Goal: Task Accomplishment & Management: Complete application form

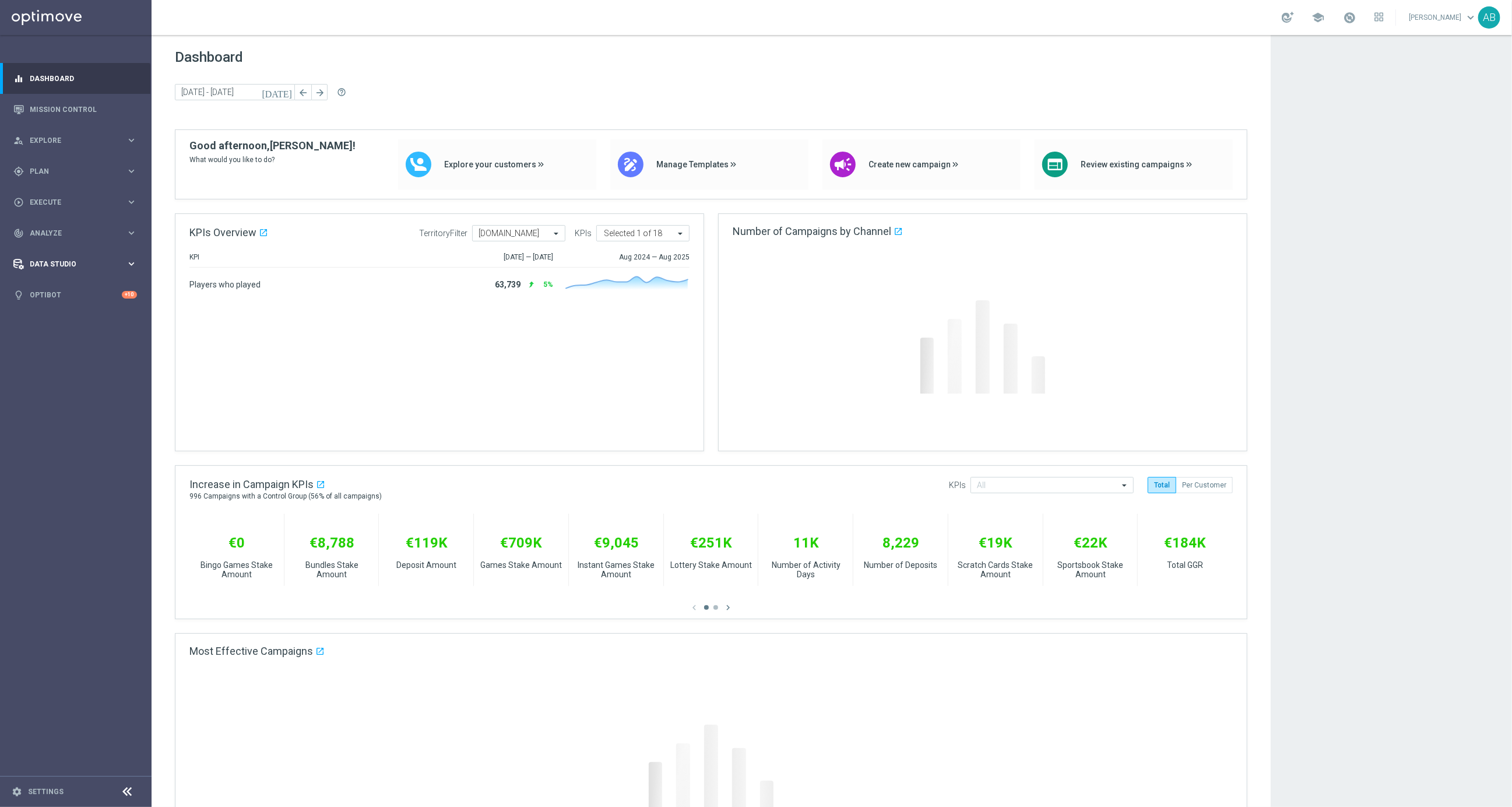
click at [69, 257] on div "Data Studio keyboard_arrow_right" at bounding box center [75, 264] width 150 height 31
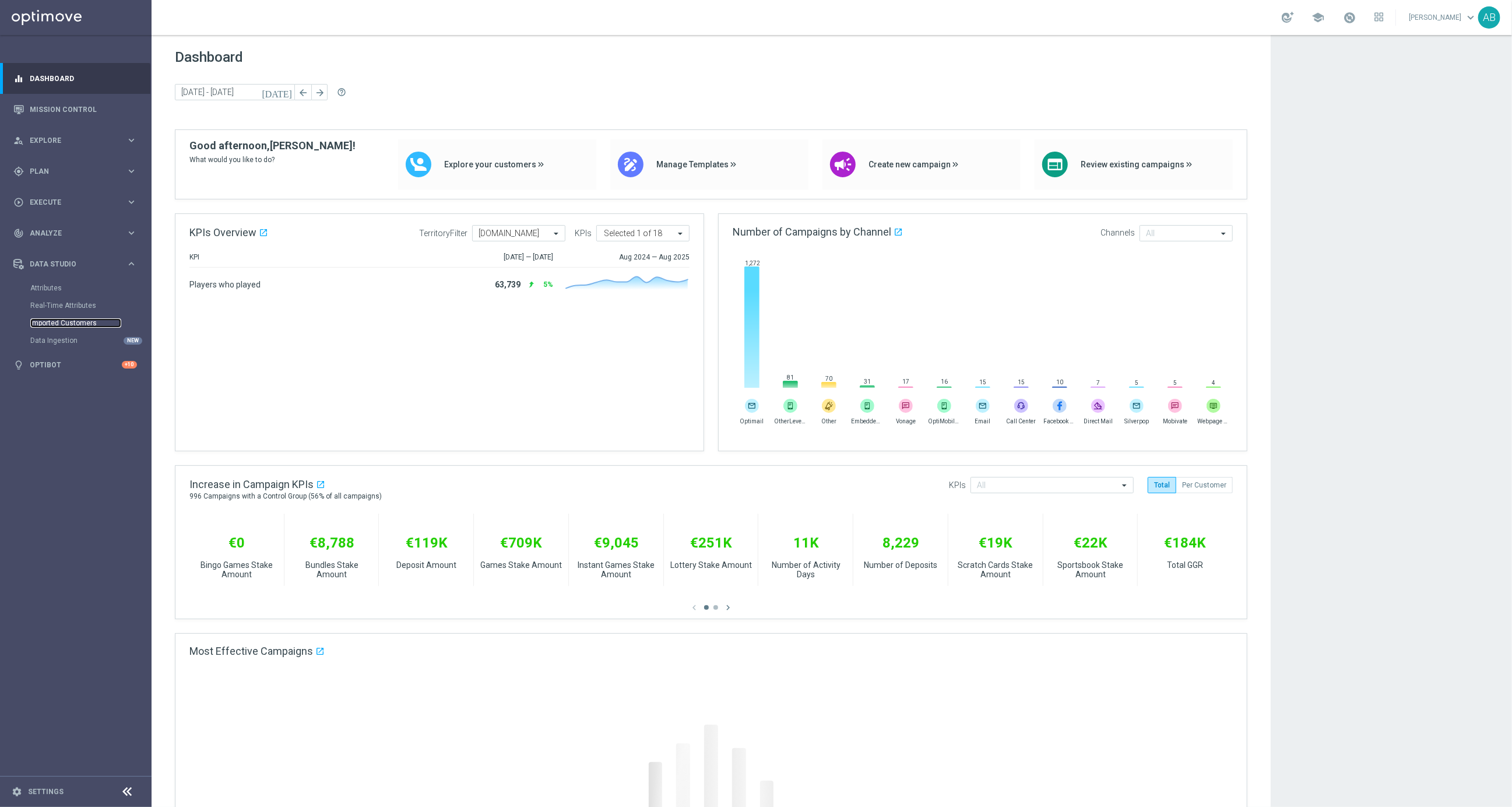
click at [64, 322] on link "Imported Customers" at bounding box center [76, 323] width 91 height 9
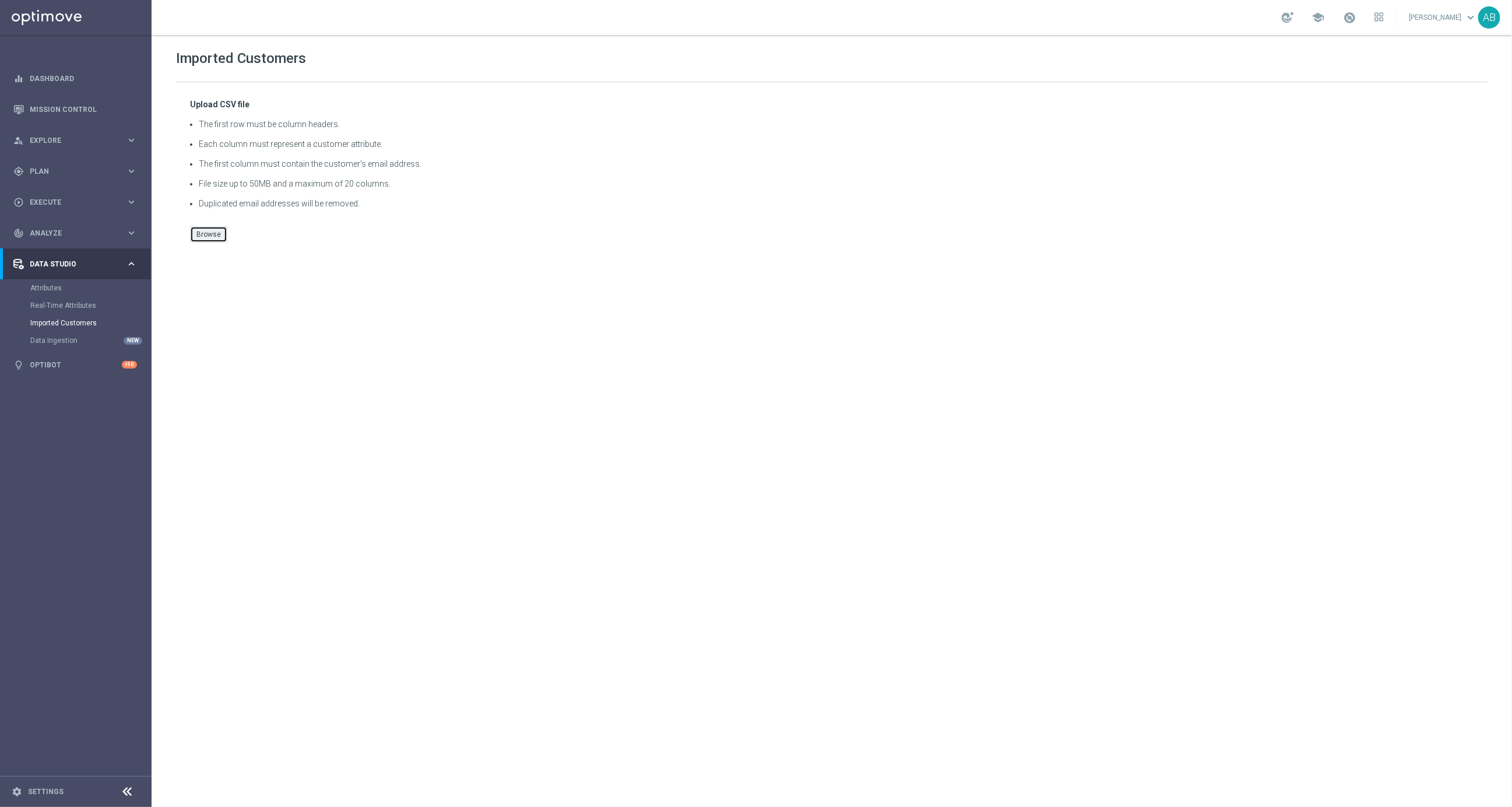
click at [205, 234] on button "Browse" at bounding box center [209, 233] width 38 height 16
click at [209, 240] on button "Browse" at bounding box center [209, 233] width 38 height 16
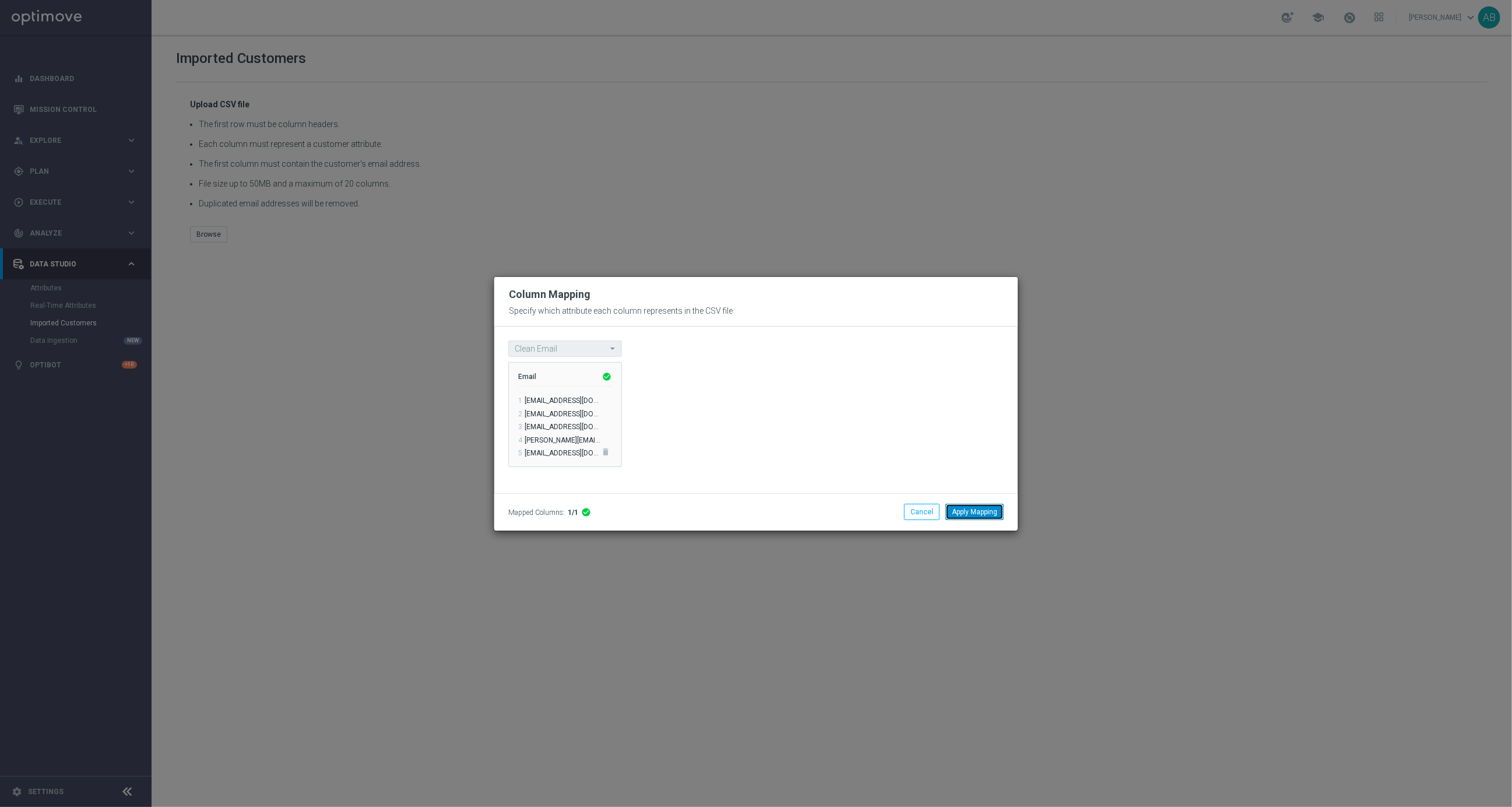
click at [981, 513] on button "Apply Mapping" at bounding box center [975, 511] width 59 height 16
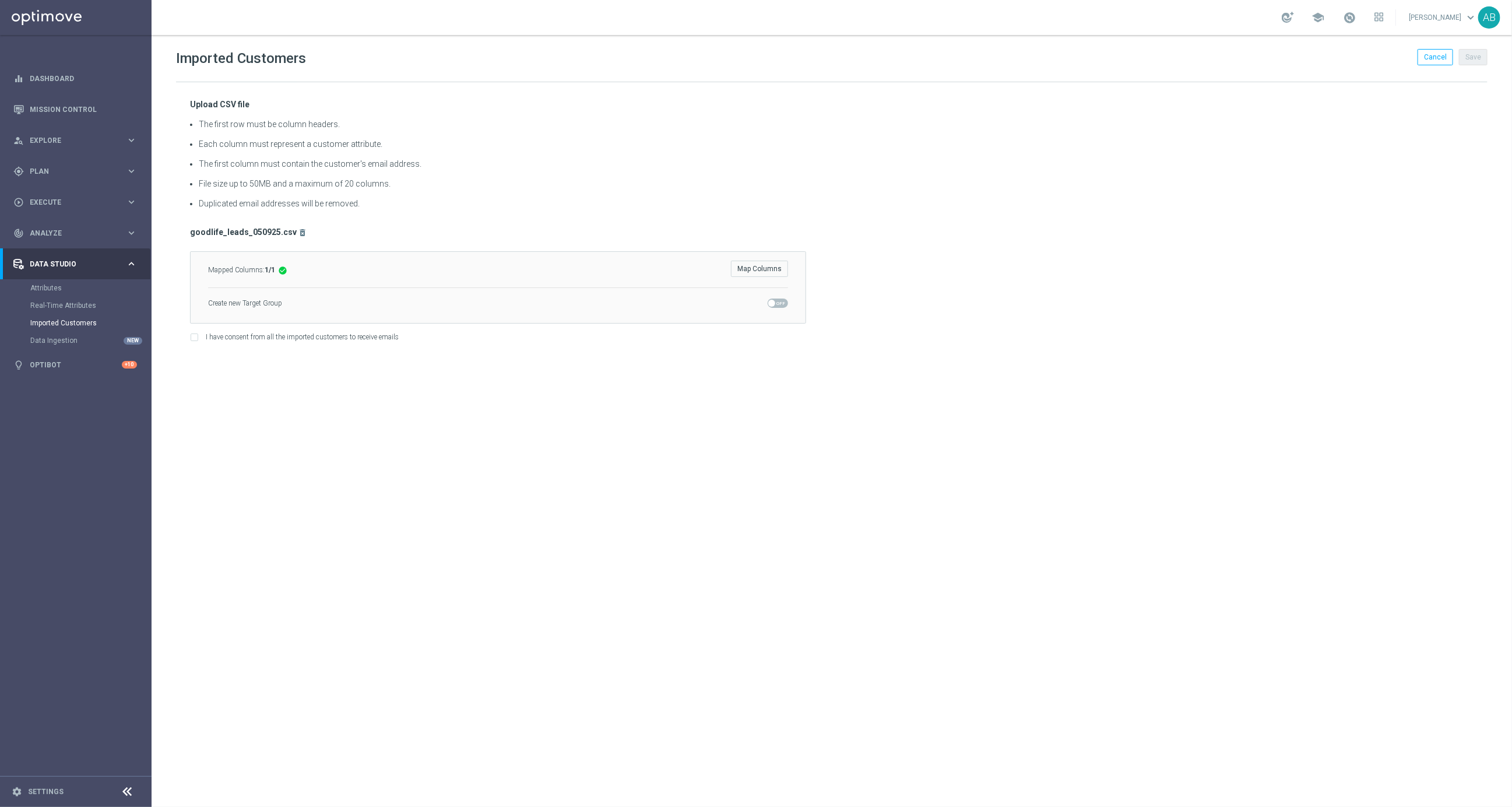
click at [773, 302] on span at bounding box center [772, 302] width 7 height 7
click at [773, 302] on input "checkbox" at bounding box center [778, 303] width 21 height 9
checkbox input "true"
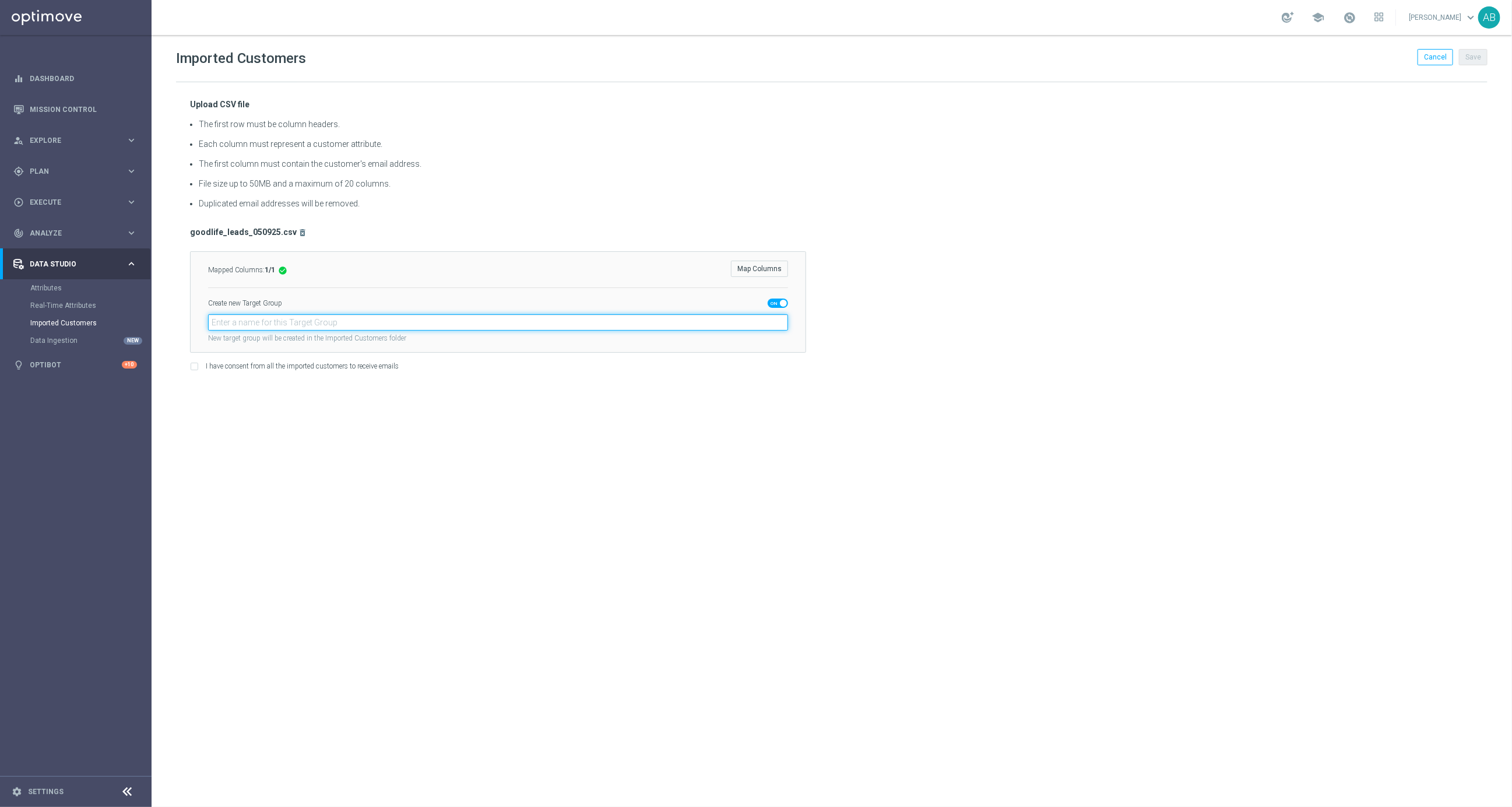
click at [671, 319] on input "text" at bounding box center [498, 322] width 580 height 16
paste input "en_GB_ACQ_GOODLIFE_REBRANDED_NVIP_EMA_TAC_GM_050925"
type input "en_GB_ACQ_GOODLIFE_REBRANDED_NVIP_EMA_TAC_GM_050925"
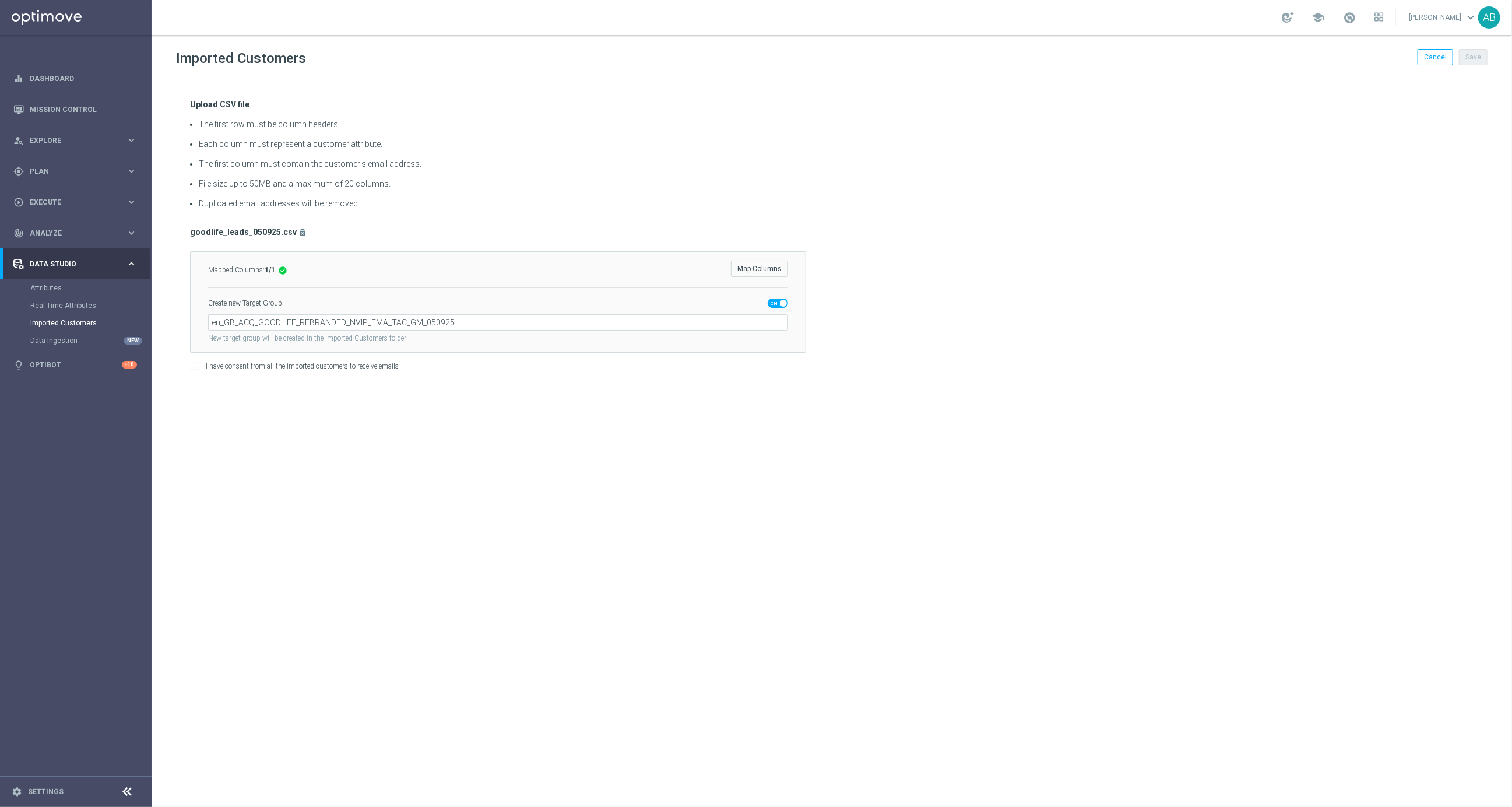
click at [425, 445] on div "Imported Customers Cancel Save Upload CSV file The first row must be column hea…" at bounding box center [831, 421] width 1361 height 772
click at [192, 368] on input "I have consent from all the imported customers to receive emails" at bounding box center [194, 369] width 8 height 8
checkbox input "true"
click at [1468, 60] on button "Save" at bounding box center [1473, 57] width 28 height 16
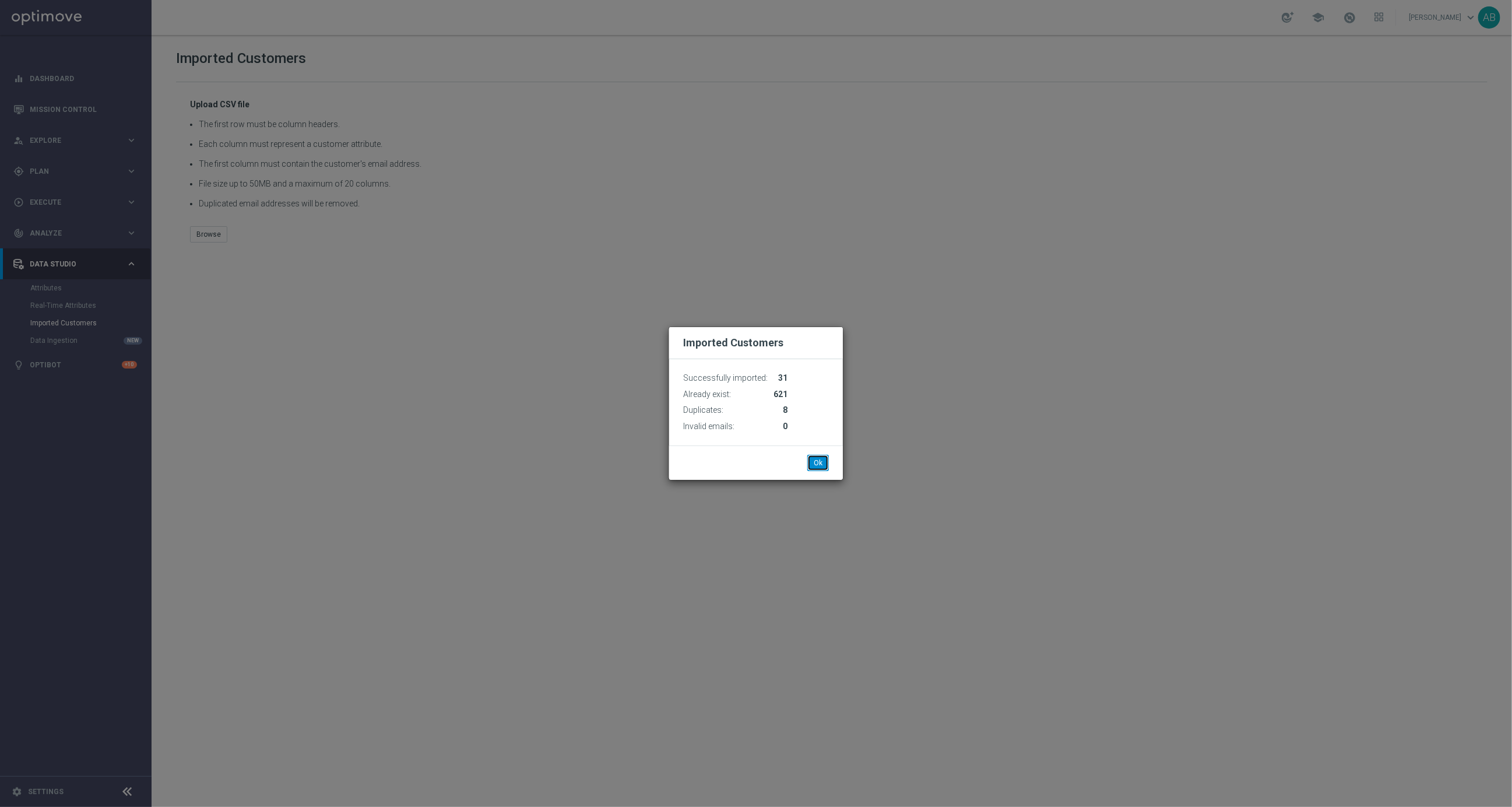
click at [817, 464] on button "Ok" at bounding box center [818, 462] width 22 height 16
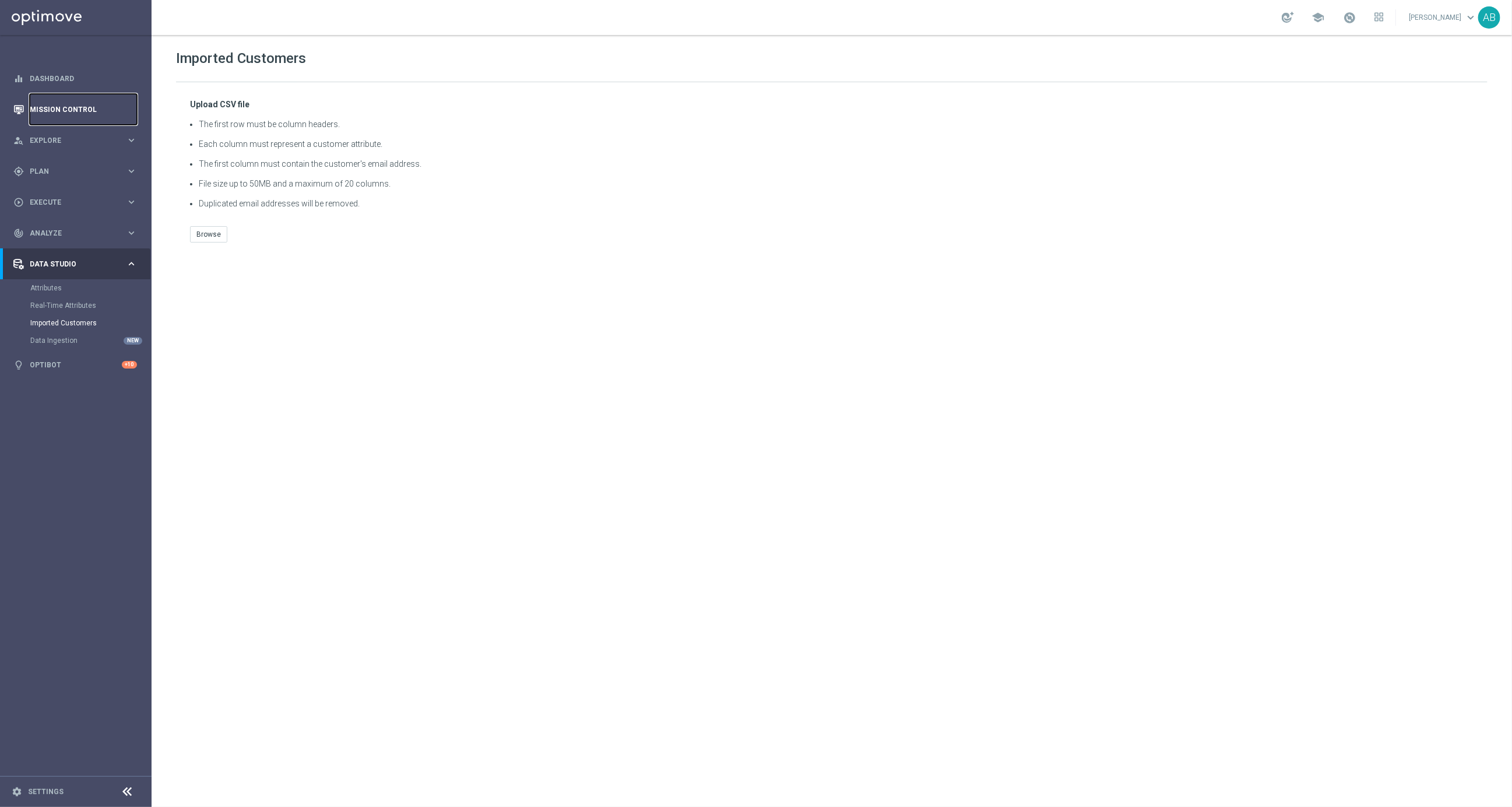
click at [78, 111] on link "Mission Control" at bounding box center [83, 109] width 108 height 31
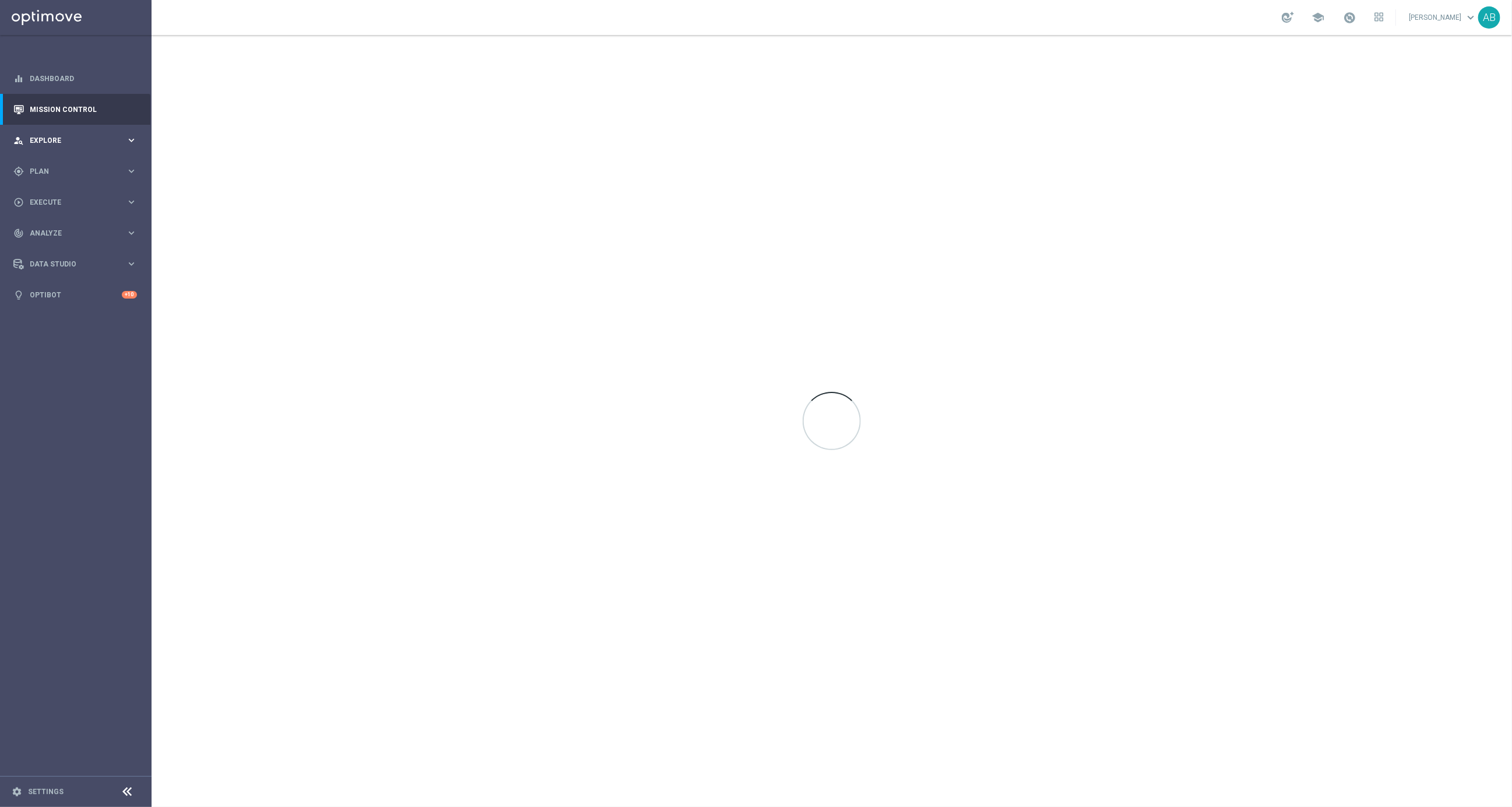
click at [59, 143] on span "Explore" at bounding box center [77, 140] width 96 height 7
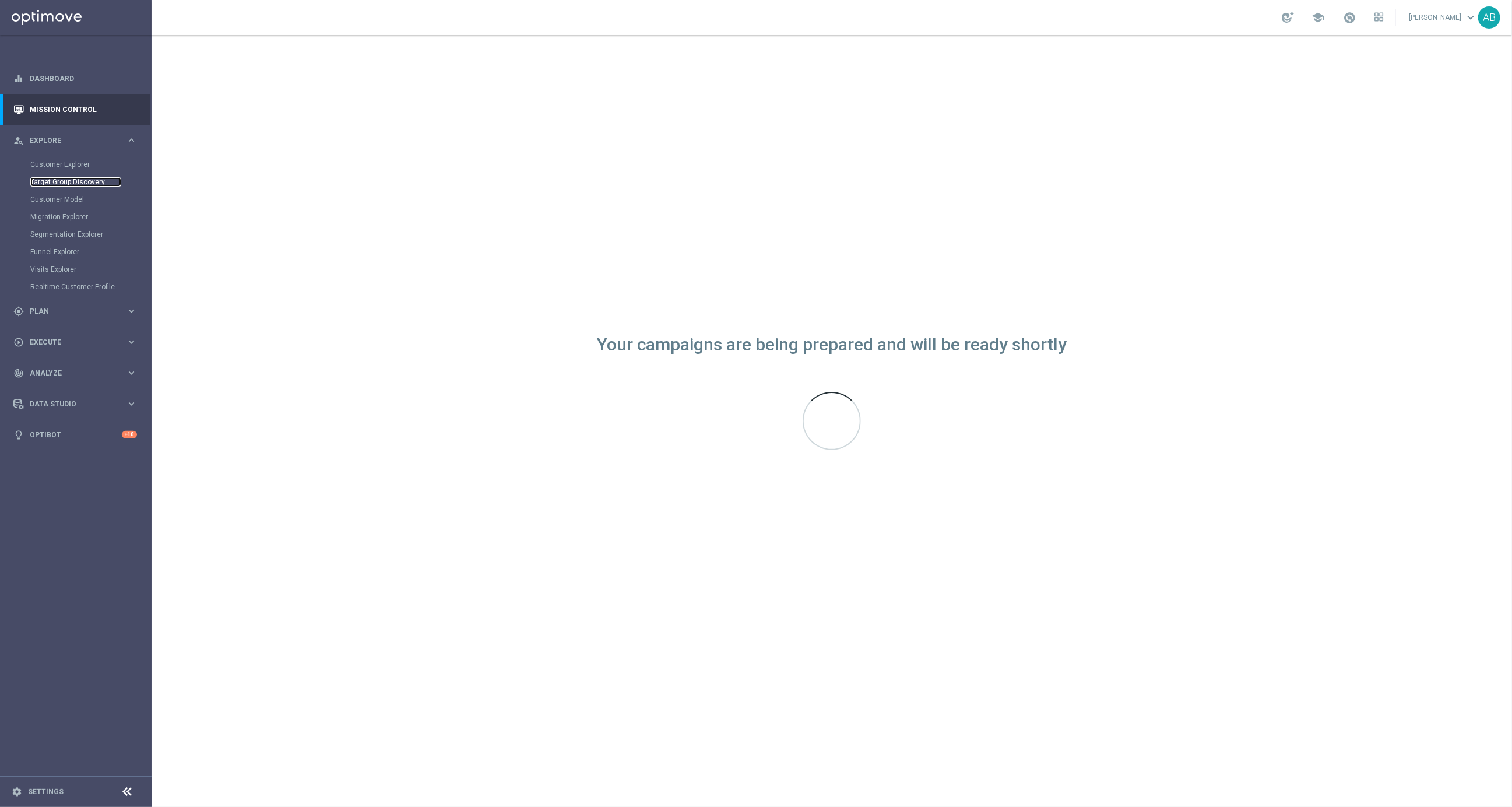
click at [59, 180] on link "Target Group Discovery" at bounding box center [76, 182] width 91 height 9
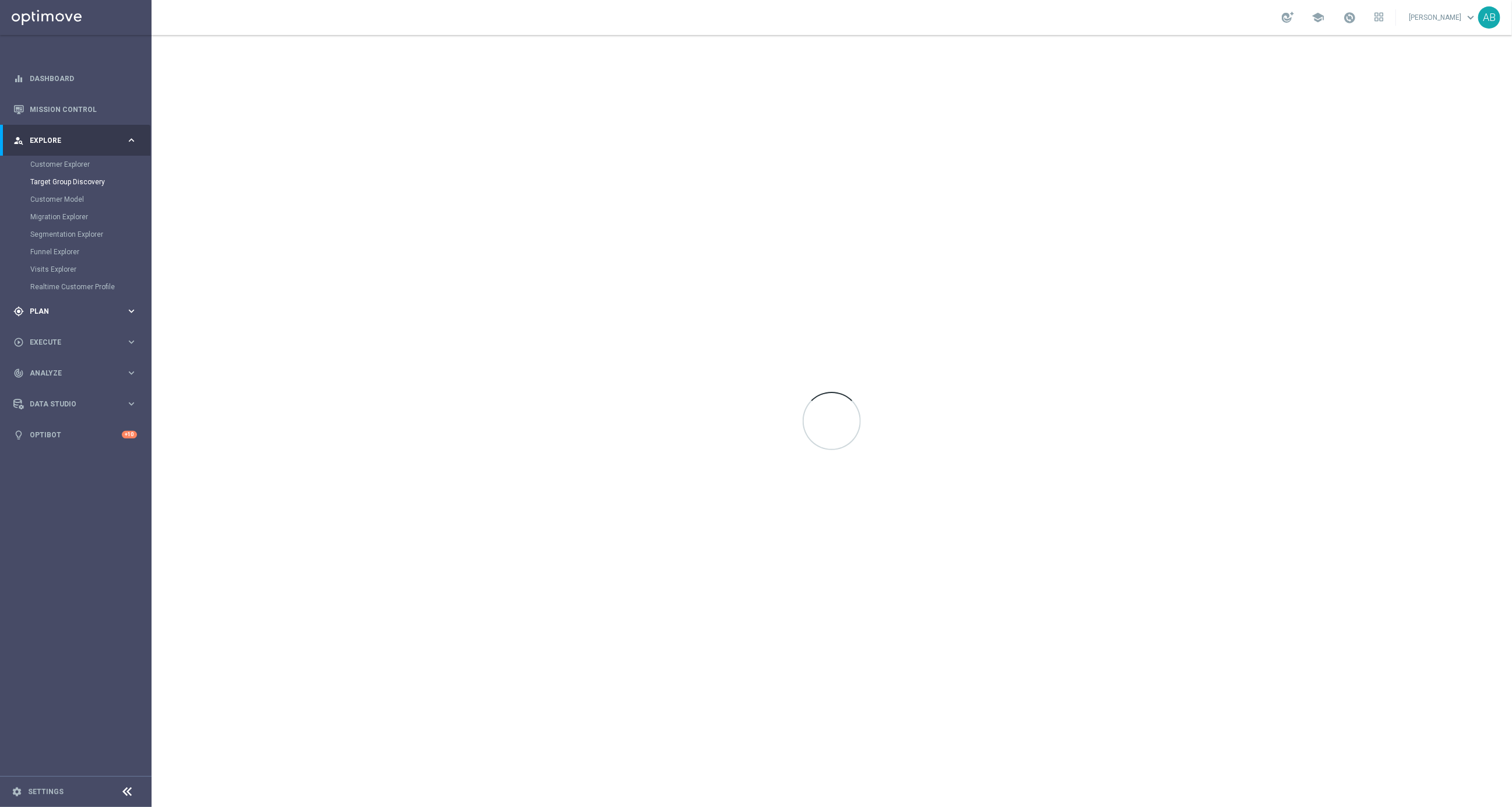
click at [56, 313] on span "Plan" at bounding box center [77, 311] width 96 height 7
click at [56, 193] on link "Target Groups" at bounding box center [76, 196] width 91 height 9
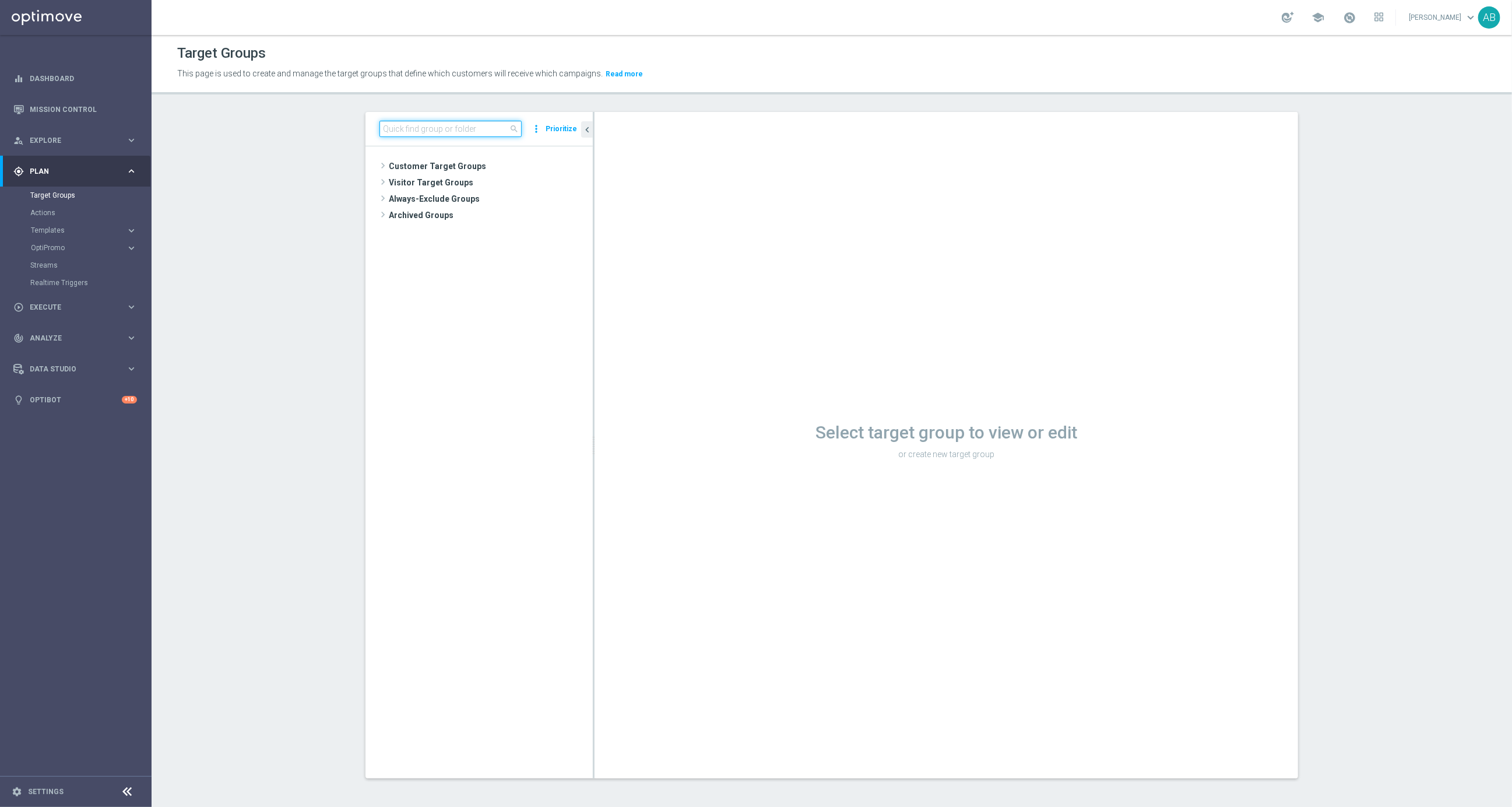
click at [447, 133] on input at bounding box center [450, 129] width 143 height 16
paste input "en_GB_ACQ_GOODLIFE_REBRANDED_NVIP_EMA_TAC_GM_050925"
type input "en_GB_ACQ_GOODLIFE_REBRANDED_NVIP_EMA_TAC_GM_050925"
click at [485, 197] on span "en_GB_ACQ_GOODLIFE_REBRANDED_NVIP_EMA_TAC_GM_050925" at bounding box center [495, 199] width 143 height 9
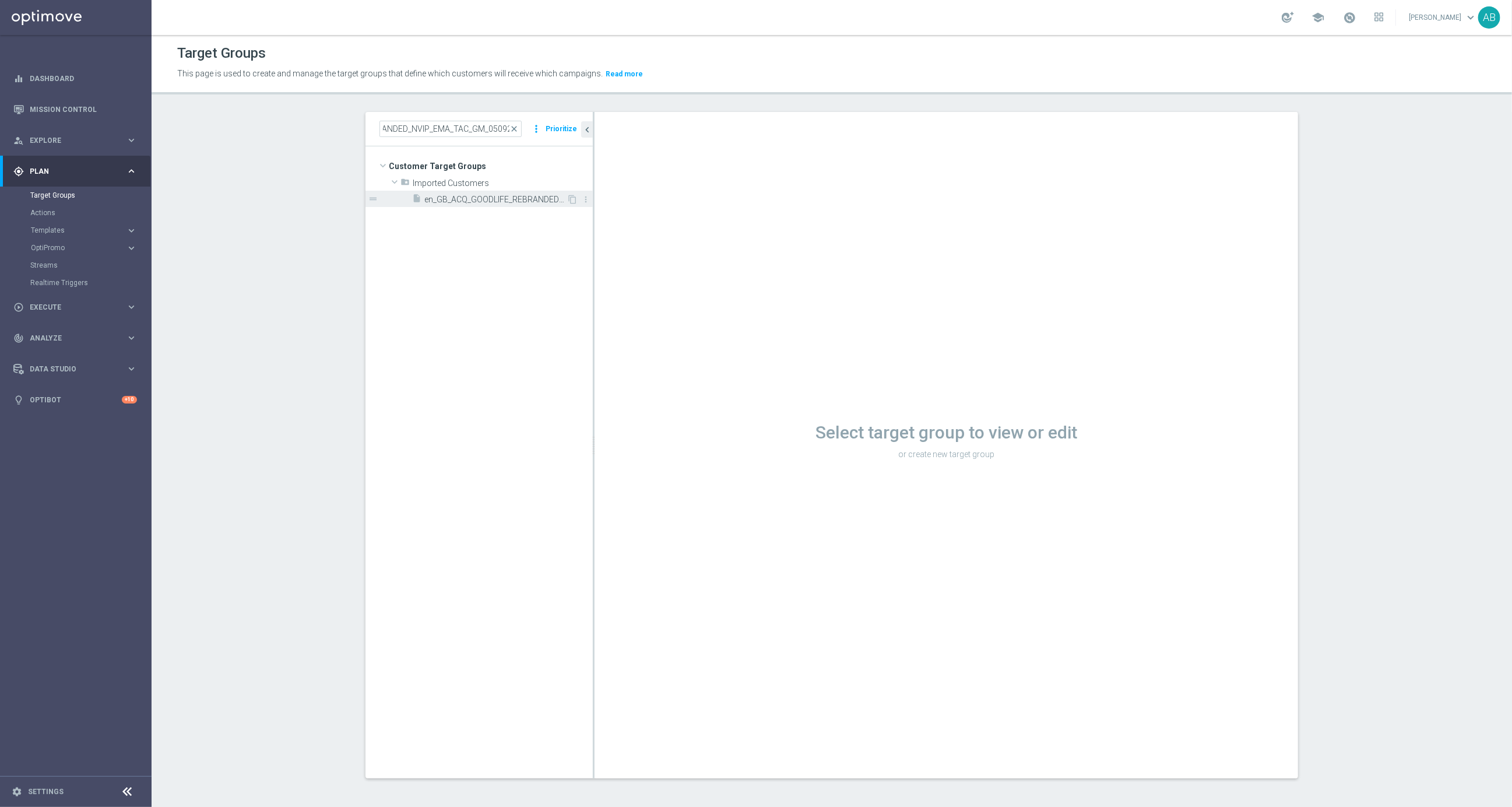
scroll to position [0, 0]
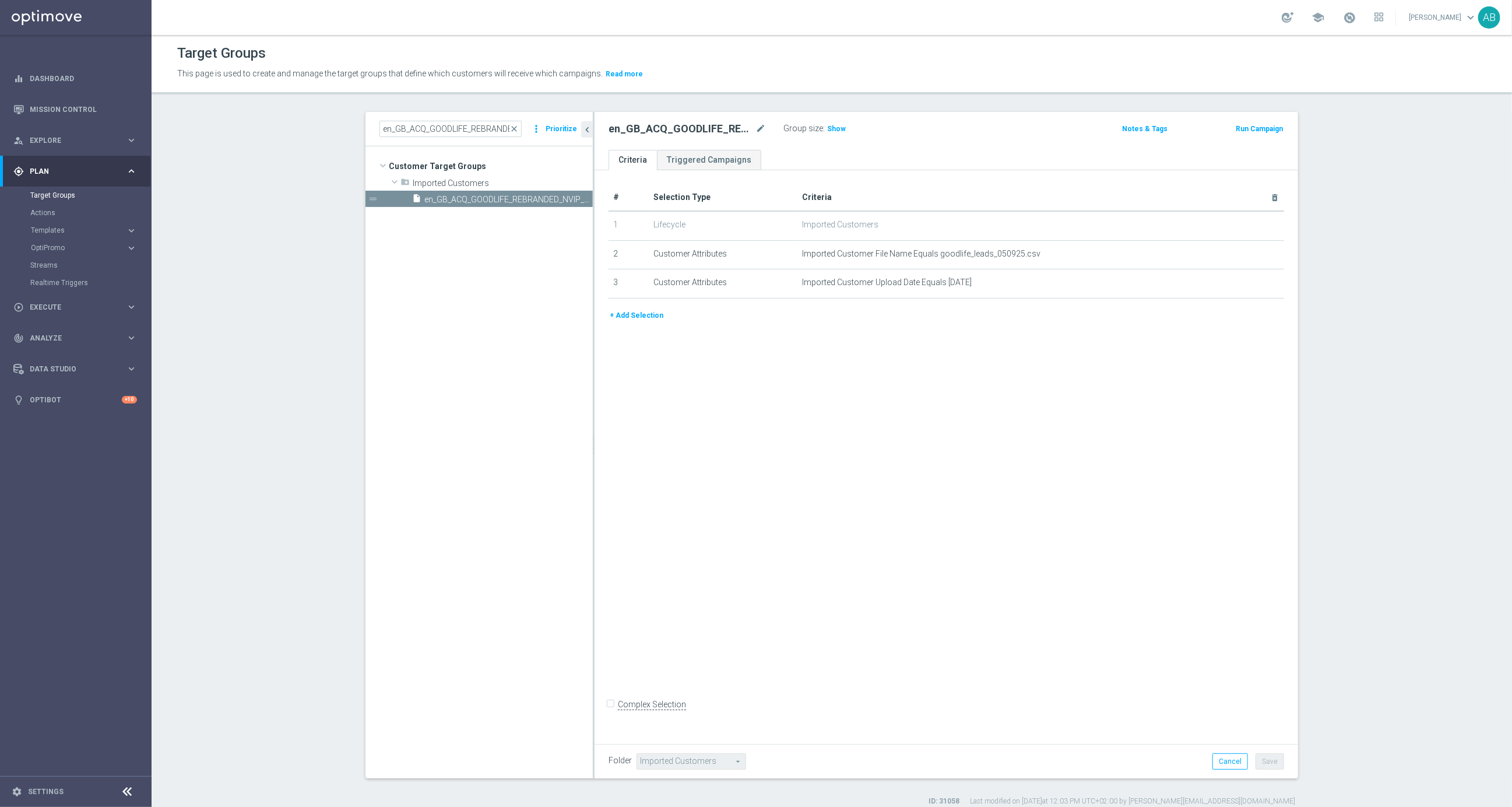
click at [648, 314] on button "+ Add Selection" at bounding box center [636, 316] width 56 height 13
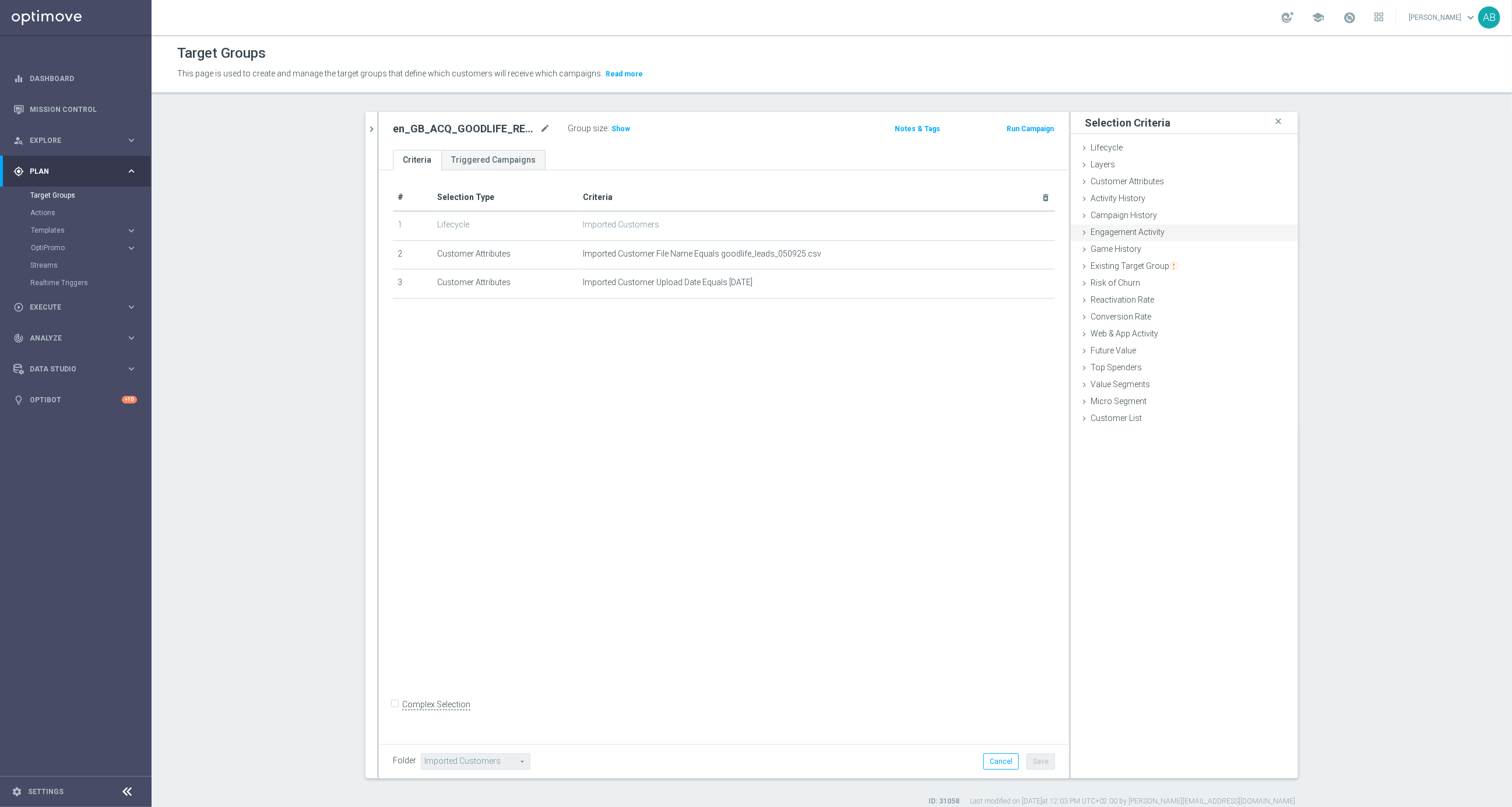
click at [1134, 235] on span "Engagement Activity" at bounding box center [1128, 232] width 74 height 9
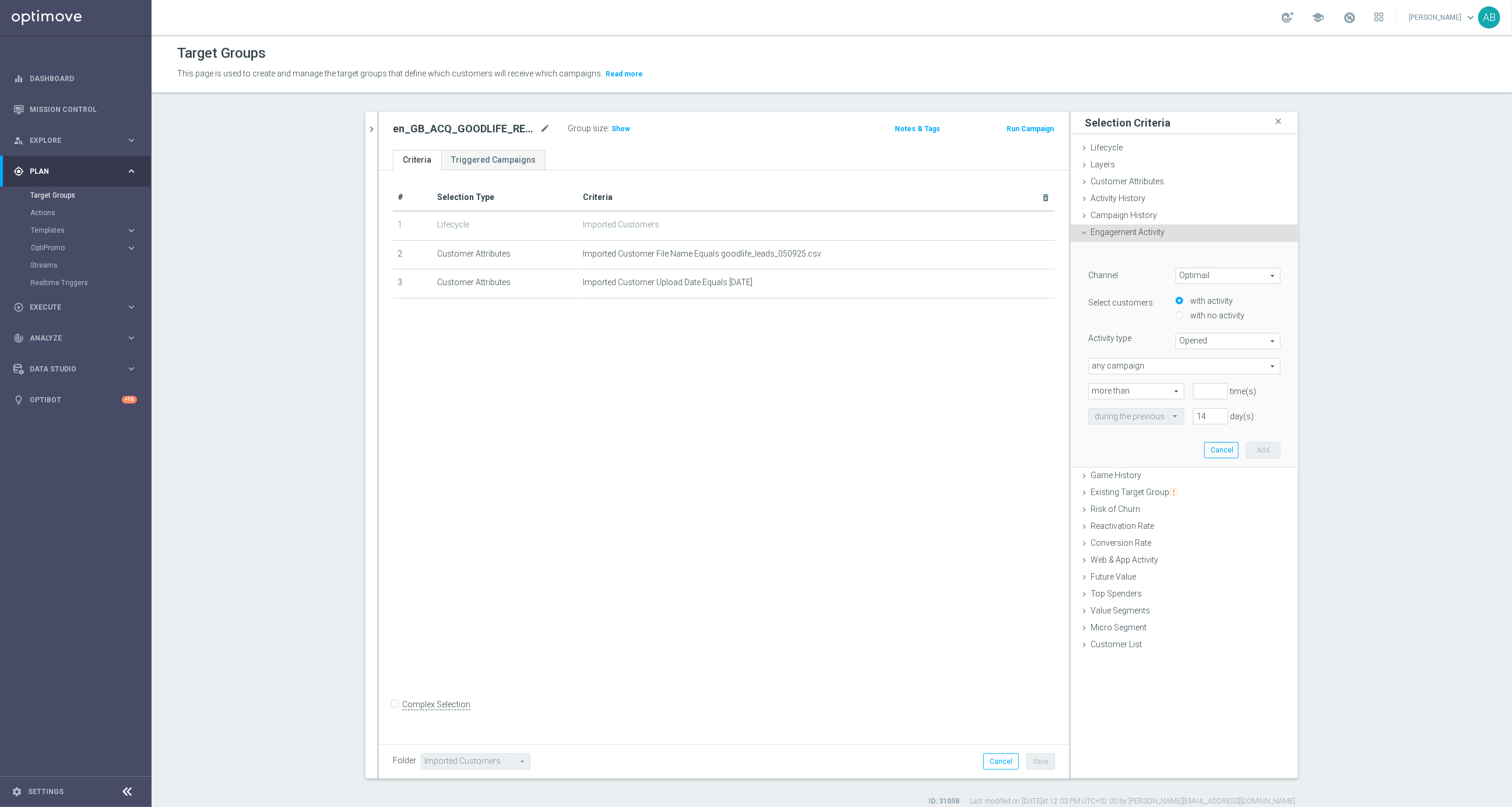
click at [1208, 278] on span "Optimail" at bounding box center [1229, 276] width 104 height 15
click at [1219, 291] on span "Optimail" at bounding box center [1229, 293] width 93 height 9
click at [1201, 317] on label "with no activity" at bounding box center [1215, 315] width 57 height 10
click at [1183, 317] on input "with no activity" at bounding box center [1180, 316] width 8 height 8
radio input "true"
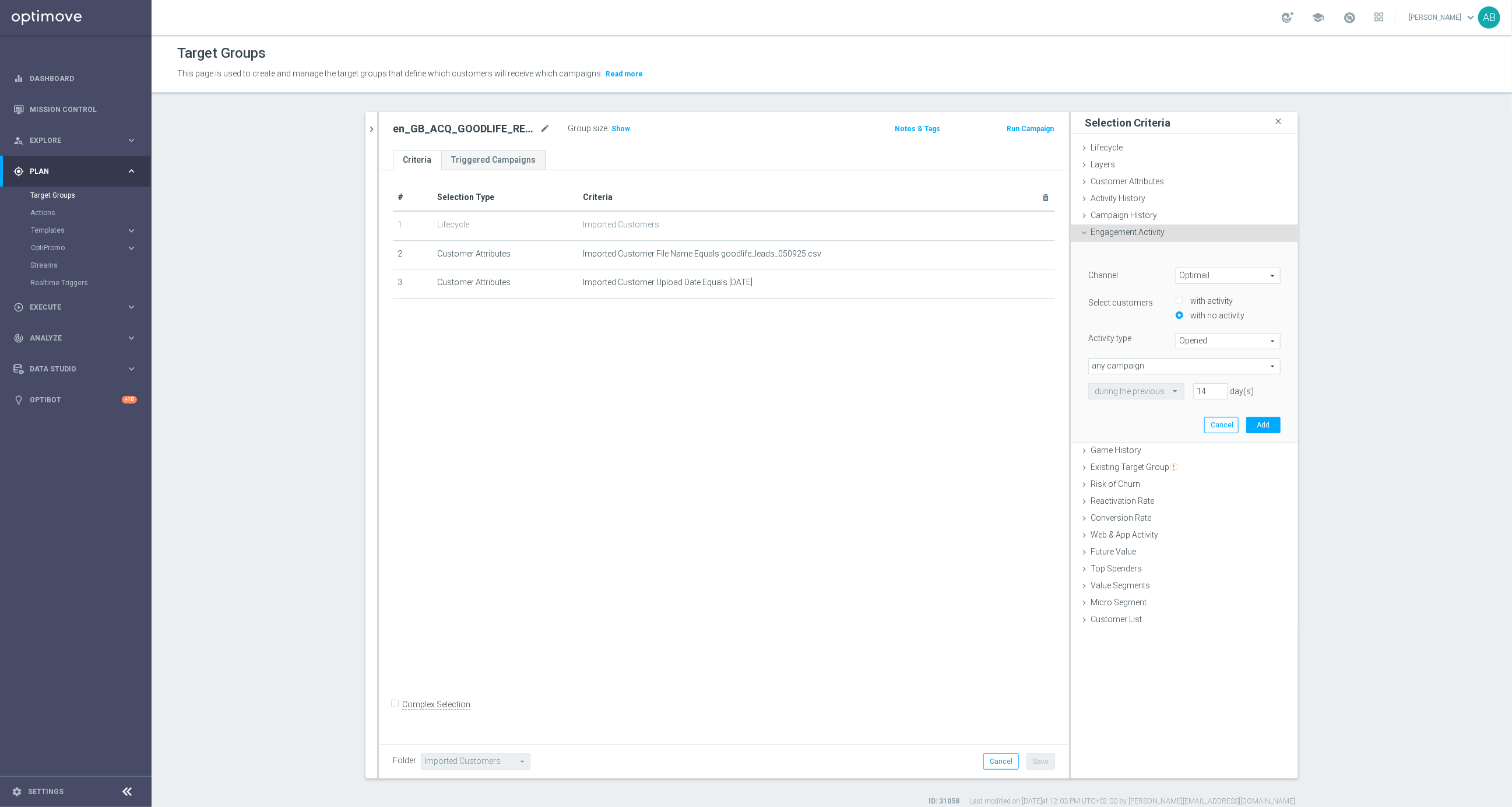
click at [1167, 365] on span "any campaign" at bounding box center [1184, 367] width 191 height 15
click at [1207, 334] on span "Opened" at bounding box center [1229, 341] width 104 height 15
click at [1194, 387] on span "Delivered" at bounding box center [1229, 388] width 93 height 9
type input "Delivered"
click at [1147, 366] on span "any campaign" at bounding box center [1184, 367] width 191 height 15
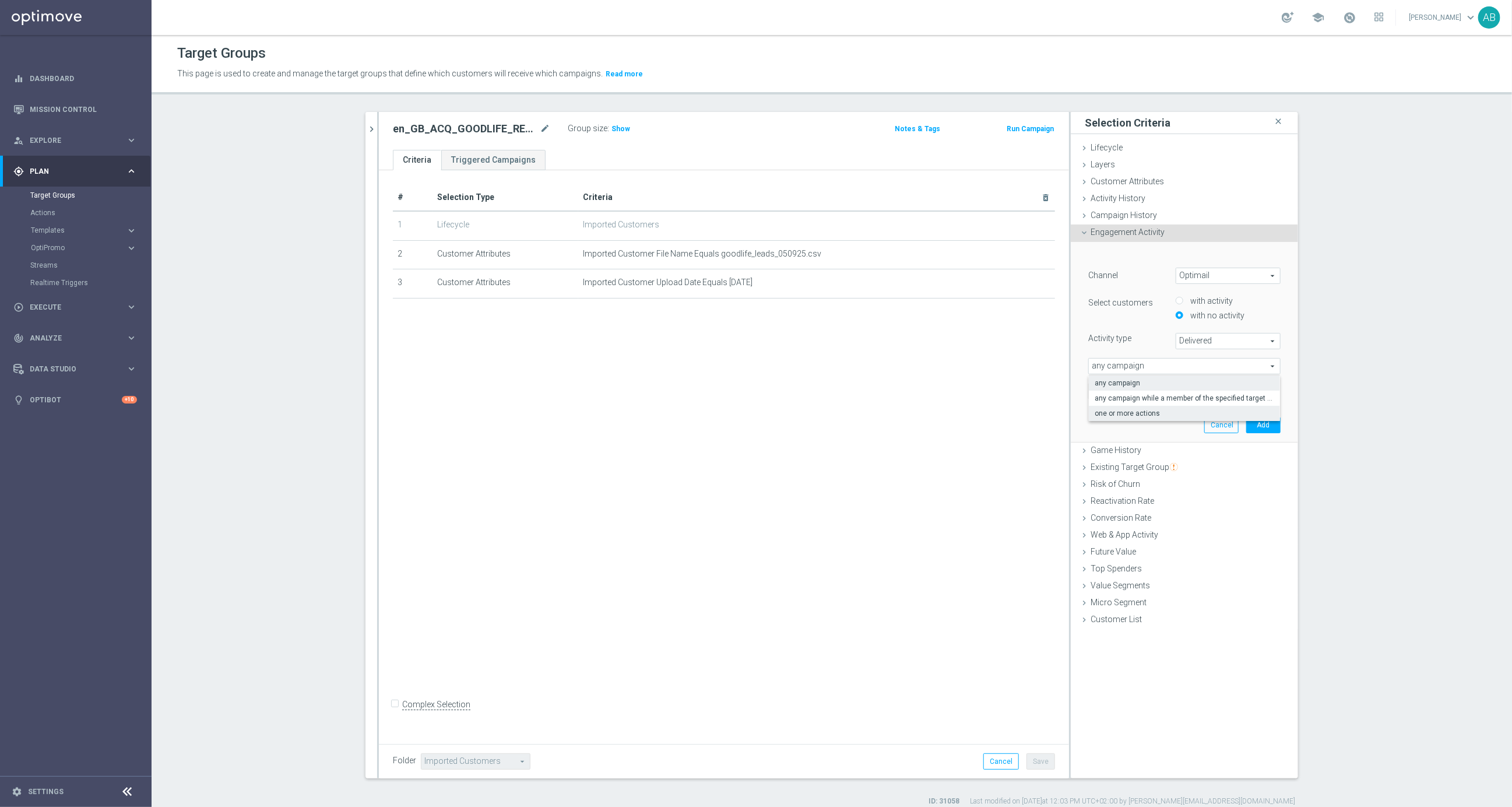
click at [1135, 406] on label "one or more actions" at bounding box center [1184, 414] width 191 height 15
type input "one or more actions"
click at [1130, 390] on span at bounding box center [1184, 391] width 191 height 15
click at [1130, 390] on input "search" at bounding box center [1184, 391] width 193 height 16
paste input "en_GB_ACQ_GOODLIFE_REBRANDED_NVIP_EMA_TAC_GM"
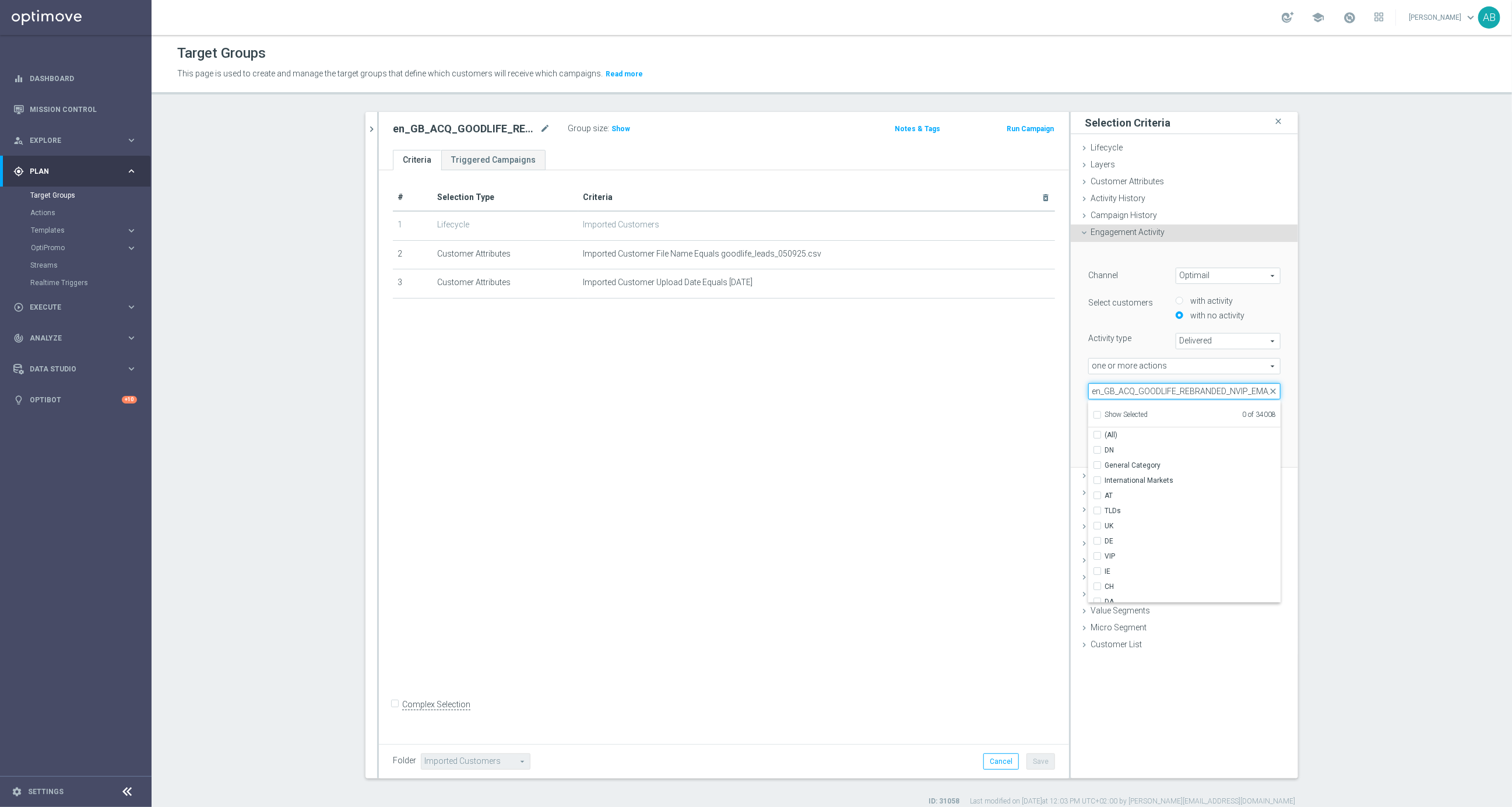
scroll to position [0, 31]
type input "en_GB_ACQ_GOODLIFE_REBRANDED_NVIP_EMA_TAC_GM"
click at [1103, 451] on input "en_GB_ACQ_GOODLIFE_REBRANDED_NVIP_EMA_TAC_GM" at bounding box center [1101, 450] width 8 height 8
checkbox input "true"
type input "en_GB_ACQ_GOODLIFE_REBRANDED_NVIP_EMA_TAC_GM"
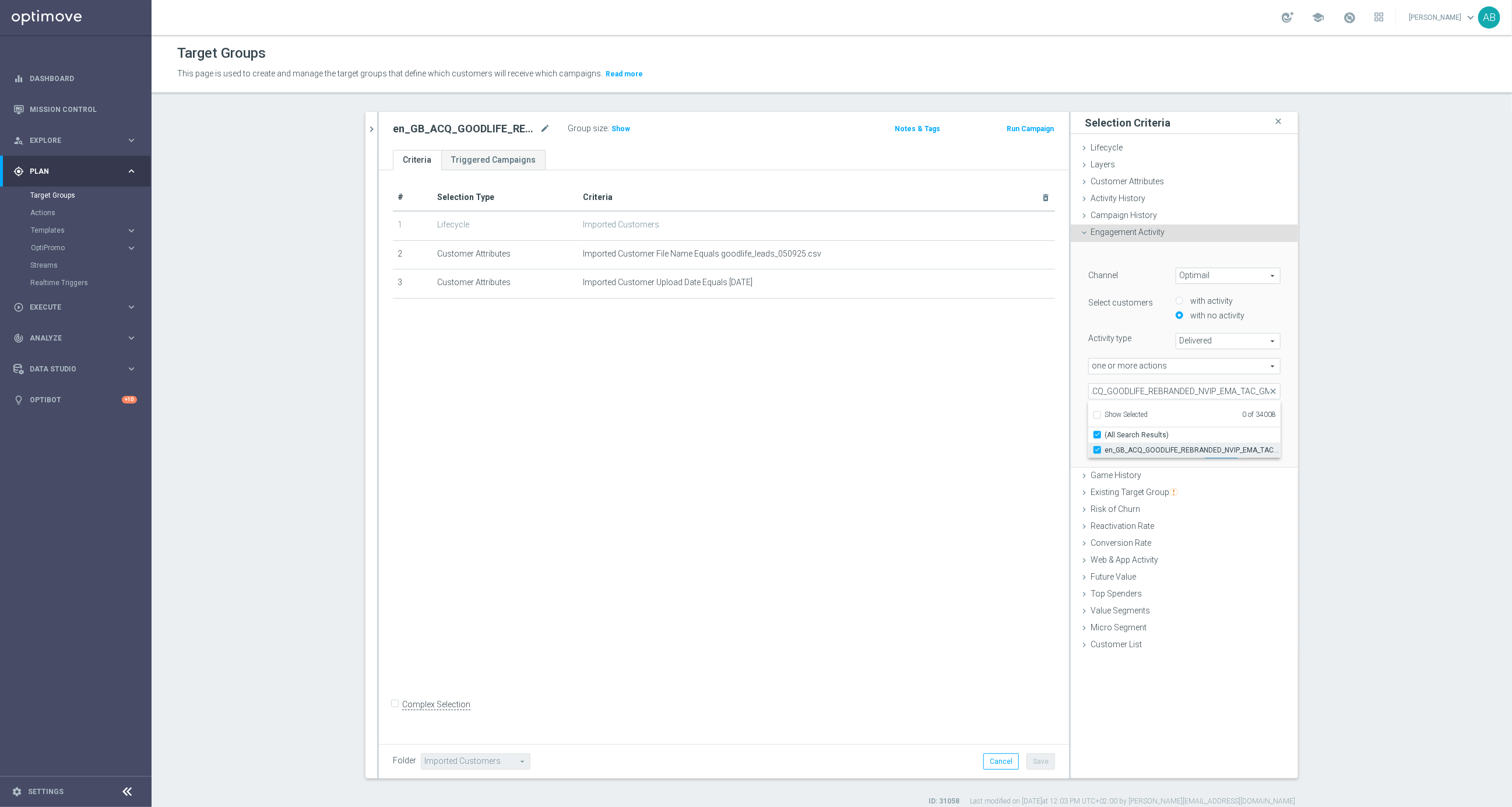
checkbox input "true"
click at [1085, 376] on div "﻿ Channel Optimail Optimail arrow_drop_down search Select customers with activi…" at bounding box center [1184, 354] width 210 height 225
drag, startPoint x: 1213, startPoint y: 412, endPoint x: 1158, endPoint y: 412, distance: 55.0
click at [1175, 412] on div "during the previous 14 day(s)" at bounding box center [1184, 416] width 210 height 16
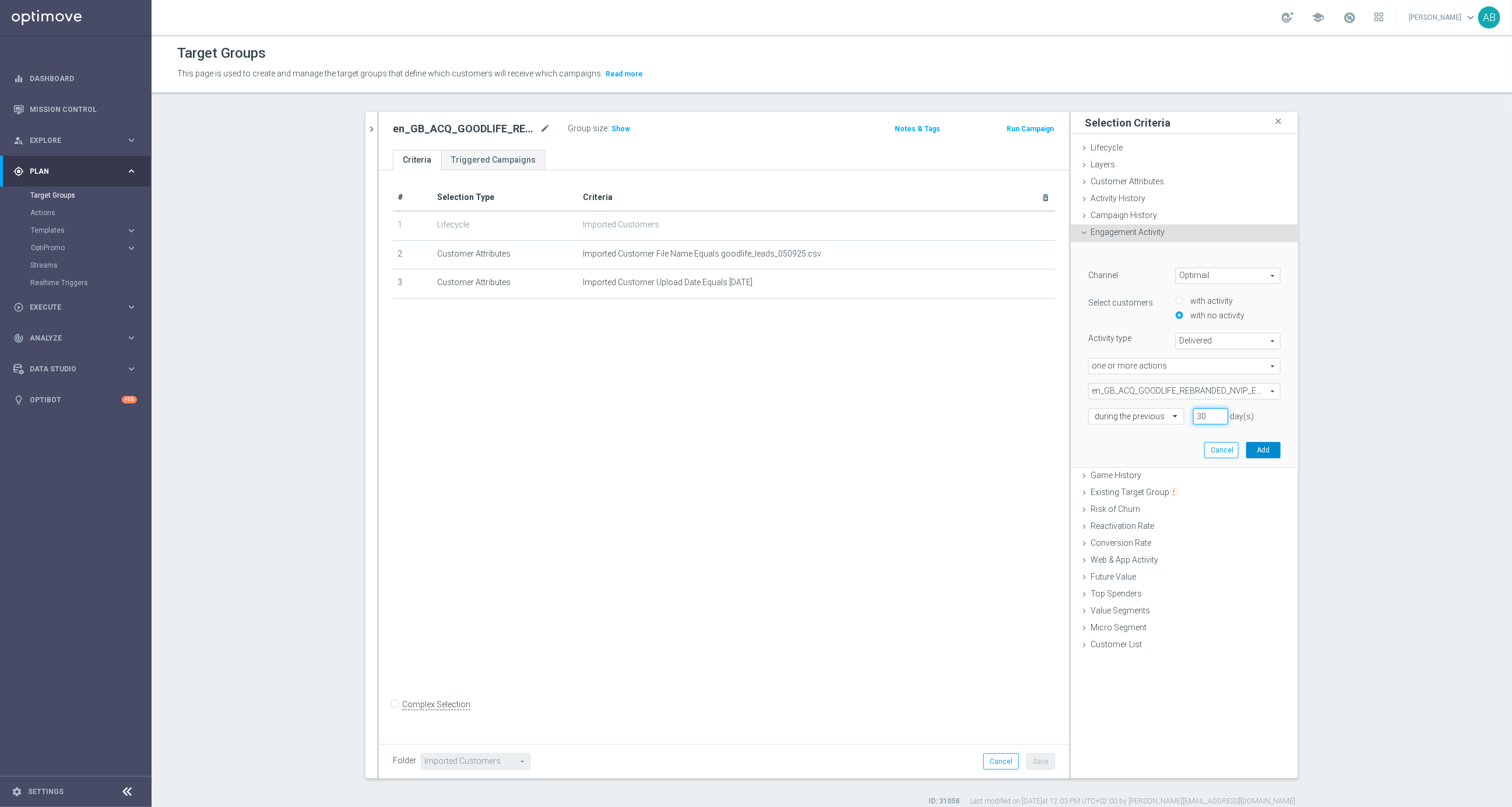
type input "30"
click at [1272, 450] on button "Add" at bounding box center [1264, 450] width 34 height 16
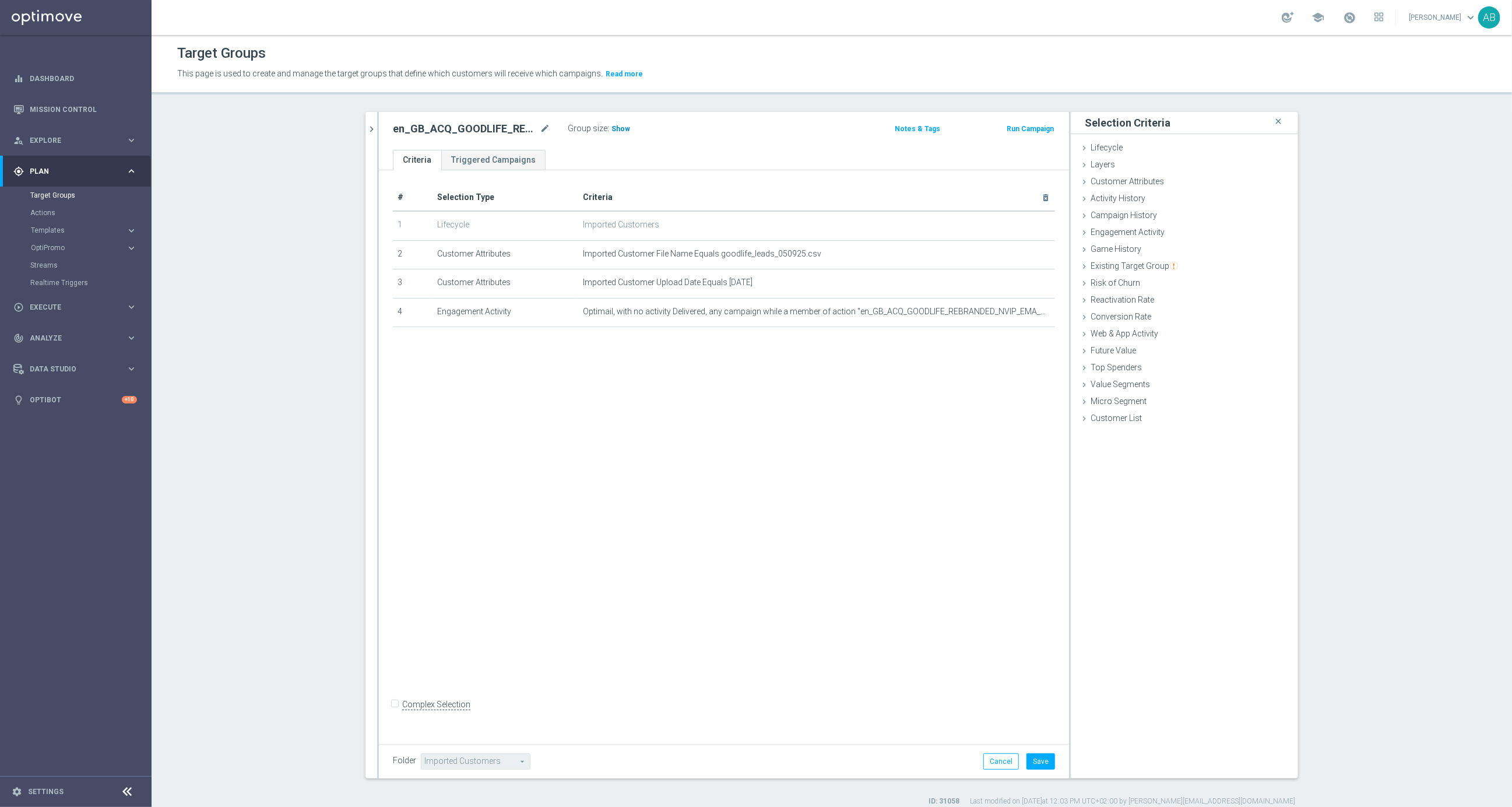
click at [620, 129] on span "Show" at bounding box center [621, 129] width 19 height 9
click at [1028, 312] on icon "delete_forever" at bounding box center [1032, 312] width 9 height 9
click at [1117, 220] on div "Campaign History done" at bounding box center [1184, 216] width 228 height 18
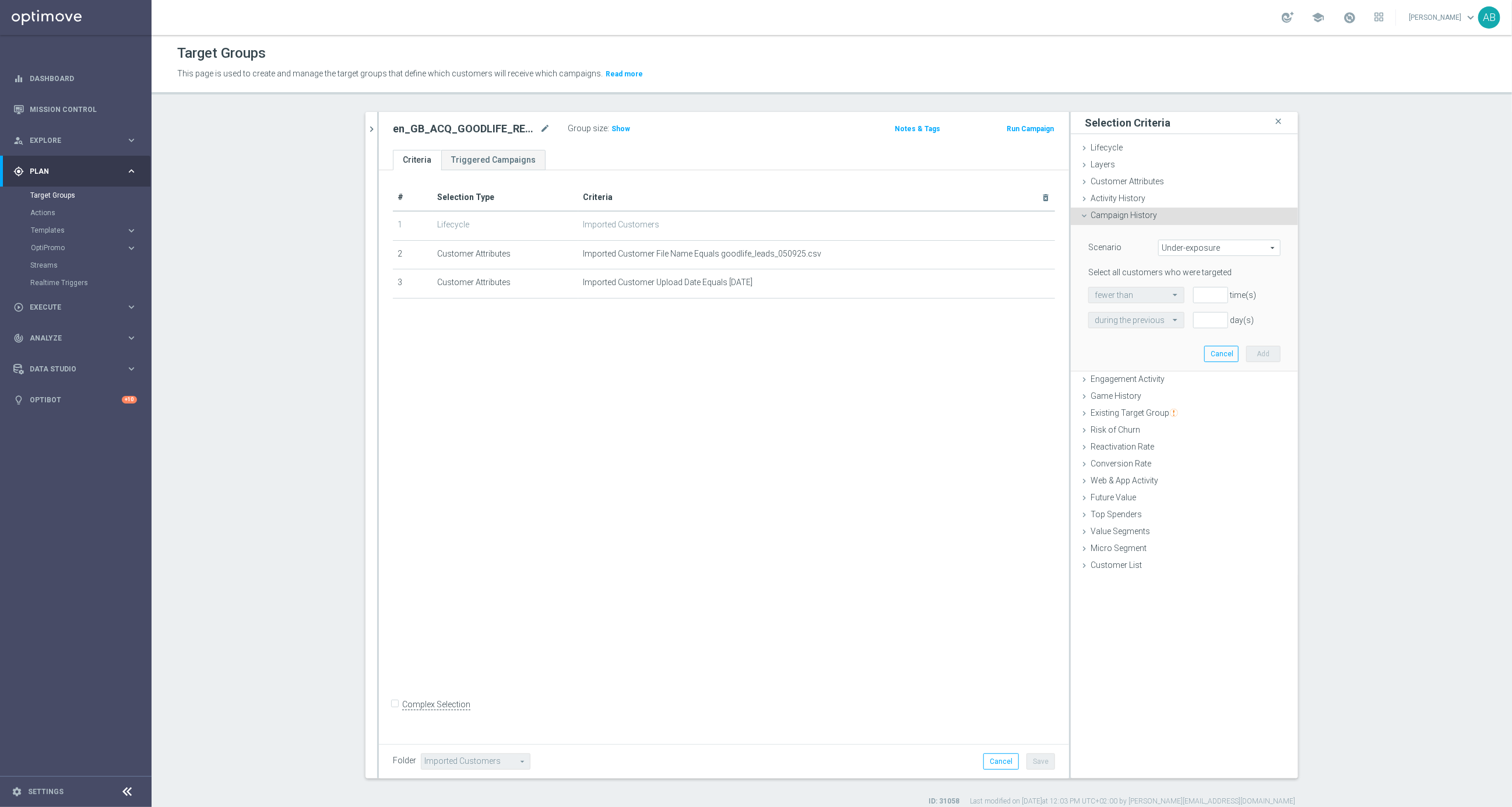
click at [1194, 255] on span "Under-exposure" at bounding box center [1219, 248] width 121 height 15
click at [1181, 325] on span "Custom" at bounding box center [1219, 325] width 110 height 9
type input "Custom"
click at [1145, 293] on span "have" at bounding box center [1128, 295] width 77 height 15
click at [1127, 325] on span "have not" at bounding box center [1128, 327] width 66 height 9
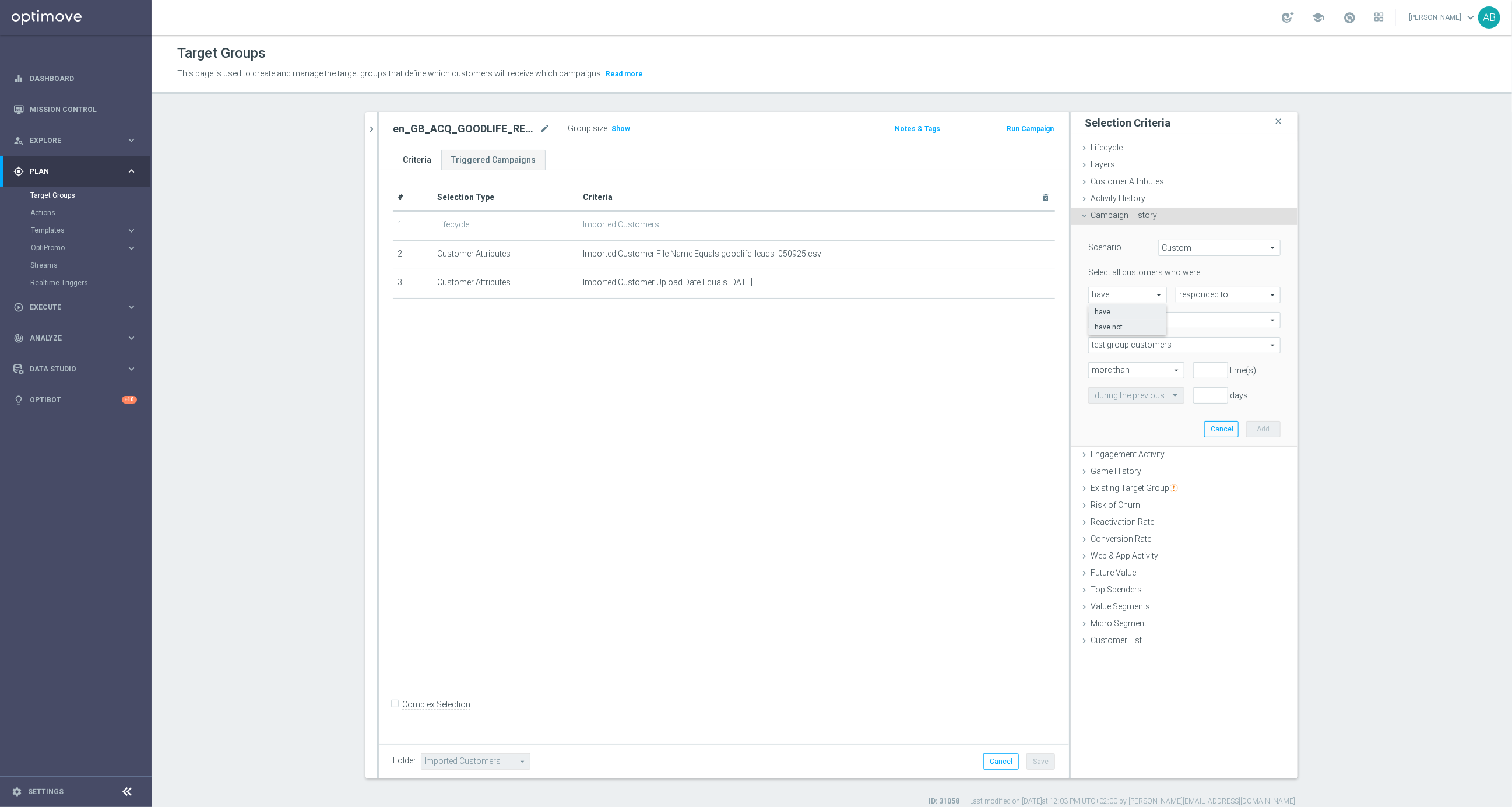
type input "have not"
click at [1203, 296] on span "responded to" at bounding box center [1229, 295] width 104 height 15
click at [1204, 326] on span "been targeted with" at bounding box center [1229, 327] width 93 height 9
type input "been targeted with"
click at [1137, 316] on span "any campaign" at bounding box center [1184, 320] width 191 height 15
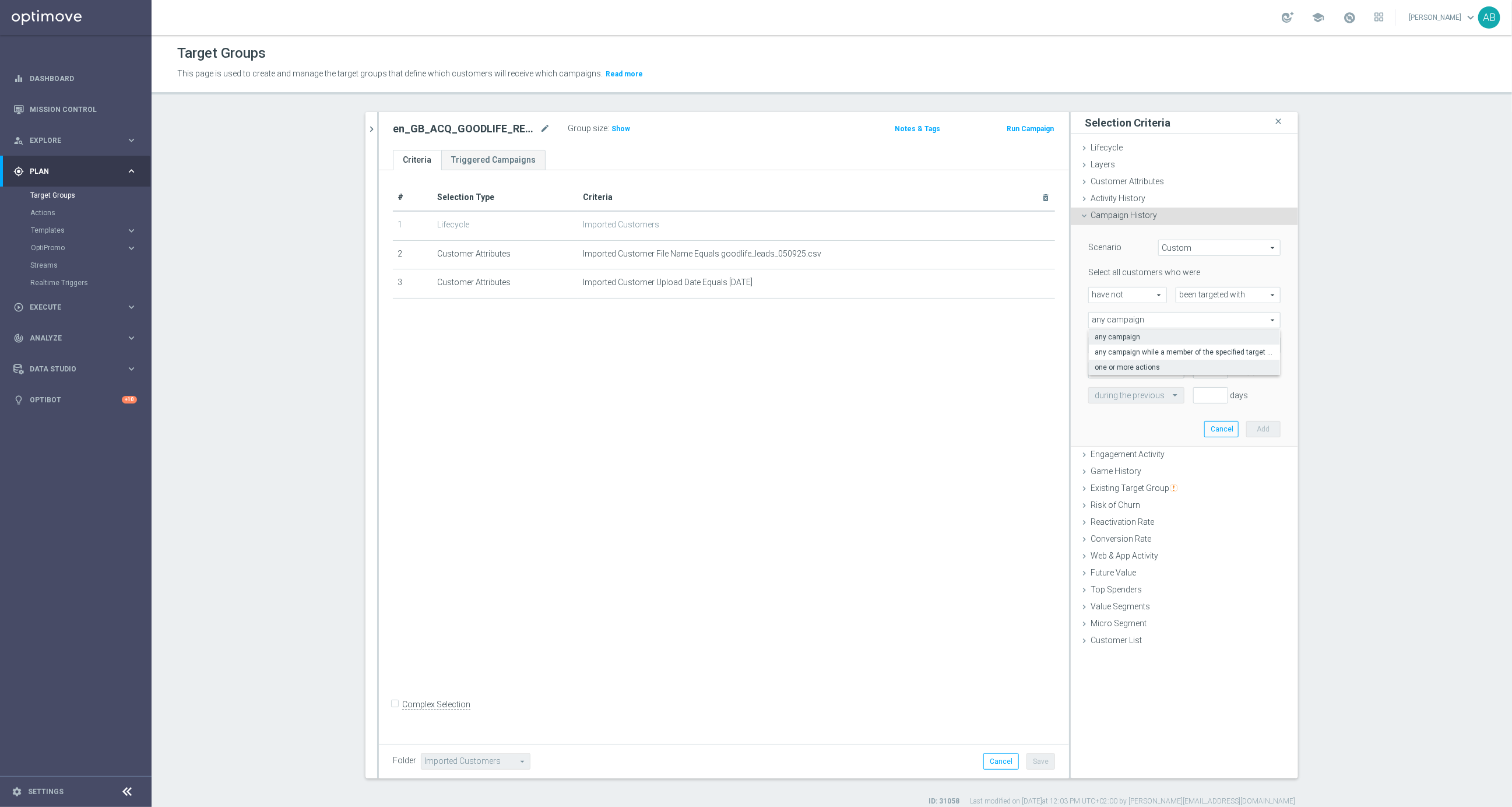
click at [1151, 369] on span "one or more actions" at bounding box center [1184, 368] width 179 height 9
type input "one or more actions"
click at [1125, 342] on span at bounding box center [1184, 345] width 191 height 15
click at [1125, 342] on input "search" at bounding box center [1184, 345] width 193 height 16
paste input "en_GB_ACQ_GOODLIFE_REBRANDED_NVIP_EMA_TAC_GM"
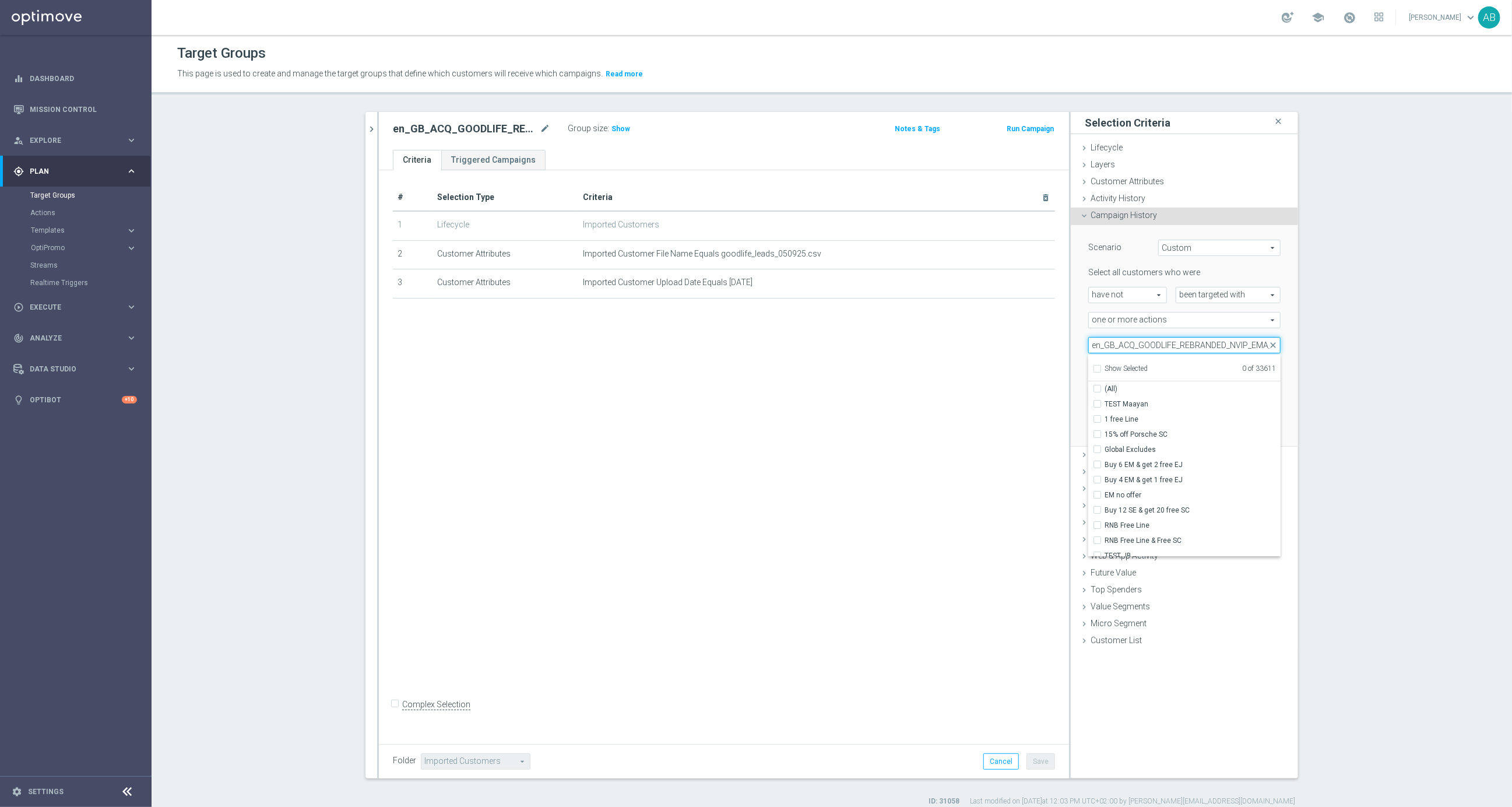
scroll to position [0, 31]
type input "en_GB_ACQ_GOODLIFE_REBRANDED_NVIP_EMA_TAC_GM"
click at [1124, 404] on span "en_GB_ACQ_GOODLIFE_REBRANDED_NVIP_EMA_TAC_GM" at bounding box center [1193, 404] width 176 height 9
click at [1105, 404] on input "en_GB_ACQ_GOODLIFE_REBRANDED_NVIP_EMA_TAC_GM" at bounding box center [1101, 404] width 8 height 8
checkbox input "true"
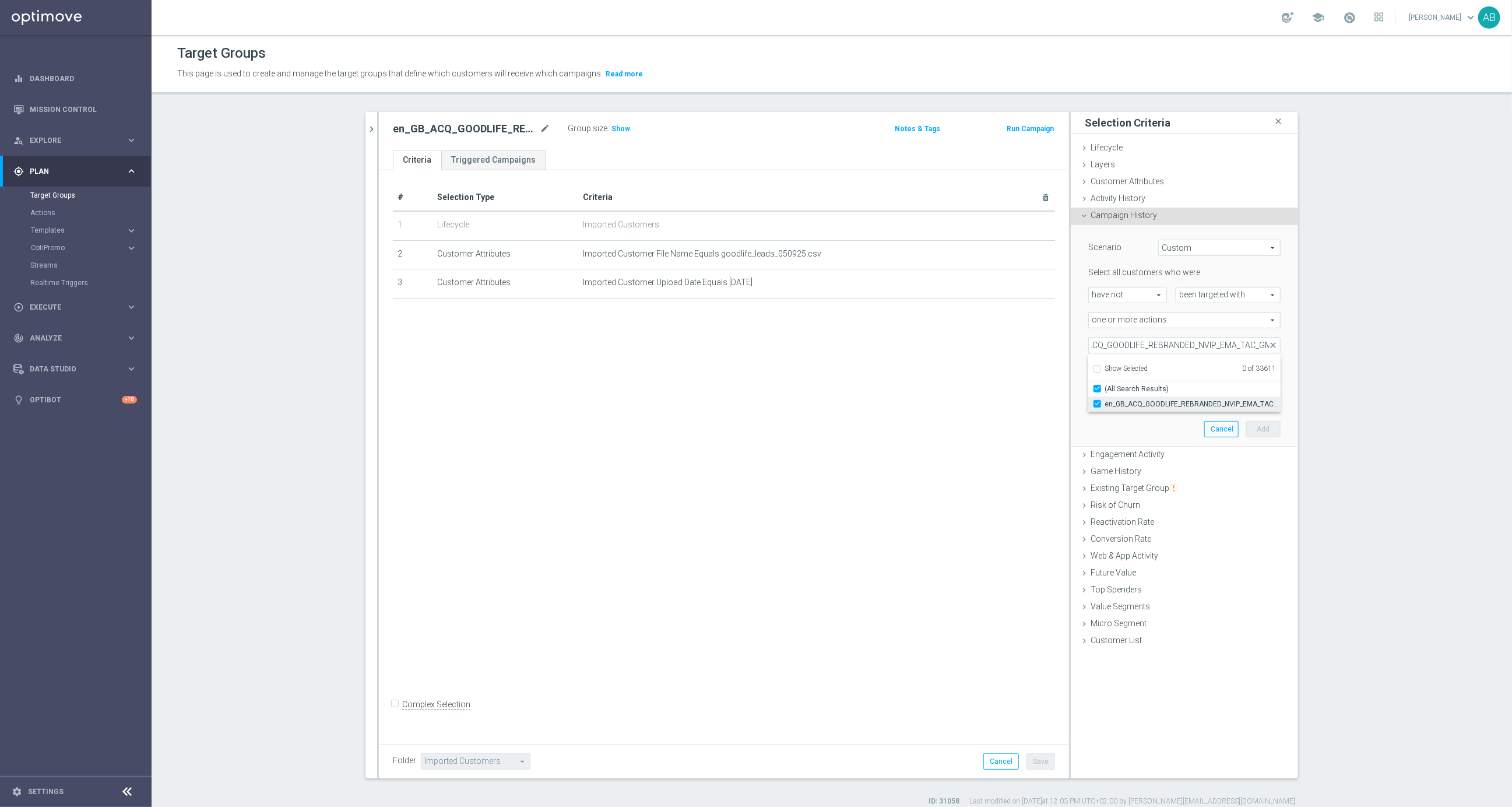
type input "en_GB_ACQ_GOODLIFE_REBRANDED_NVIP_EMA_TAC_GM"
checkbox input "true"
click at [1079, 350] on div "en_GB_ACQ_GOODLIFE_REBRANDED_NVIP_EMA_TAC_GM en_GB_ACQ_GOODLIFE_REBRANDED_NVIP_…" at bounding box center [1184, 345] width 210 height 16
click at [1204, 371] on input "number" at bounding box center [1211, 369] width 35 height 16
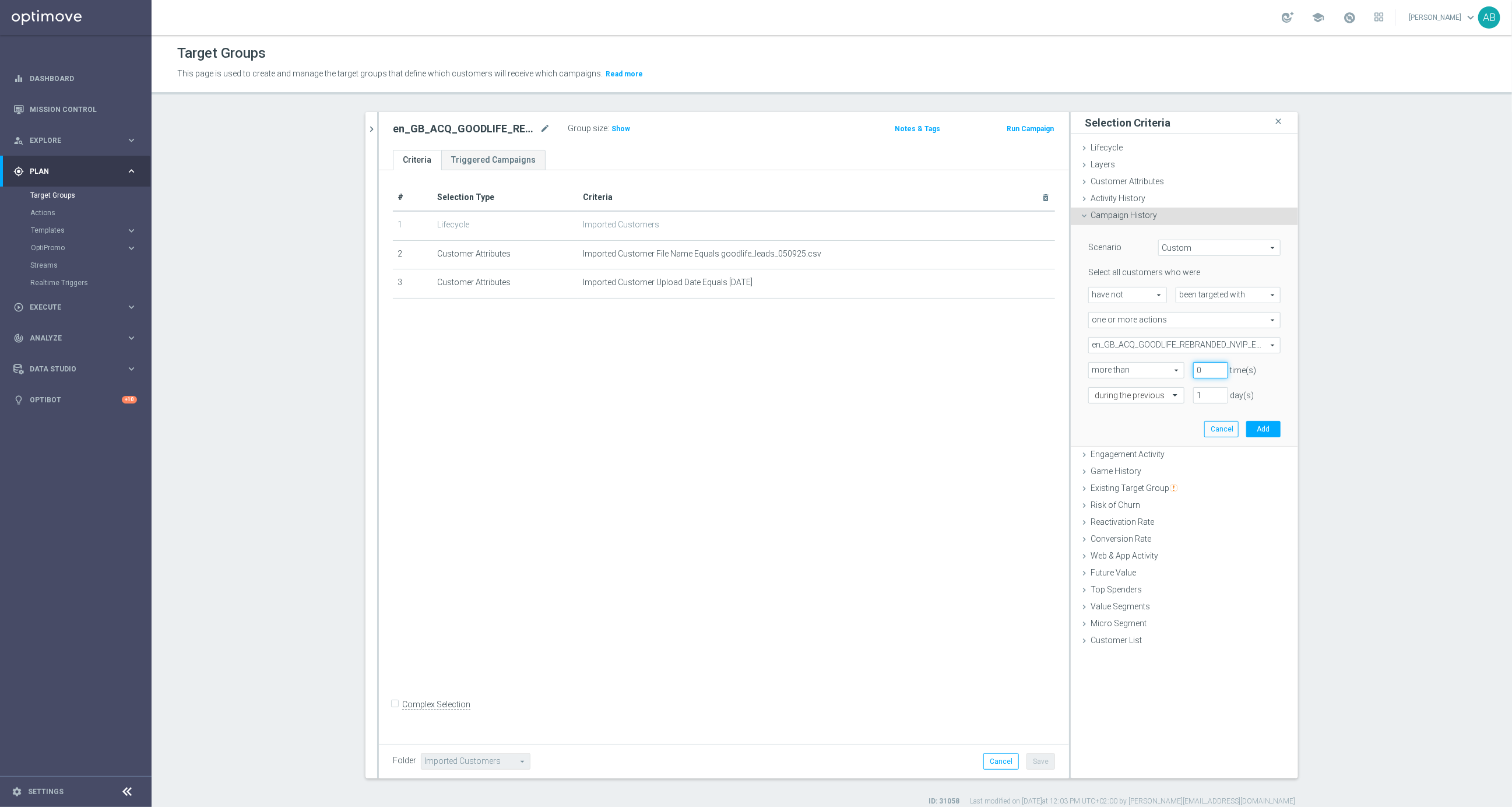
type input "0"
drag, startPoint x: 1206, startPoint y: 400, endPoint x: 1164, endPoint y: 400, distance: 42.0
click at [1193, 400] on div "1 day(s)" at bounding box center [1211, 395] width 53 height 16
type input "14"
click at [1267, 432] on button "Add" at bounding box center [1264, 429] width 34 height 16
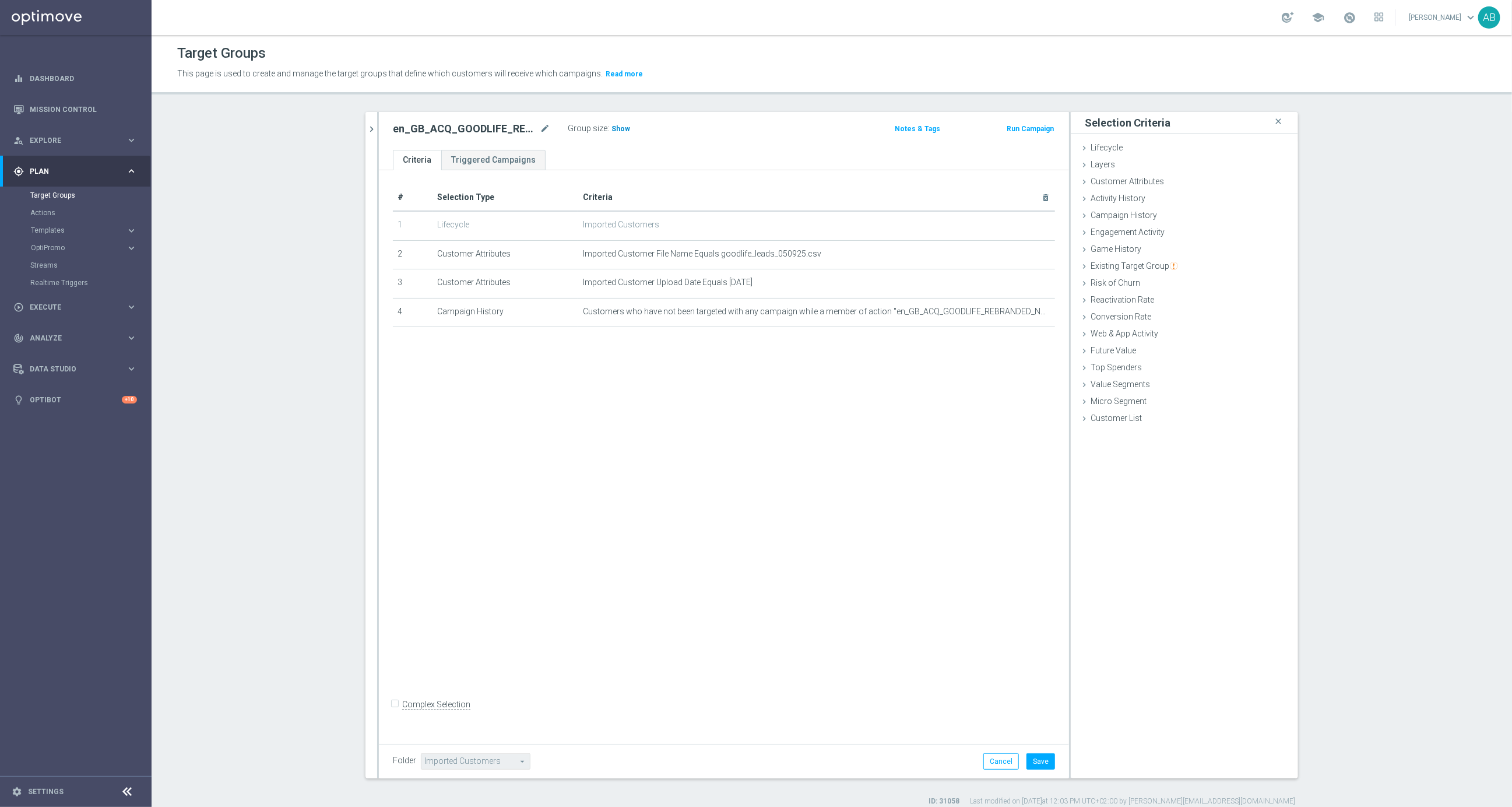
click at [621, 125] on span "Show" at bounding box center [621, 129] width 19 height 9
click at [1018, 310] on icon "mode_edit" at bounding box center [1018, 312] width 9 height 9
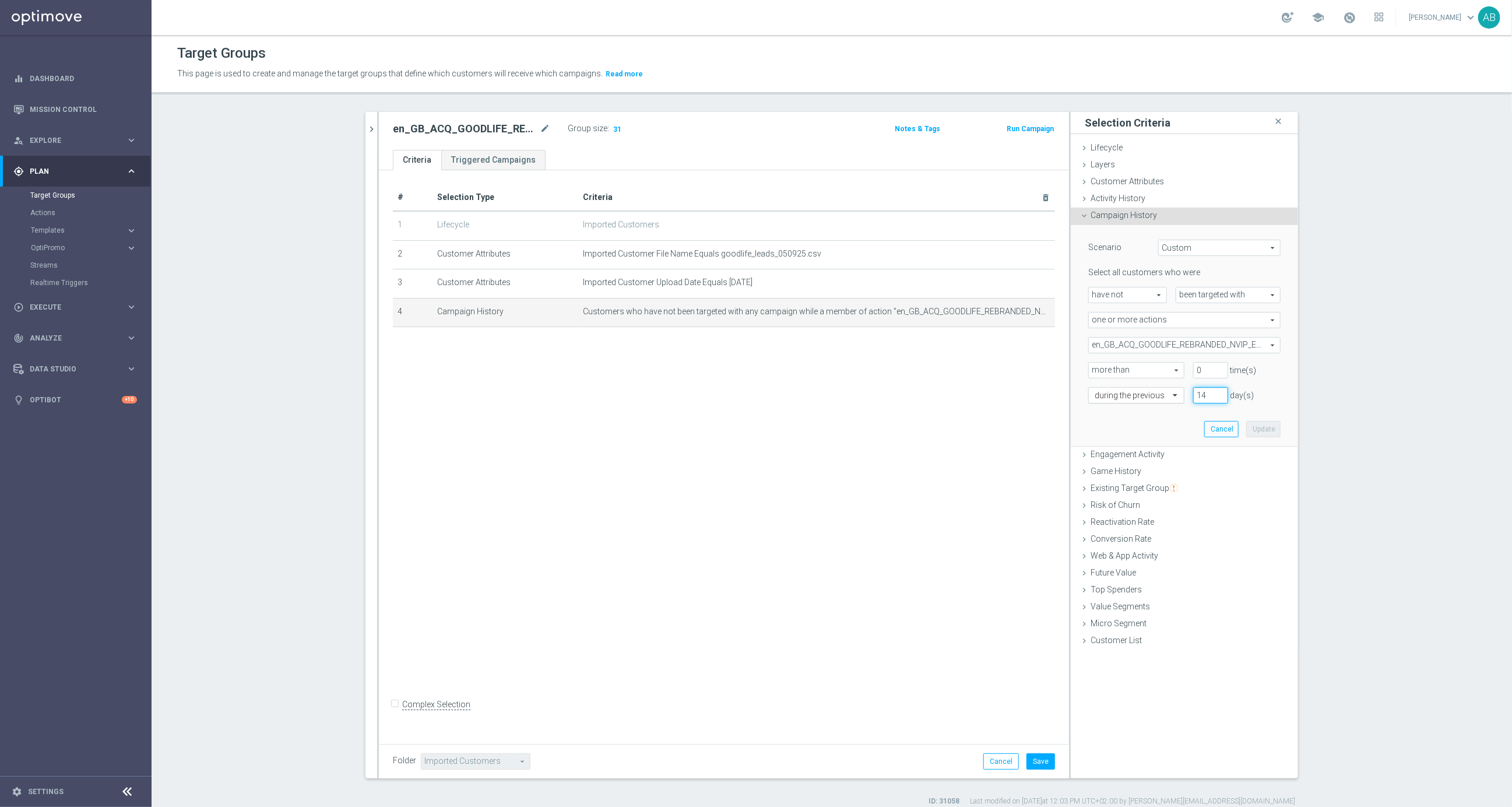
drag, startPoint x: 1206, startPoint y: 397, endPoint x: 1164, endPoint y: 394, distance: 42.1
click at [1167, 396] on div "during the previous 14 day(s)" at bounding box center [1184, 395] width 210 height 16
type input "7"
click at [1272, 431] on button "Update" at bounding box center [1264, 429] width 34 height 16
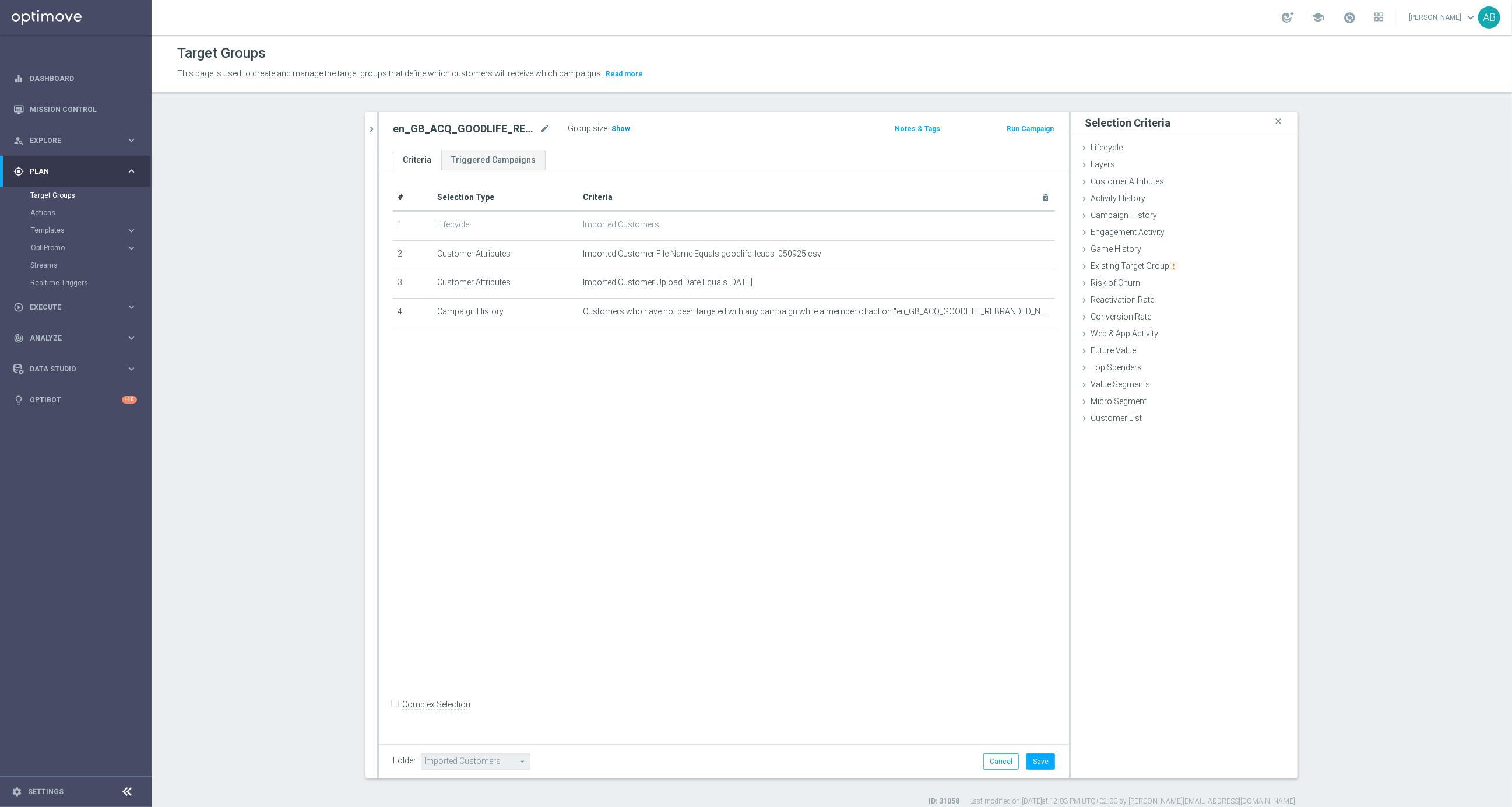
click at [617, 130] on span "Show" at bounding box center [621, 129] width 19 height 9
click at [1036, 762] on button "Save" at bounding box center [1041, 762] width 28 height 16
click at [1277, 124] on icon "close" at bounding box center [1278, 121] width 11 height 16
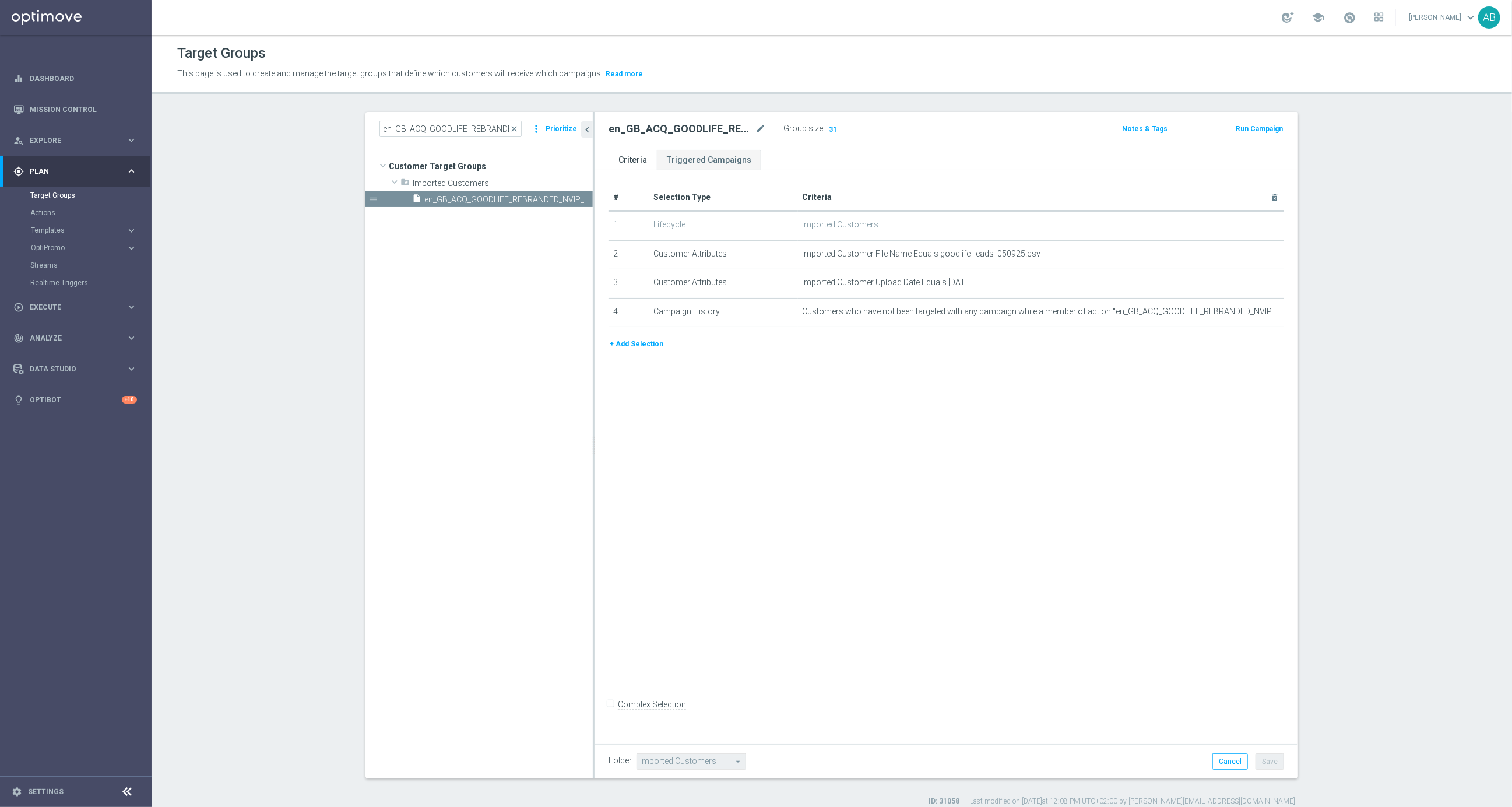
click at [692, 390] on div "# Selection Type Criteria delete_forever 1 Lifecycle Imported Customers 2 Custo…" at bounding box center [946, 454] width 704 height 568
click at [58, 141] on span "Explore" at bounding box center [77, 140] width 96 height 7
click at [59, 160] on link "Customer Explorer" at bounding box center [76, 164] width 91 height 9
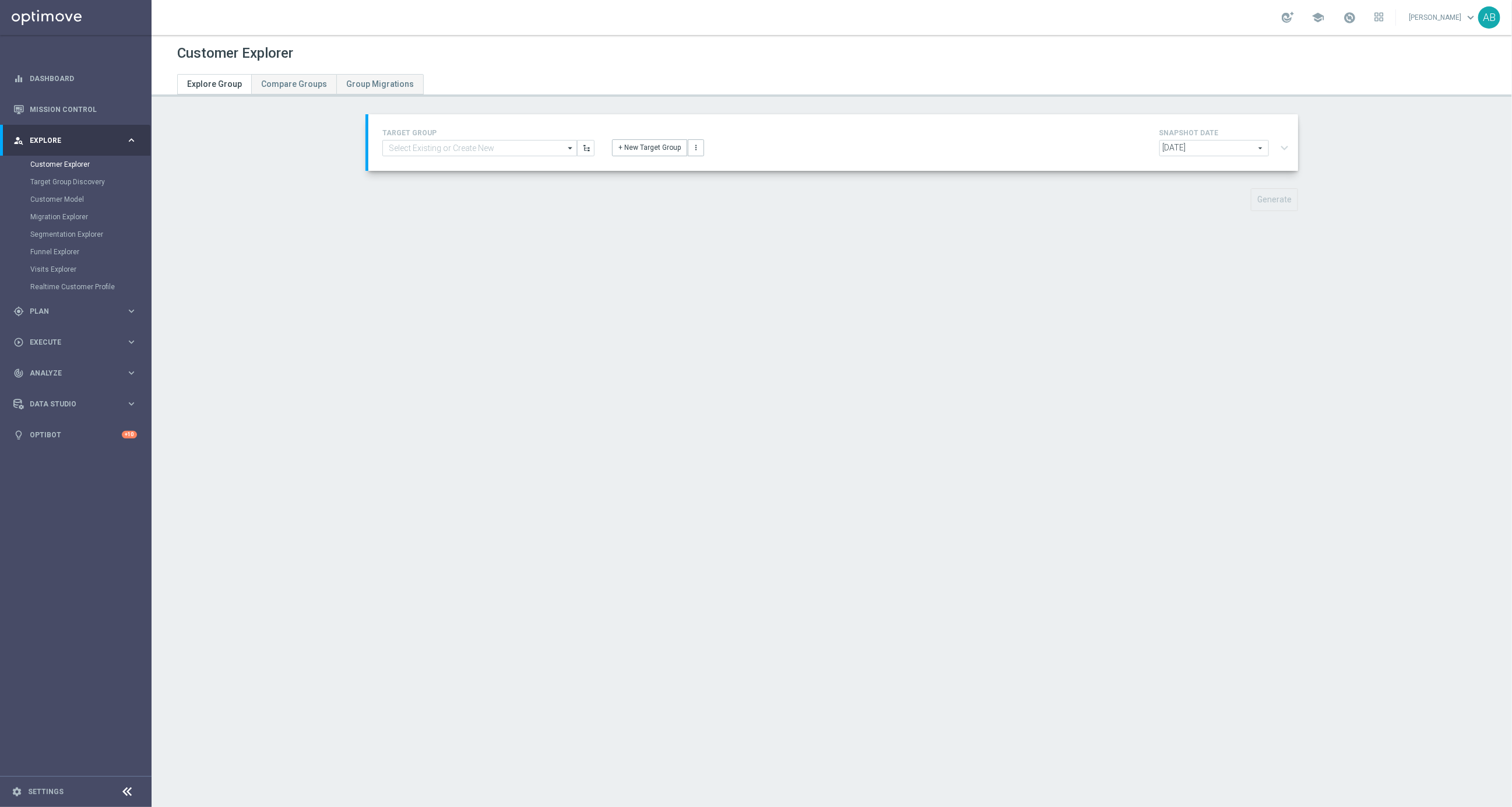
click at [418, 157] on div "TARGET GROUP arrow_drop_down Show Selected 0 of 20416 (OLD) EMAIL - UK_LOTTERY_…" at bounding box center [833, 142] width 919 height 33
click at [436, 147] on input at bounding box center [480, 147] width 195 height 16
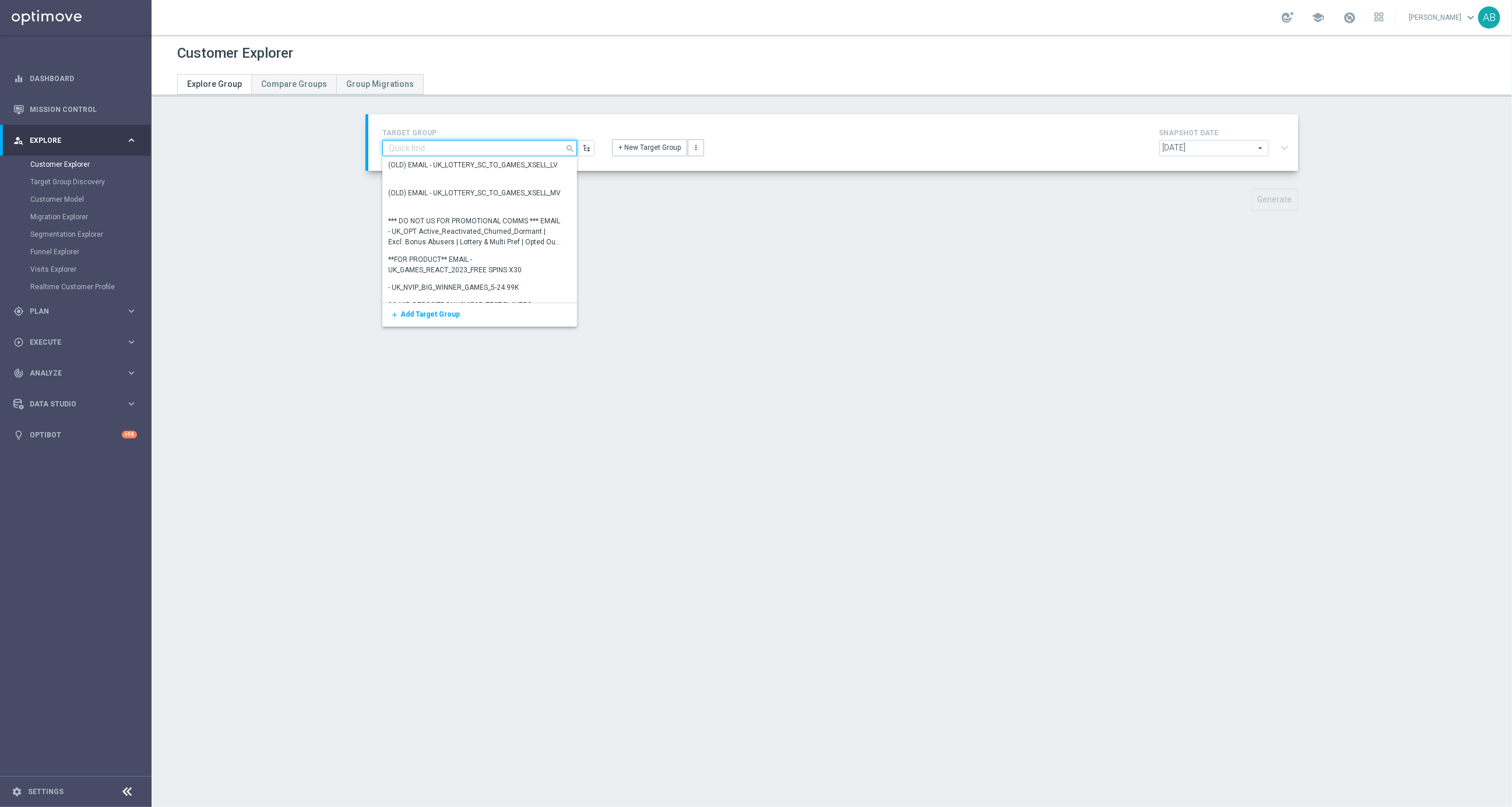
paste input "en_GB_ACQ_GOODLIFE_REBRANDED_NVIP_EMA_TAC_GM_050925"
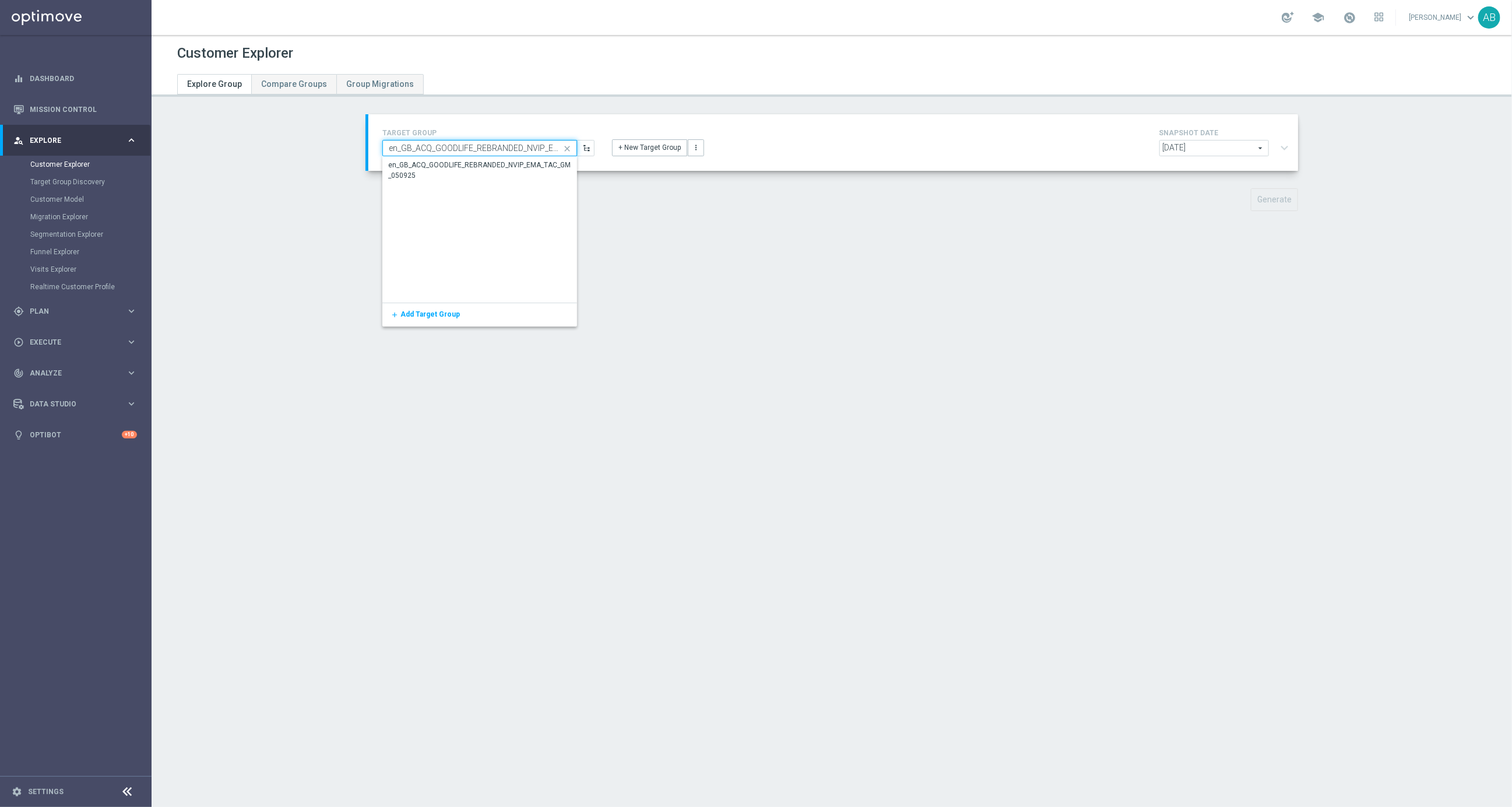
scroll to position [0, 64]
type input "en_GB_ACQ_GOODLIFE_REBRANDED_NVIP_EMA_TAC_GM_050925"
click at [431, 165] on div "en_GB_ACQ_GOODLIFE_REBRANDED_NVIP_EMA_TAC_GM_050925" at bounding box center [480, 170] width 183 height 21
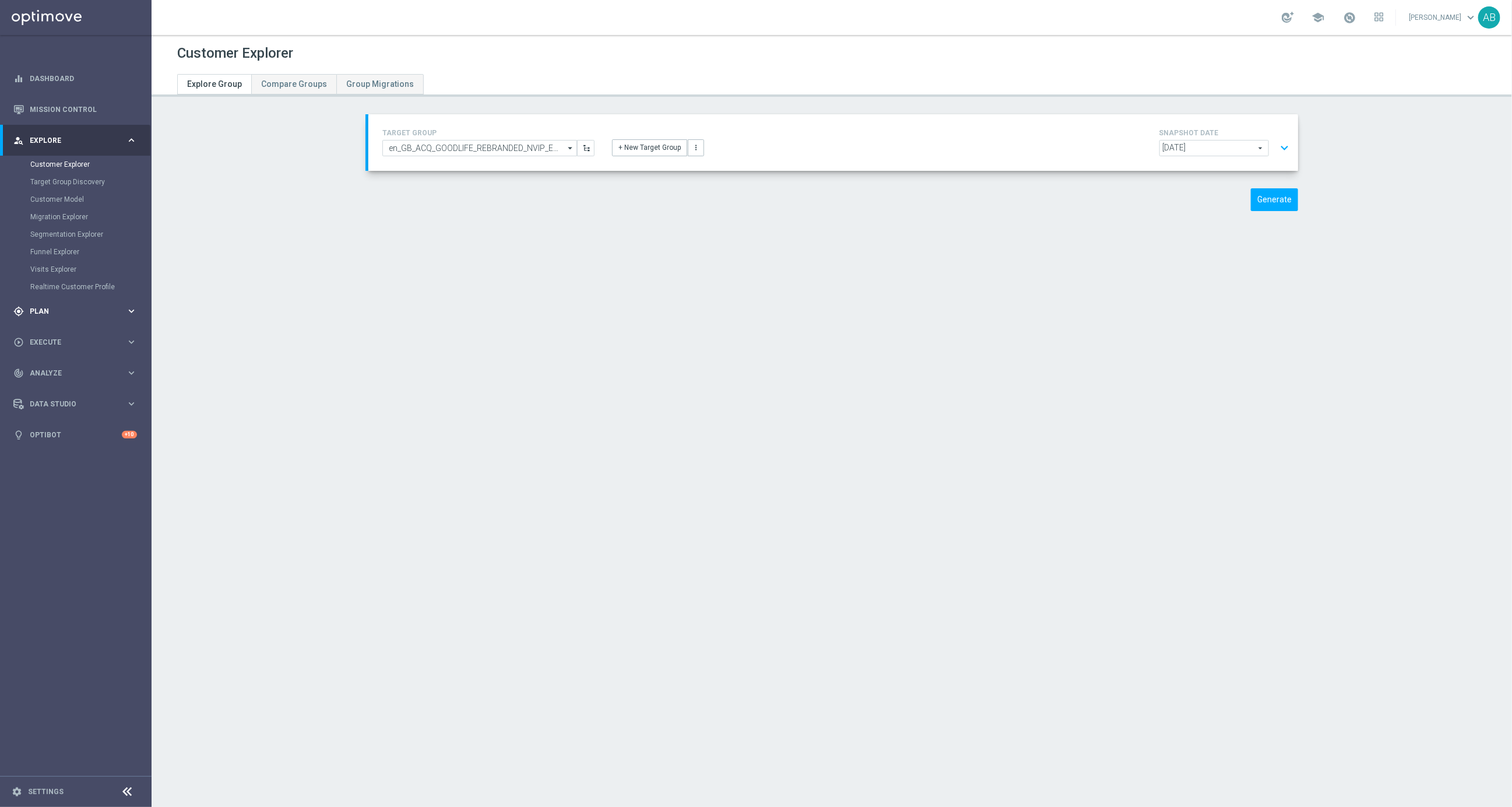
click at [56, 317] on div "gps_fixed Plan keyboard_arrow_right" at bounding box center [75, 311] width 150 height 31
click at [59, 191] on link "Target Groups" at bounding box center [76, 196] width 91 height 9
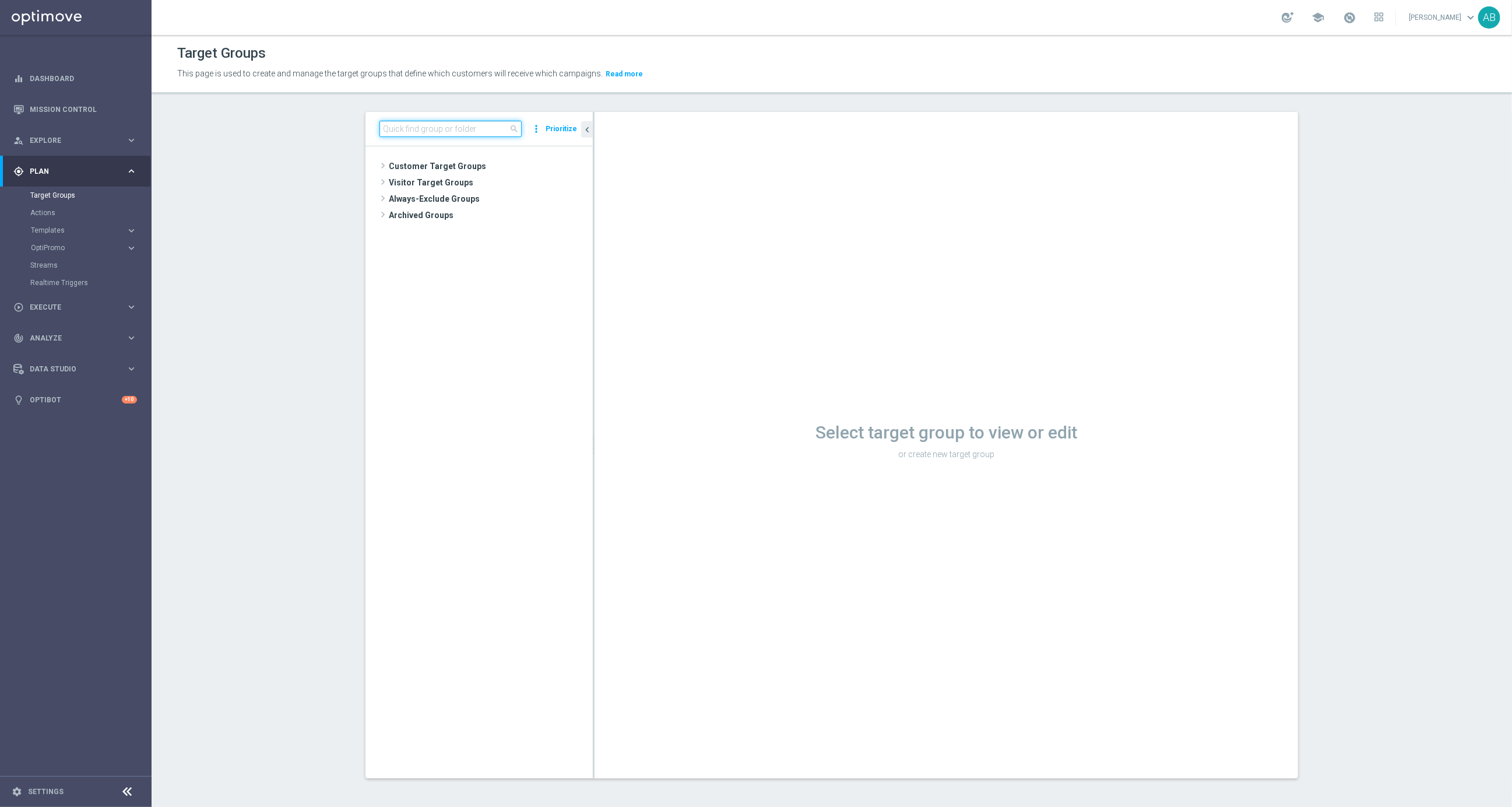
click at [450, 123] on input at bounding box center [450, 129] width 143 height 16
click at [57, 307] on span "Execute" at bounding box center [77, 307] width 96 height 7
click at [67, 226] on link "Campaign Builder" at bounding box center [76, 227] width 91 height 9
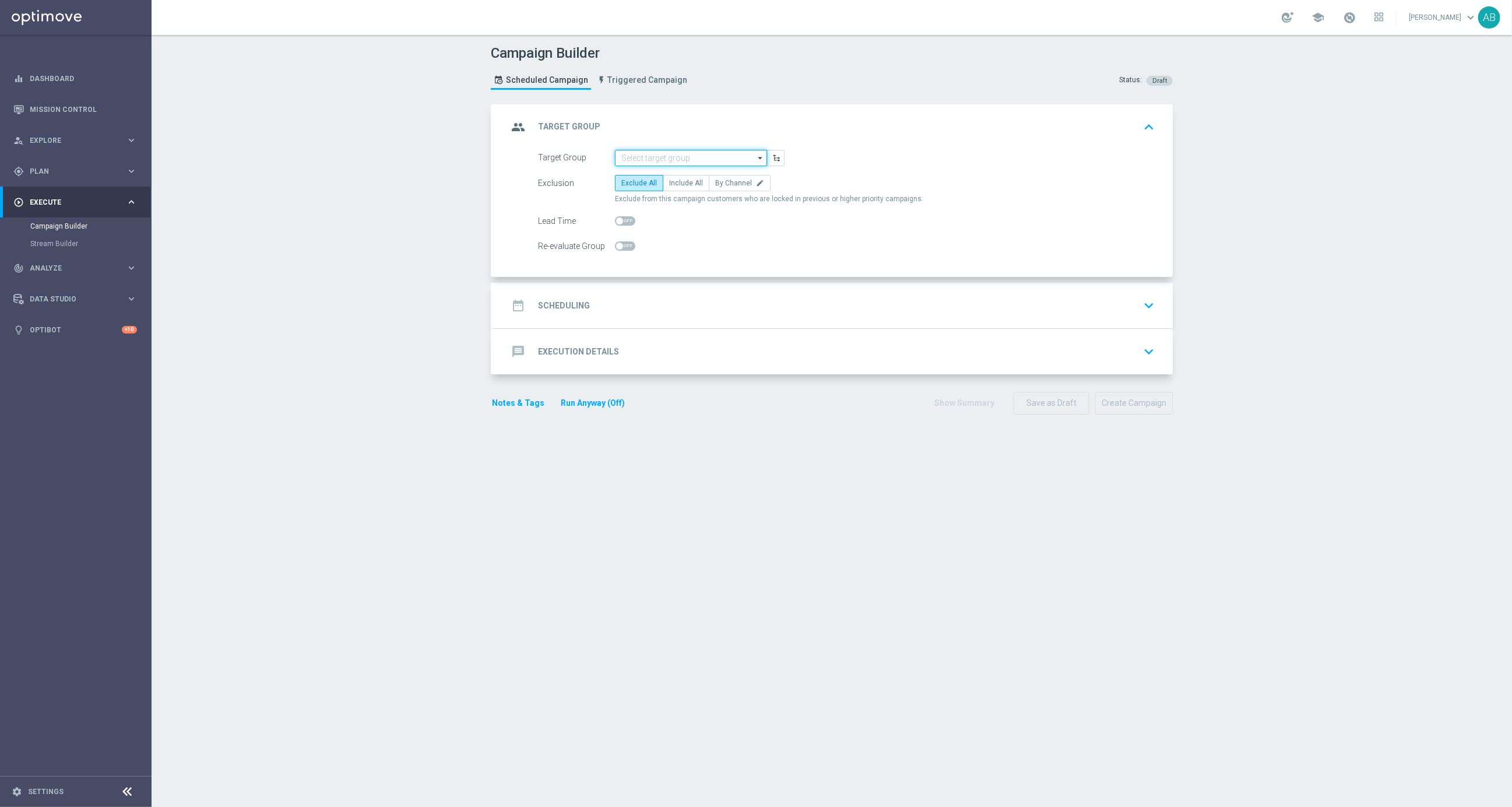
click at [694, 160] on input at bounding box center [690, 158] width 152 height 16
paste input "en_GB_ACQ_GOODLIFE_REBRANDED_NVIP_EMA_TAC_GM_050925"
click at [675, 175] on div "en_GB_ACQ_GOODLIFE_REBRANDED_NVIP_EMA_TAC_GM_050925" at bounding box center [690, 180] width 141 height 21
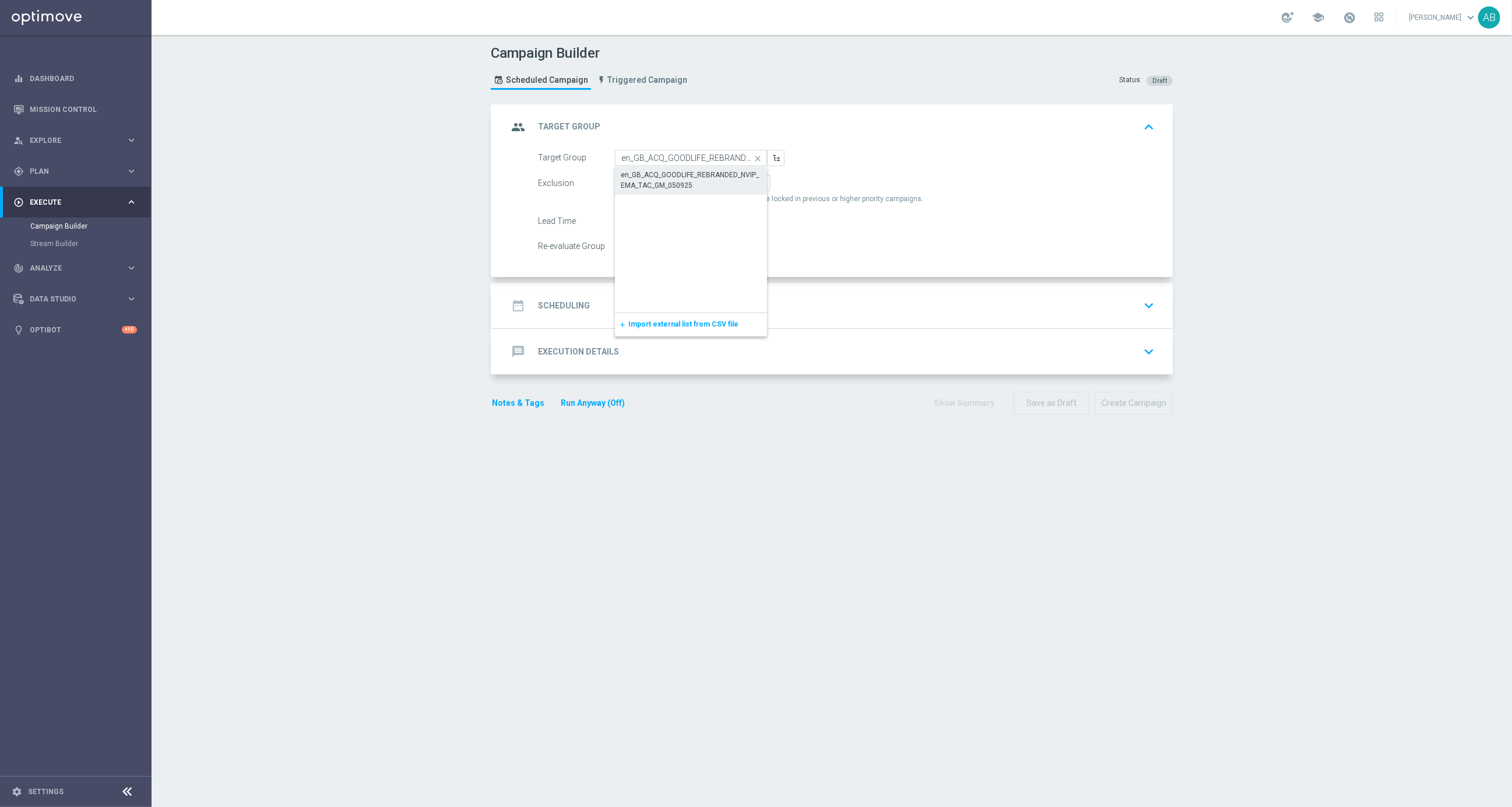
type input "en_GB_ACQ_GOODLIFE_REBRANDED_NVIP_EMA_TAC_GM_050925"
click at [677, 183] on span "Include All" at bounding box center [687, 183] width 34 height 9
click at [677, 183] on input "Include All" at bounding box center [673, 185] width 8 height 8
radio input "true"
click at [588, 295] on div "date_range Scheduling keyboard_arrow_down" at bounding box center [833, 305] width 651 height 22
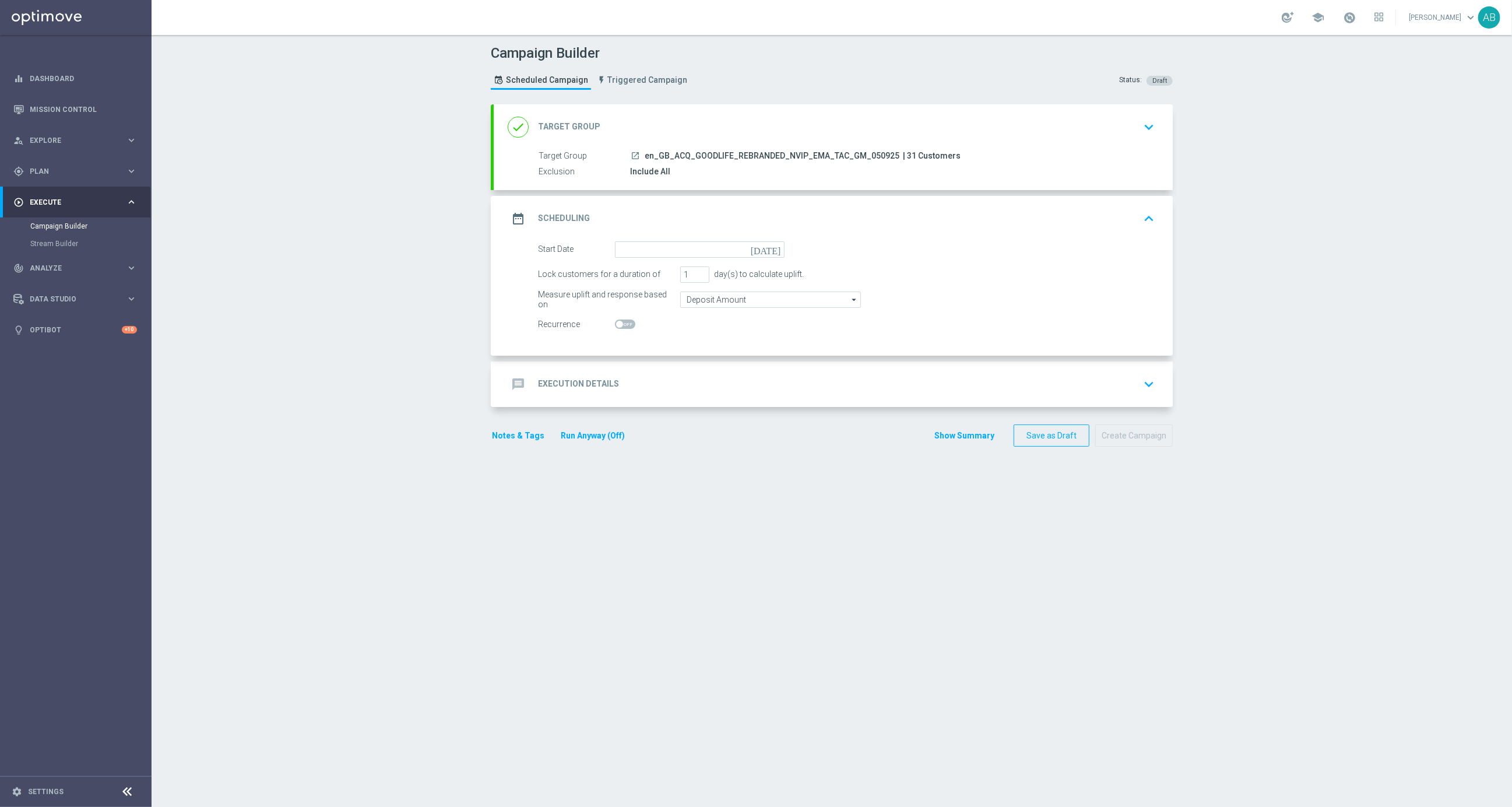
click at [796, 257] on form "Start Date [DATE] Lock customers for a duration of 1 day(s) to calculate uplift…" at bounding box center [846, 287] width 617 height 92
click at [777, 247] on icon "[DATE]" at bounding box center [768, 249] width 34 height 13
click at [722, 314] on span "5" at bounding box center [726, 315] width 19 height 19
type input "[DATE]"
click at [553, 383] on h2 "Execution Details" at bounding box center [579, 385] width 81 height 11
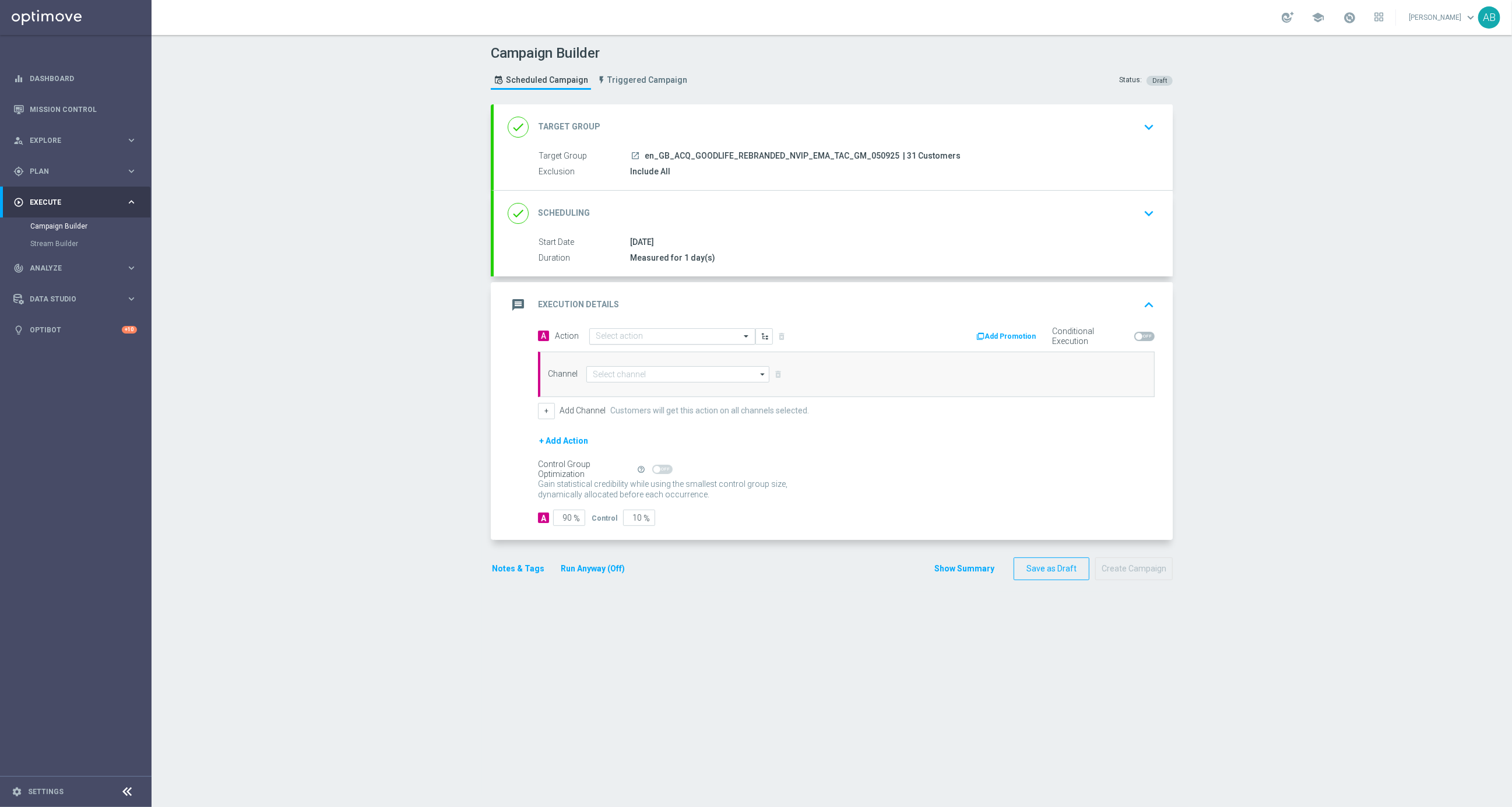
click at [637, 337] on input "text" at bounding box center [661, 336] width 130 height 9
paste input "en_GB_ACQ_GOODLIFE_REBRANDED_NVIP_EMA_TAC_GM_050925"
type input "en_GB_ACQ_GOODLIFE_REBRANDED_NVIP_EMA_TAC_GM_050925"
click at [639, 336] on input "en_GB_ACQ_GOODLIFE_REBRANDED_NVIP_EMA_TAC_GM_050925" at bounding box center [661, 339] width 130 height 9
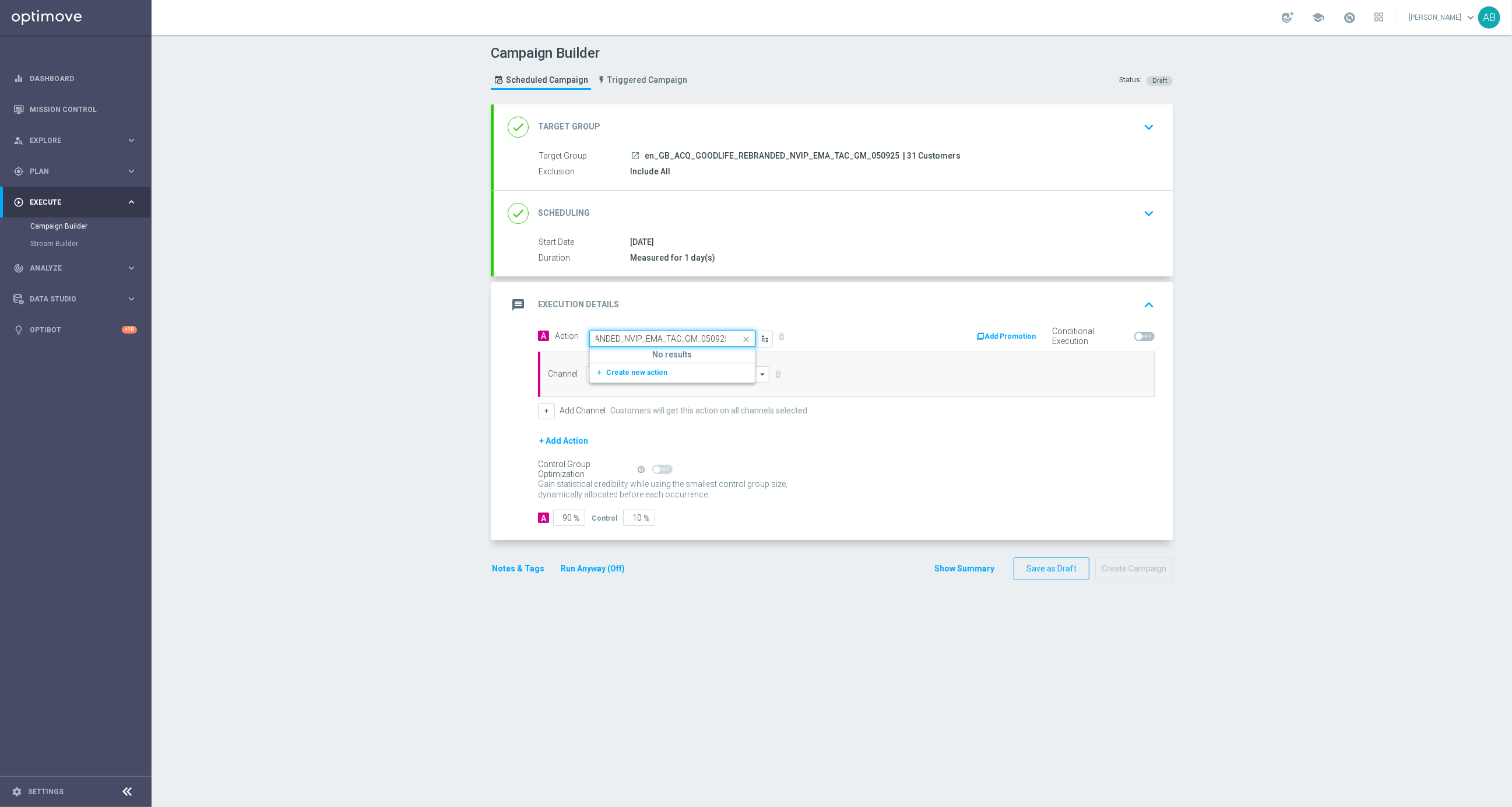
click at [639, 336] on input "en_GB_ACQ_GOODLIFE_REBRANDED_NVIP_EMA_TAC_GM_050925" at bounding box center [661, 339] width 130 height 9
paste input "en_GB_ACQ_GOODLIFE_REBRANDED_NVIP_EMA_TAC_GM"
type input "en_GB_ACQ_GOODLIFE_REBRANDED_NVIP_EMA_TAC_GM"
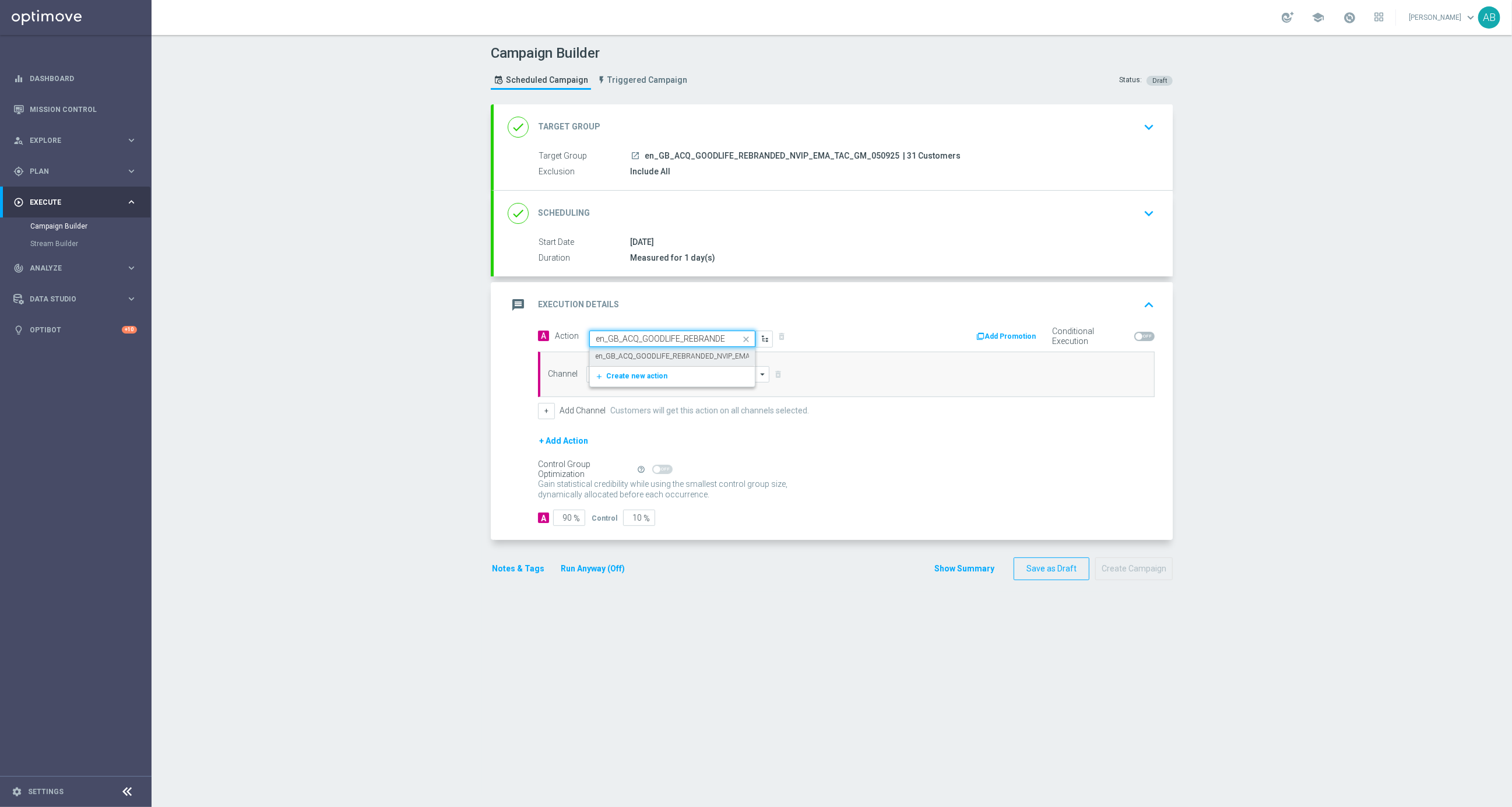
scroll to position [0, 79]
click at [631, 354] on label "en_GB_ACQ_GOODLIFE_REBRANDED_NVIP_EMA_TAC_GM" at bounding box center [688, 356] width 185 height 9
click at [617, 377] on input at bounding box center [678, 374] width 183 height 16
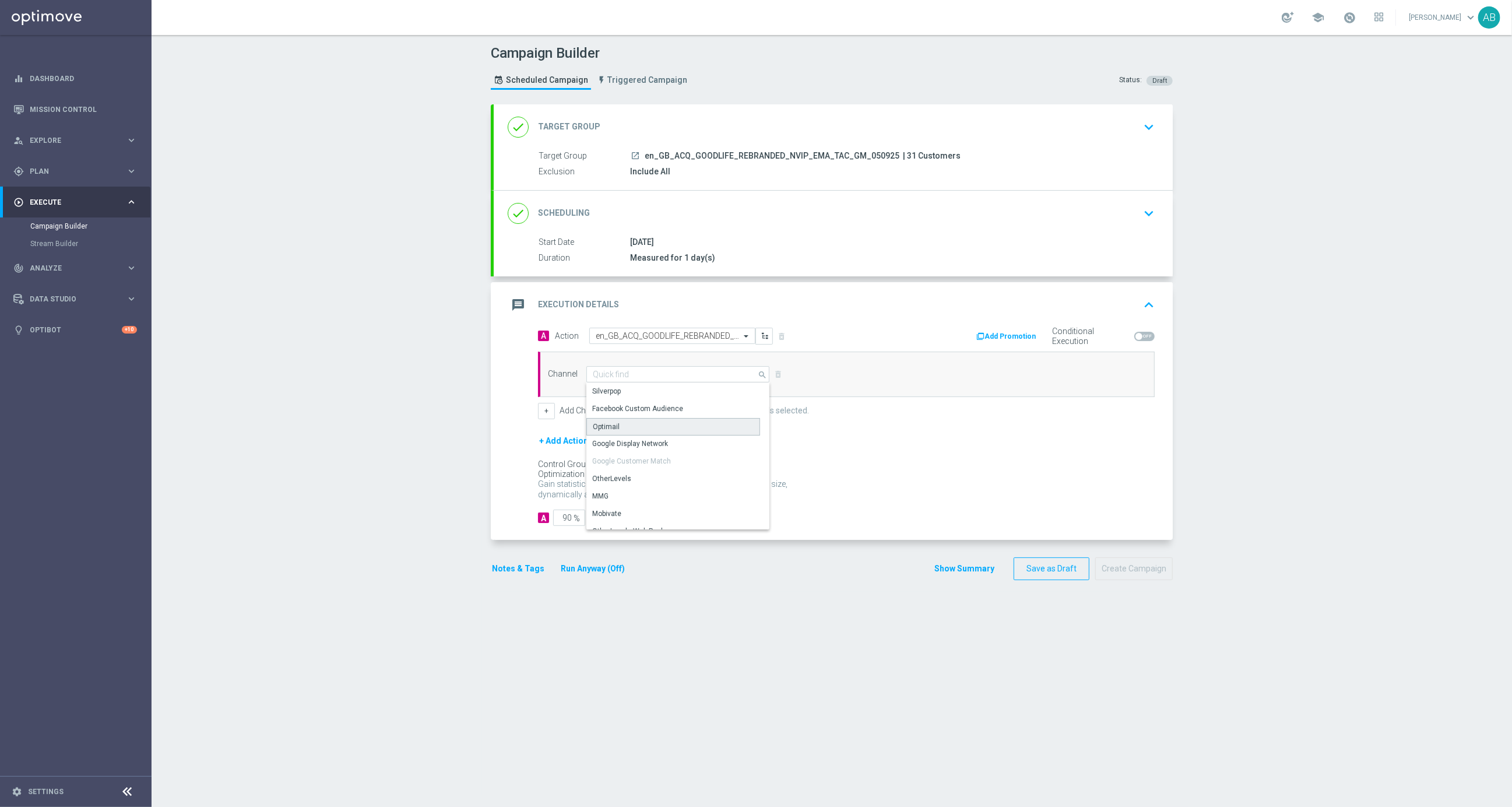
click at [633, 424] on div "Optimail" at bounding box center [673, 427] width 174 height 18
type input "Optimail"
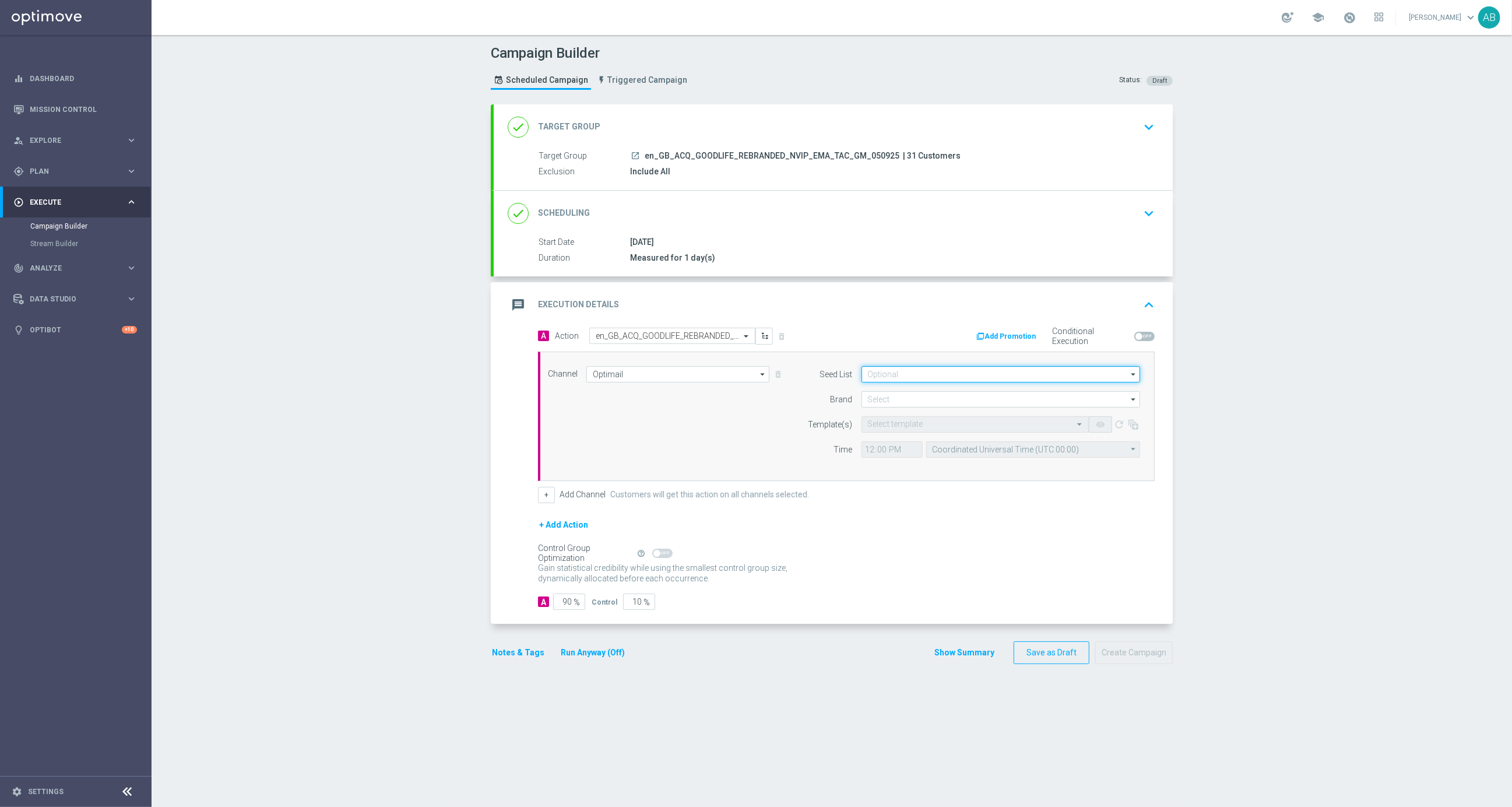
click at [867, 368] on input at bounding box center [1000, 374] width 279 height 16
click at [895, 406] on div "Mandatory seed list" at bounding box center [911, 408] width 64 height 10
click at [761, 439] on div "Channel Optimail Optimail arrow_drop_down Show Selected 1 of 26 Silverpop" at bounding box center [844, 417] width 610 height 100
type input "Mandatory seed list"
click at [911, 404] on input at bounding box center [1000, 399] width 279 height 16
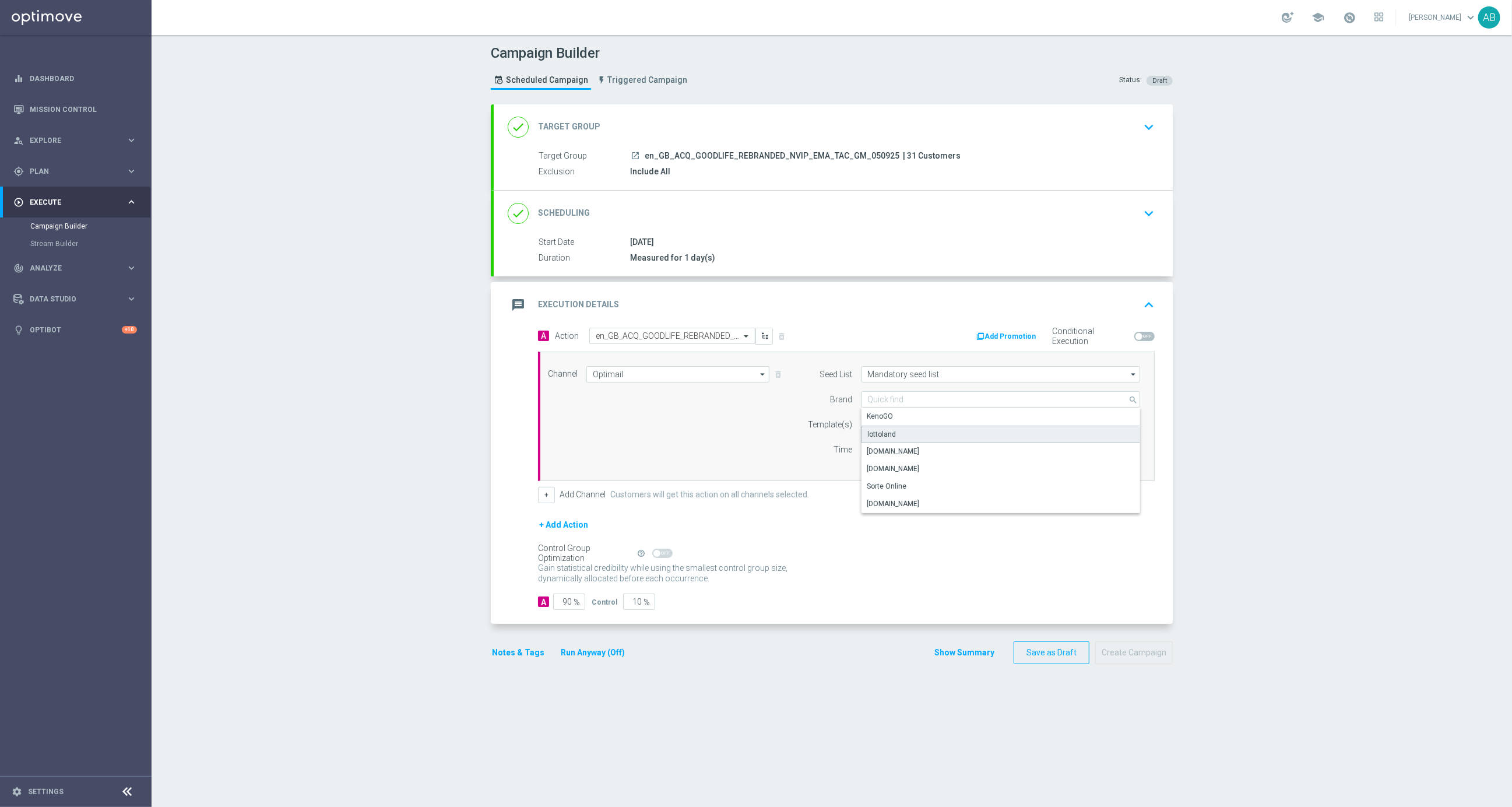
click at [888, 437] on div "lottoland" at bounding box center [882, 434] width 28 height 10
type input "lottoland"
click at [913, 423] on input "text" at bounding box center [963, 424] width 191 height 9
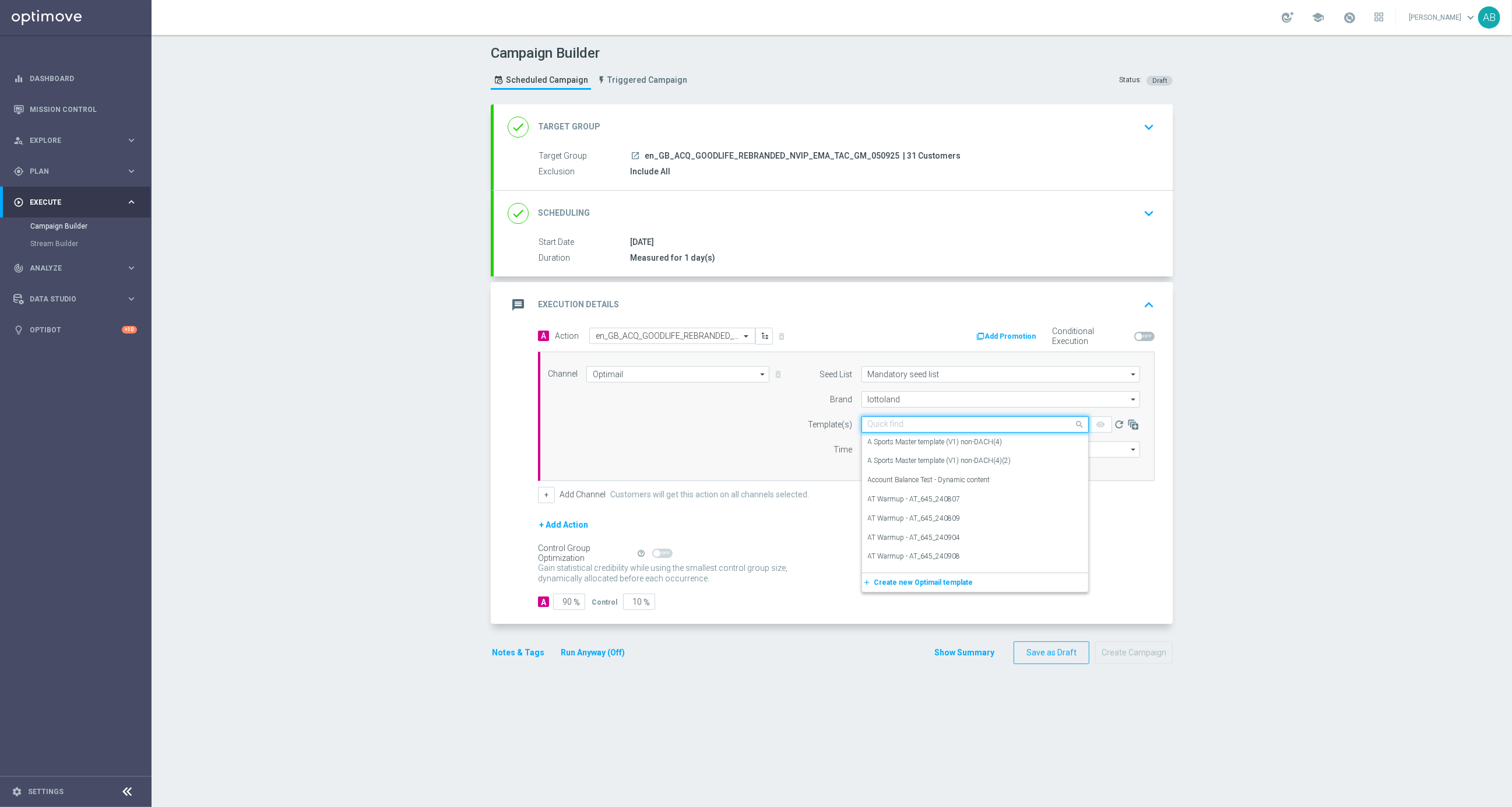
paste input "en_GB_ACQ_GOODLIFE_REBRANDED_NVIP_EMA_TAC_GM"
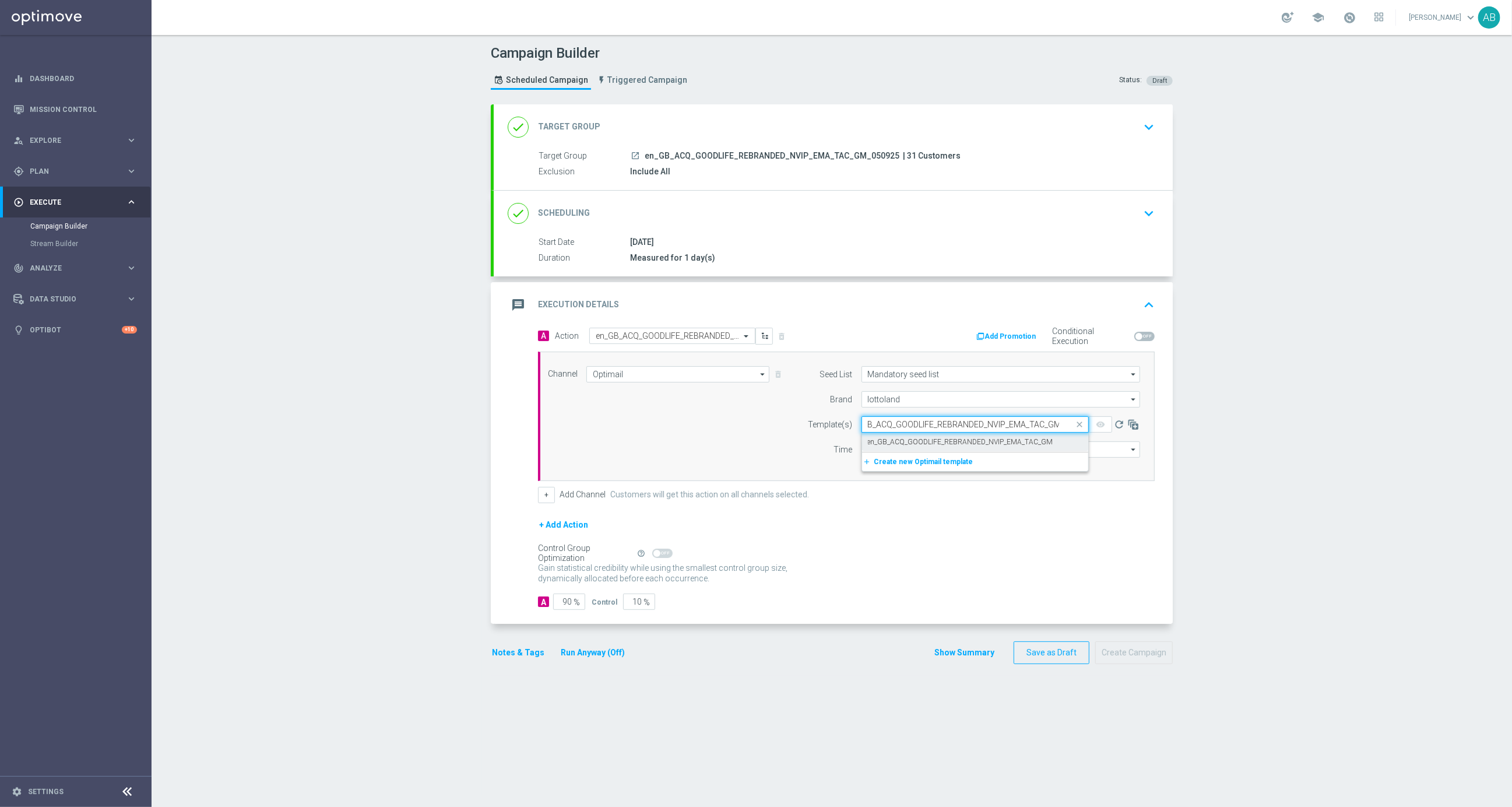
click at [915, 438] on label "en_GB_ACQ_GOODLIFE_REBRANDED_NVIP_EMA_TAC_GM" at bounding box center [960, 442] width 185 height 9
type input "en_GB_ACQ_GOODLIFE_REBRANDED_NVIP_EMA_TAC_GM"
click at [869, 449] on input "12:00" at bounding box center [892, 449] width 61 height 16
type input "19:00"
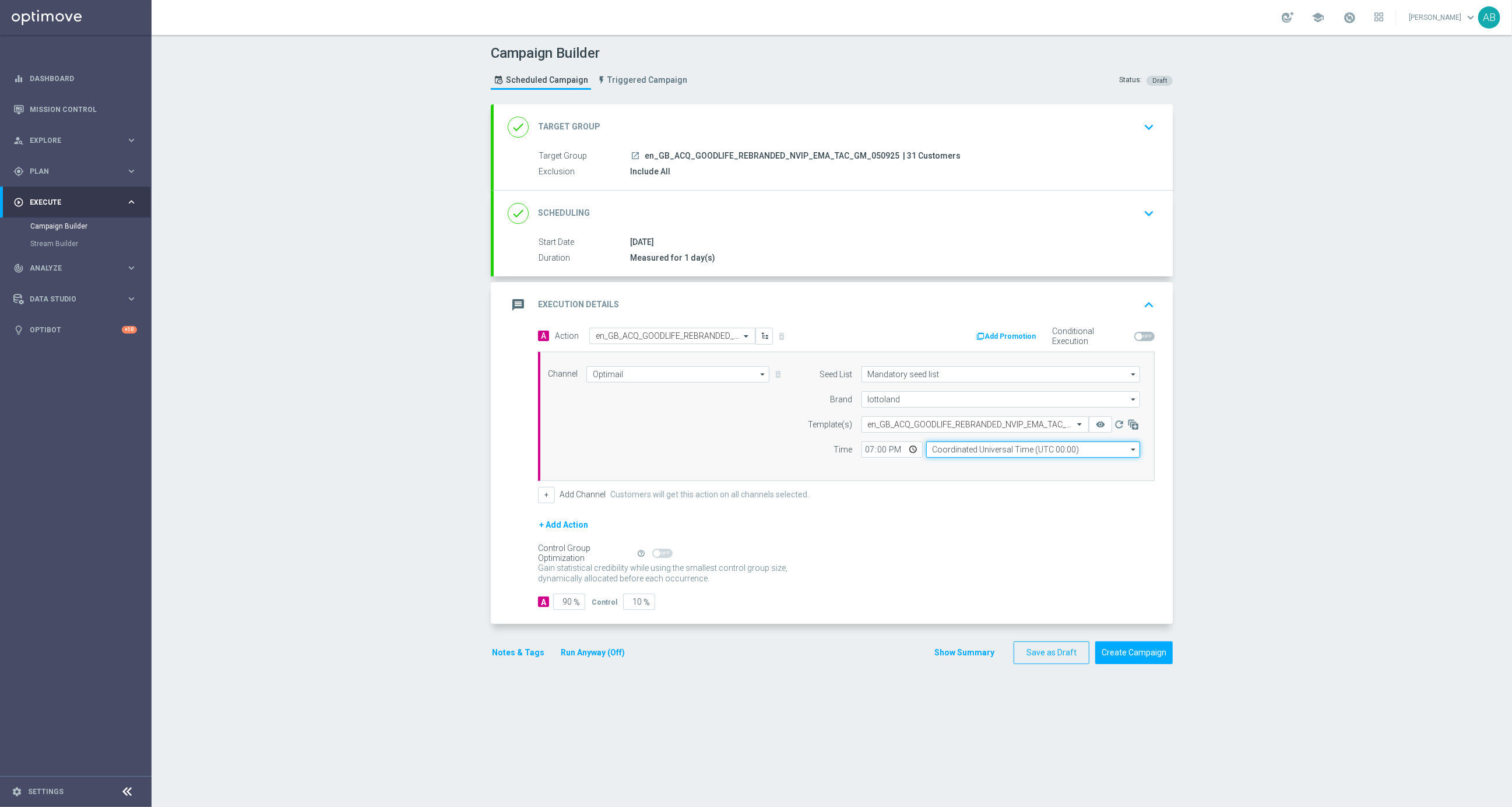
click at [936, 443] on input "Coordinated Universal Time (UTC 00:00)" at bounding box center [1033, 449] width 214 height 16
click at [965, 462] on div "United Kingdom Time (UTC +01:00)" at bounding box center [990, 467] width 113 height 10
type input "United Kingdom Time (UTC +01:00)"
drag, startPoint x: 565, startPoint y: 603, endPoint x: 595, endPoint y: 603, distance: 30.0
click at [588, 603] on div "A 90 %" at bounding box center [565, 601] width 54 height 16
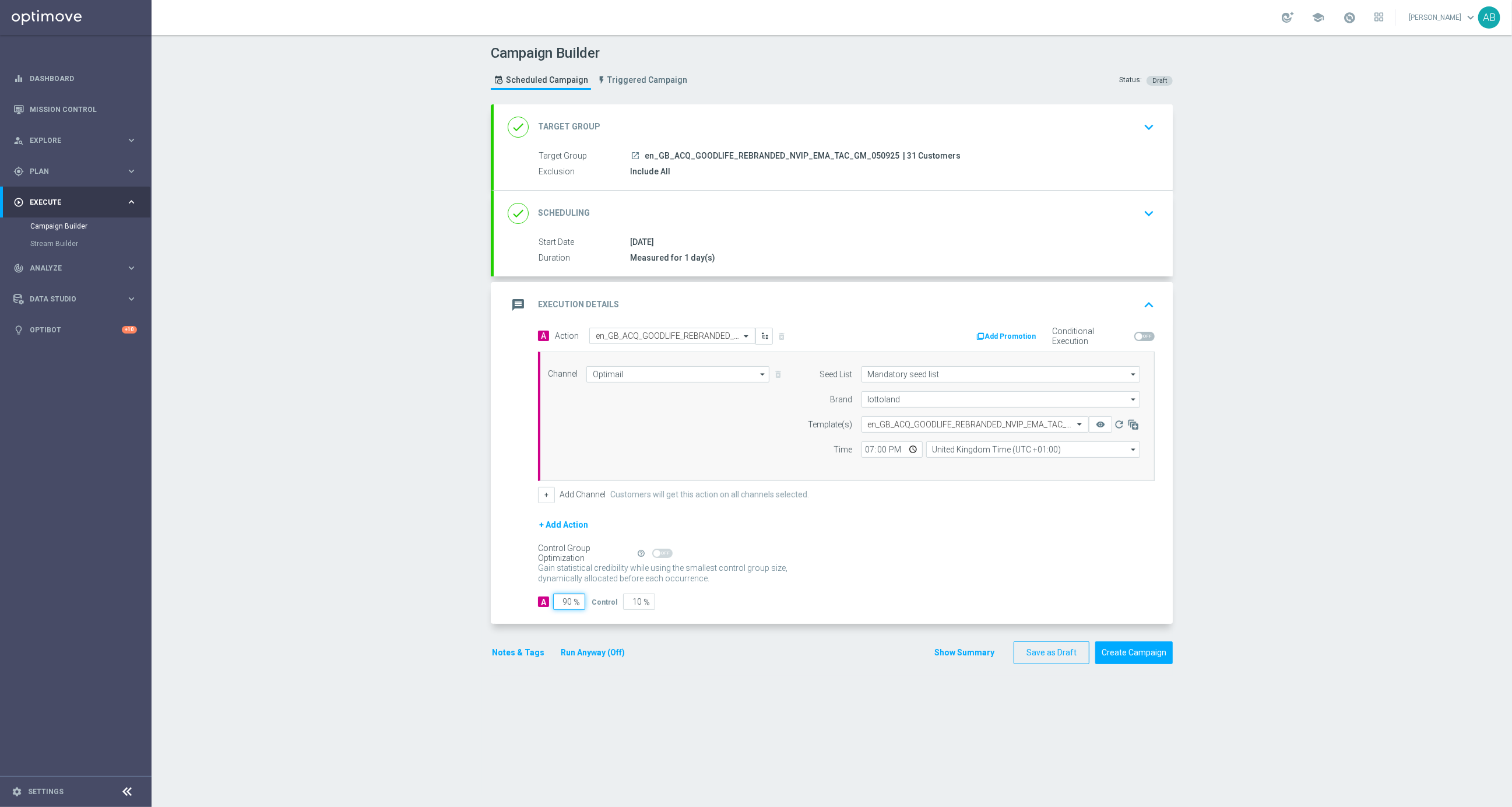
type input "9"
type input "91"
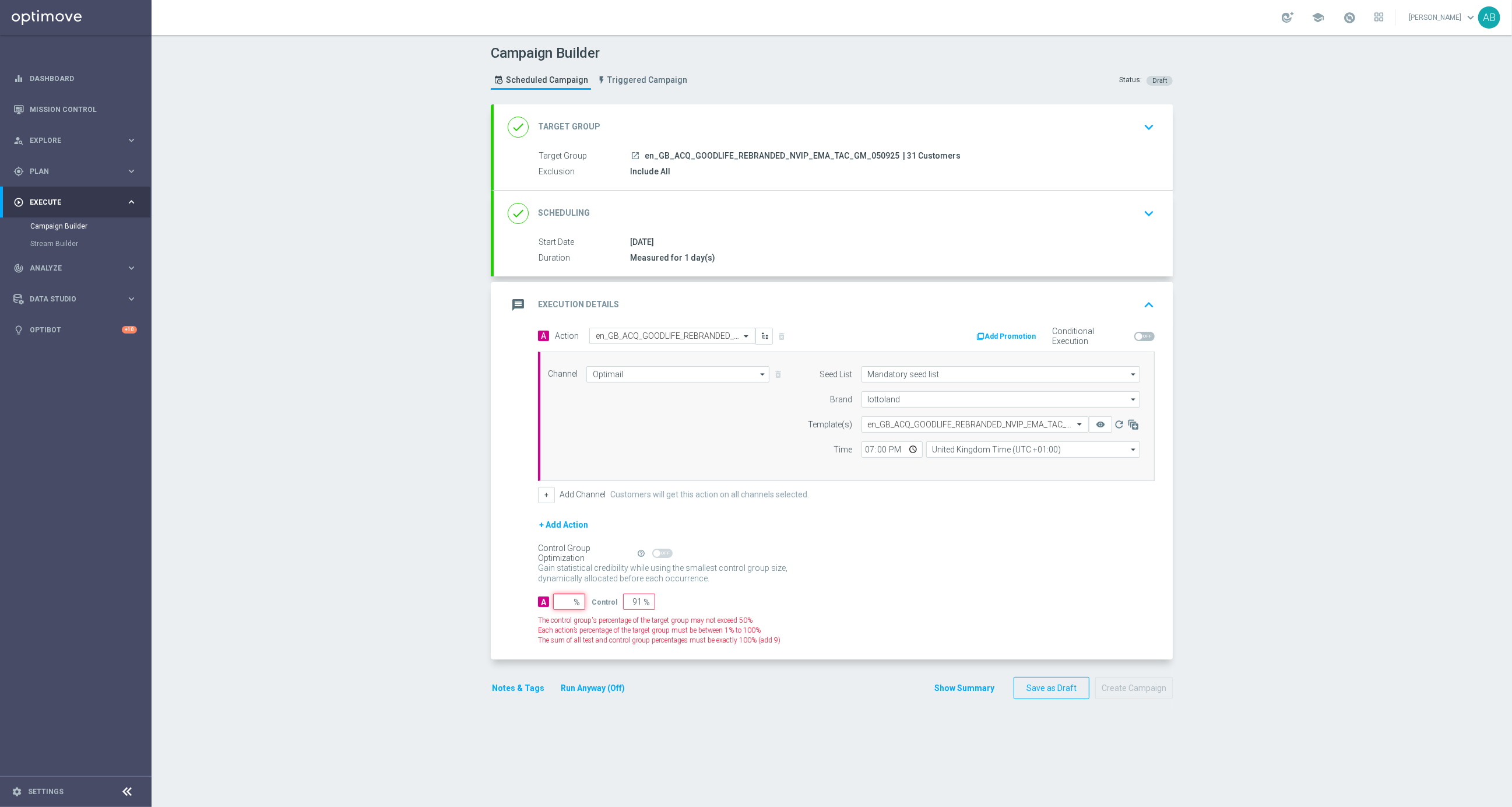
type input "100"
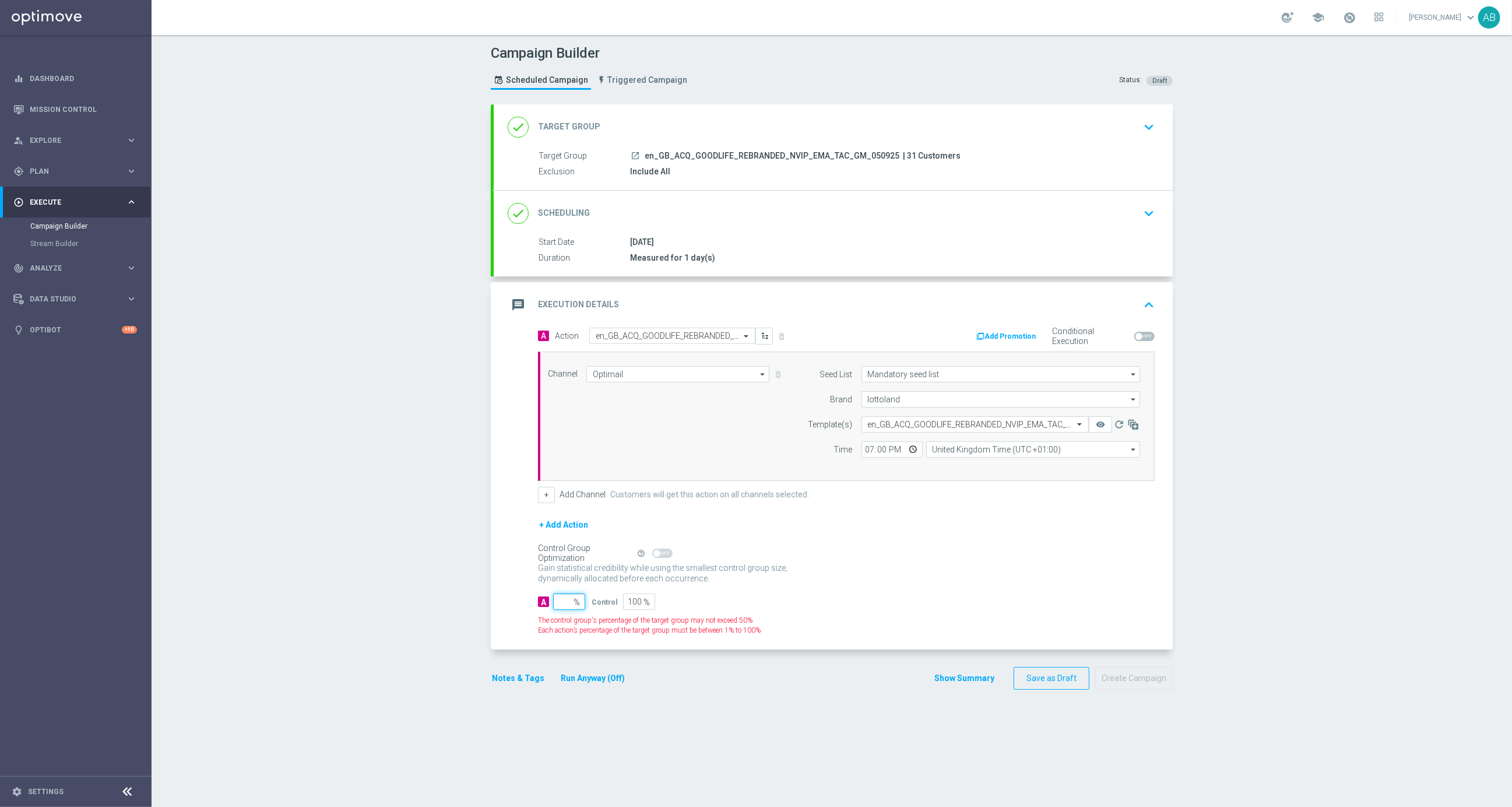
type input "1"
type input "99"
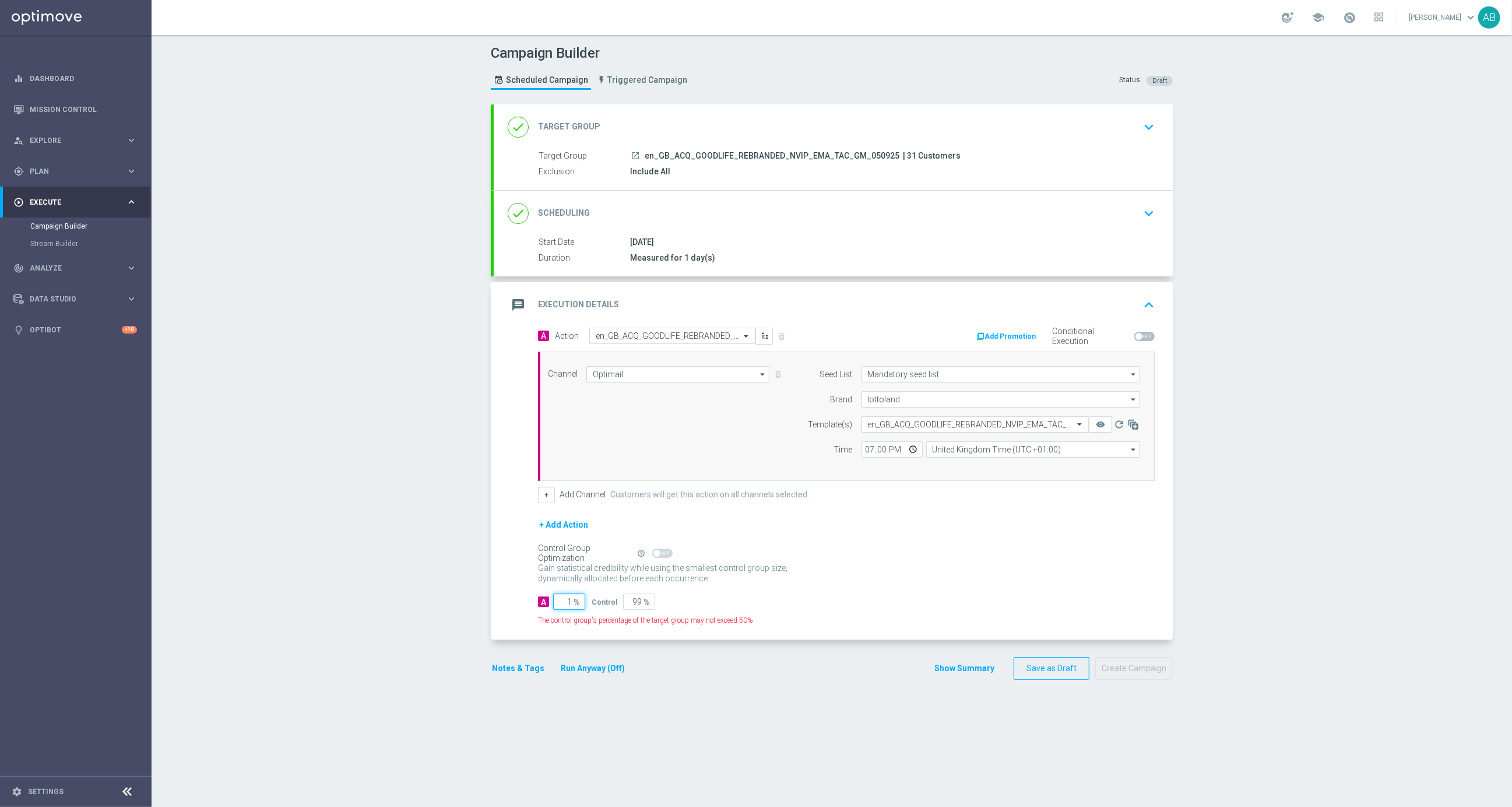
type input "10"
type input "90"
type input "100"
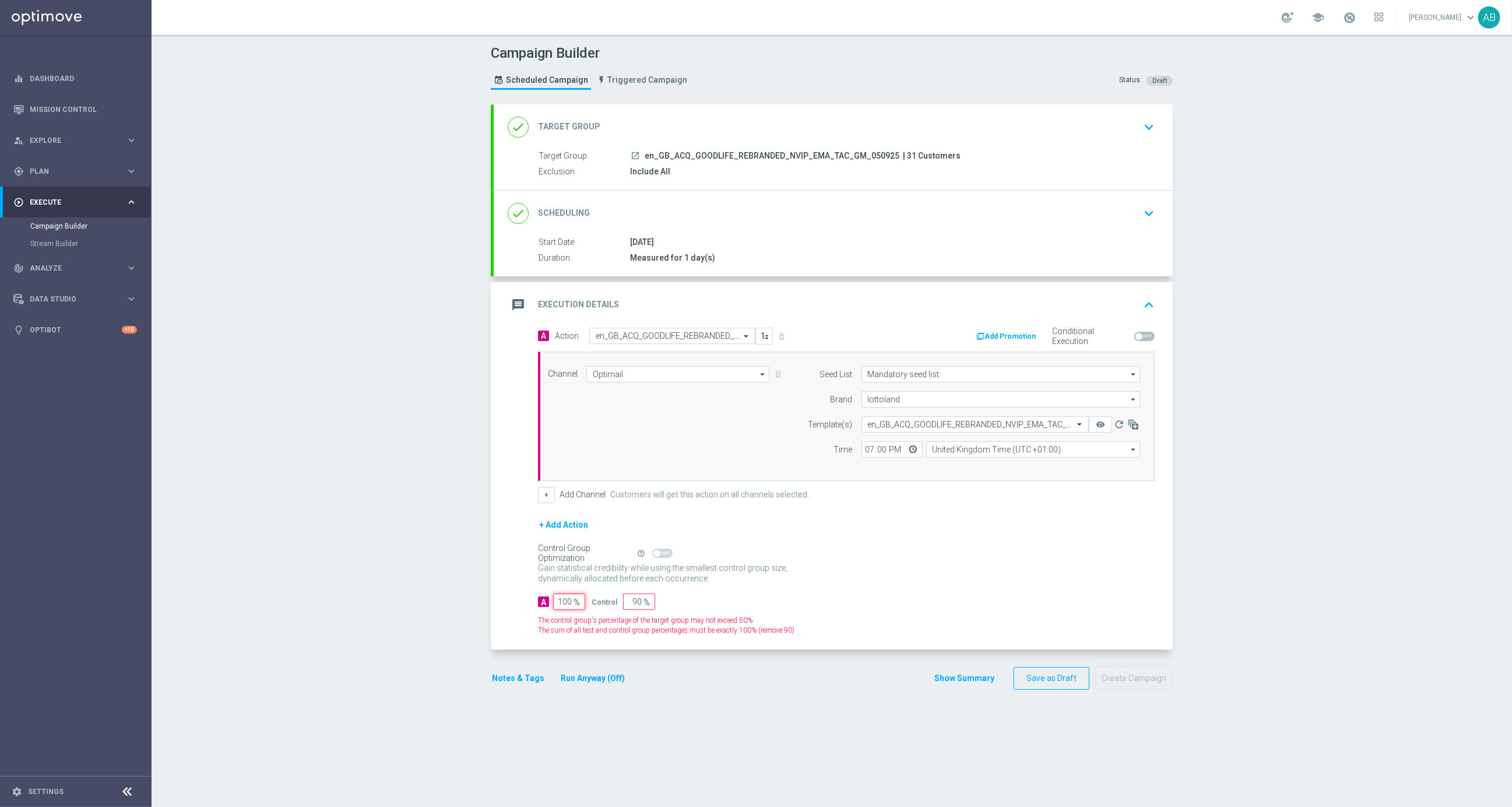
type input "0"
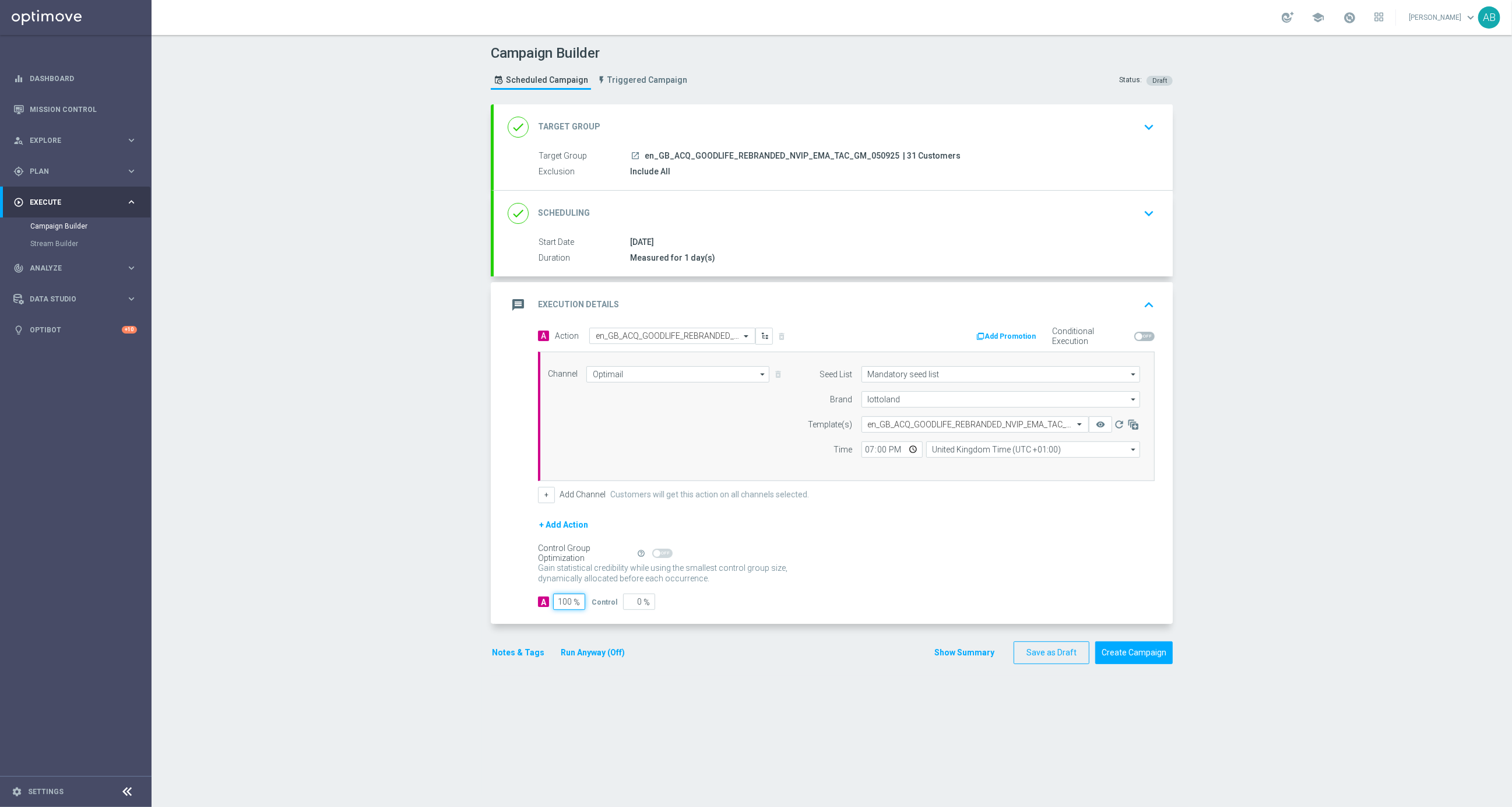
type input "100"
click at [899, 614] on div "A Action Select action en_GB_ACQ_GOODLIFE_REBRANDED_NVIP_EMA_TAC_GM delete_fore…" at bounding box center [833, 476] width 679 height 297
click at [978, 653] on button "Show Summary" at bounding box center [964, 653] width 61 height 13
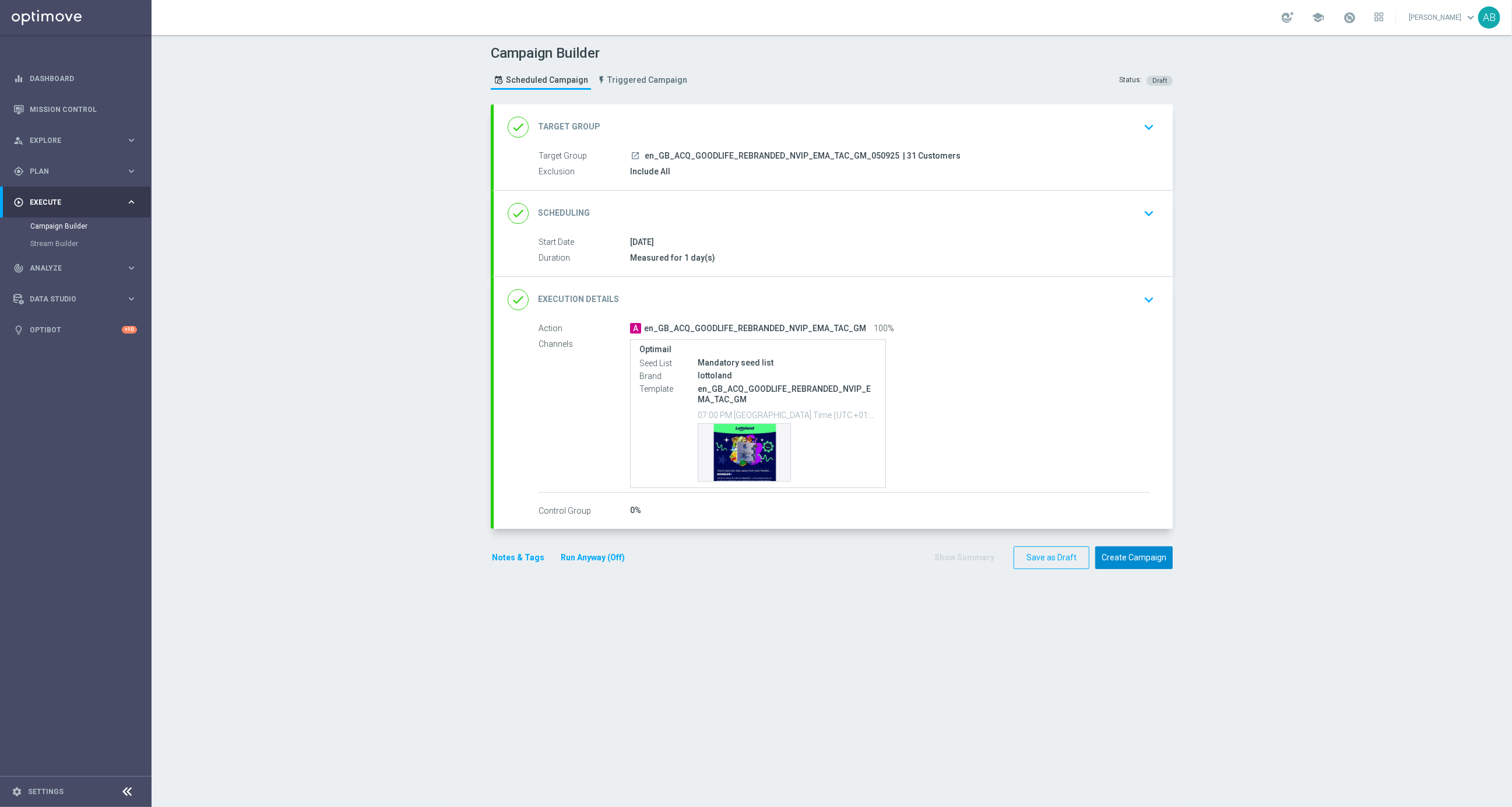
click at [1147, 558] on button "Create Campaign" at bounding box center [1134, 558] width 77 height 23
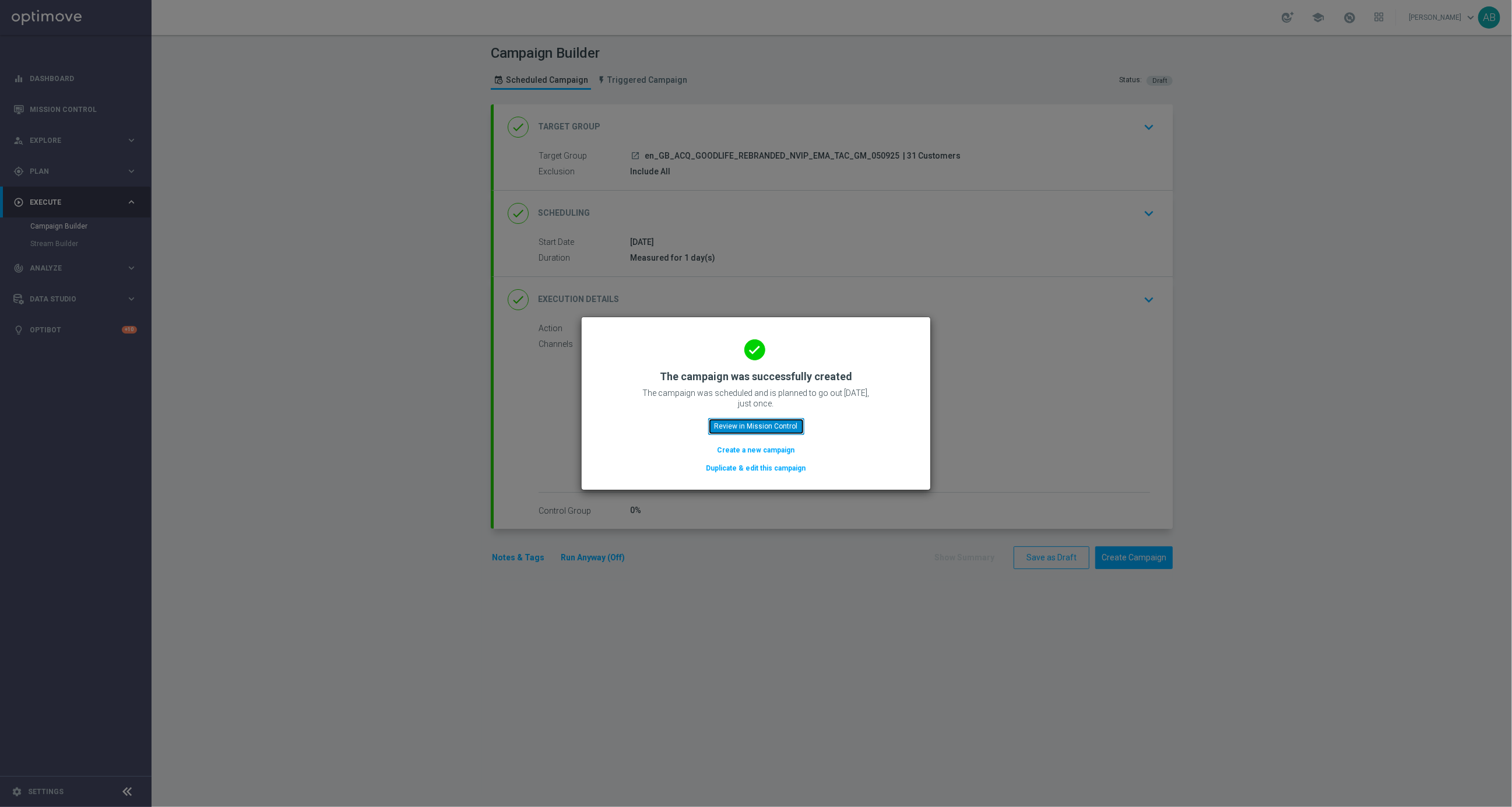
click at [776, 423] on button "Review in Mission Control" at bounding box center [756, 426] width 96 height 16
